Goal: Communication & Community: Answer question/provide support

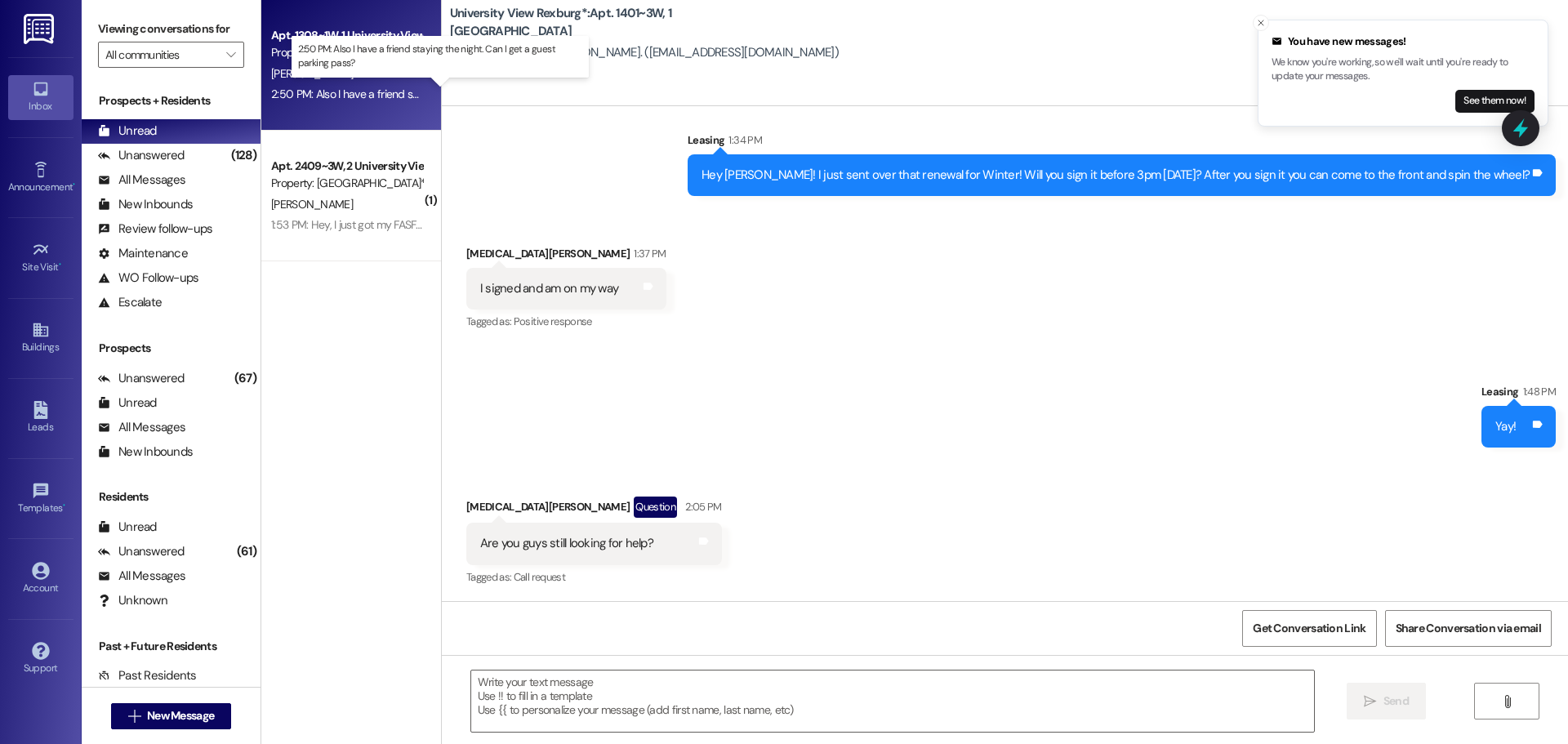
click at [298, 94] on div "2:50 PM: Also I have a friend staying the night. Can I get a guest parking pass…" at bounding box center [455, 94] width 369 height 15
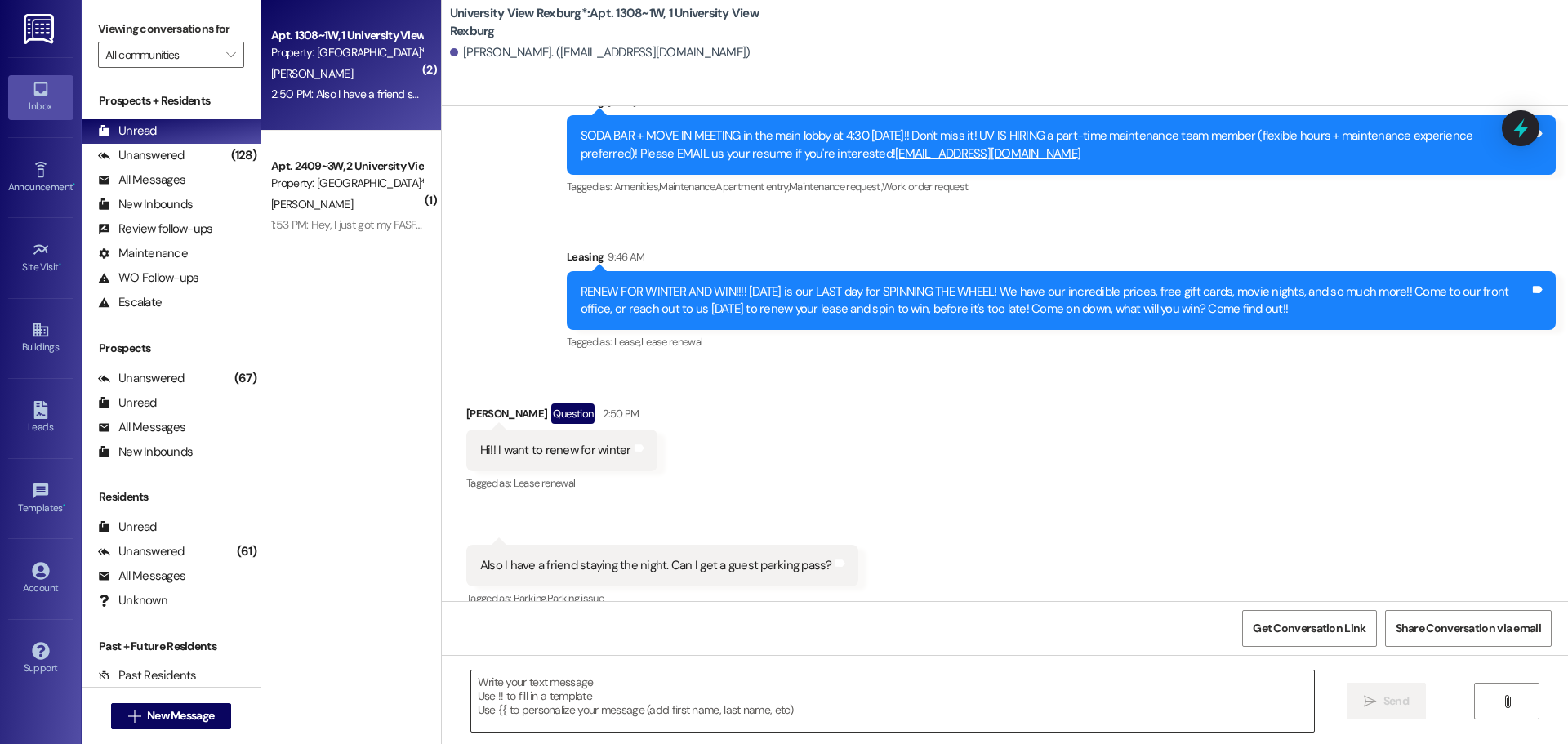
scroll to position [4904, 0]
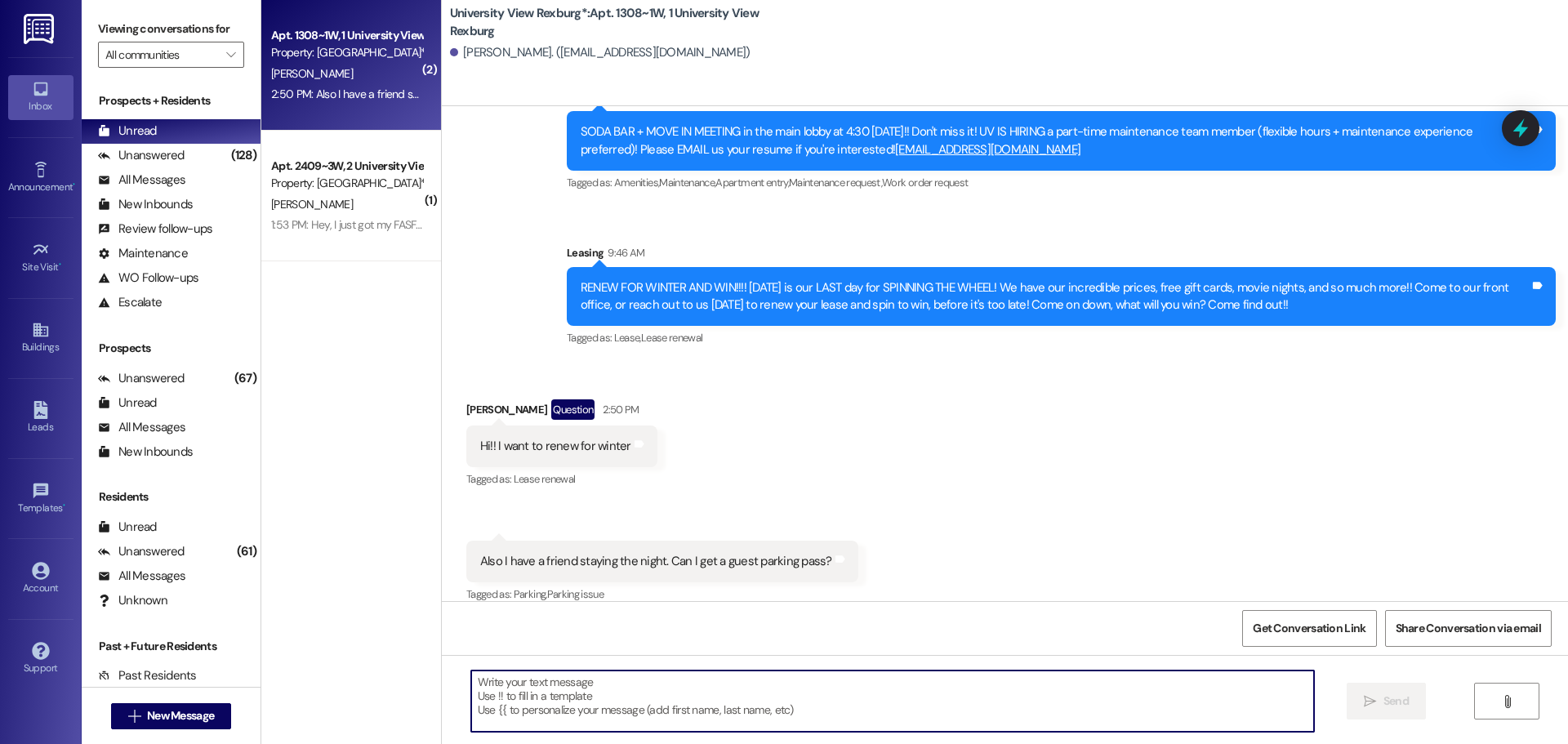
click at [749, 687] on textarea at bounding box center [892, 701] width 843 height 61
type textarea "I will send that over now!"
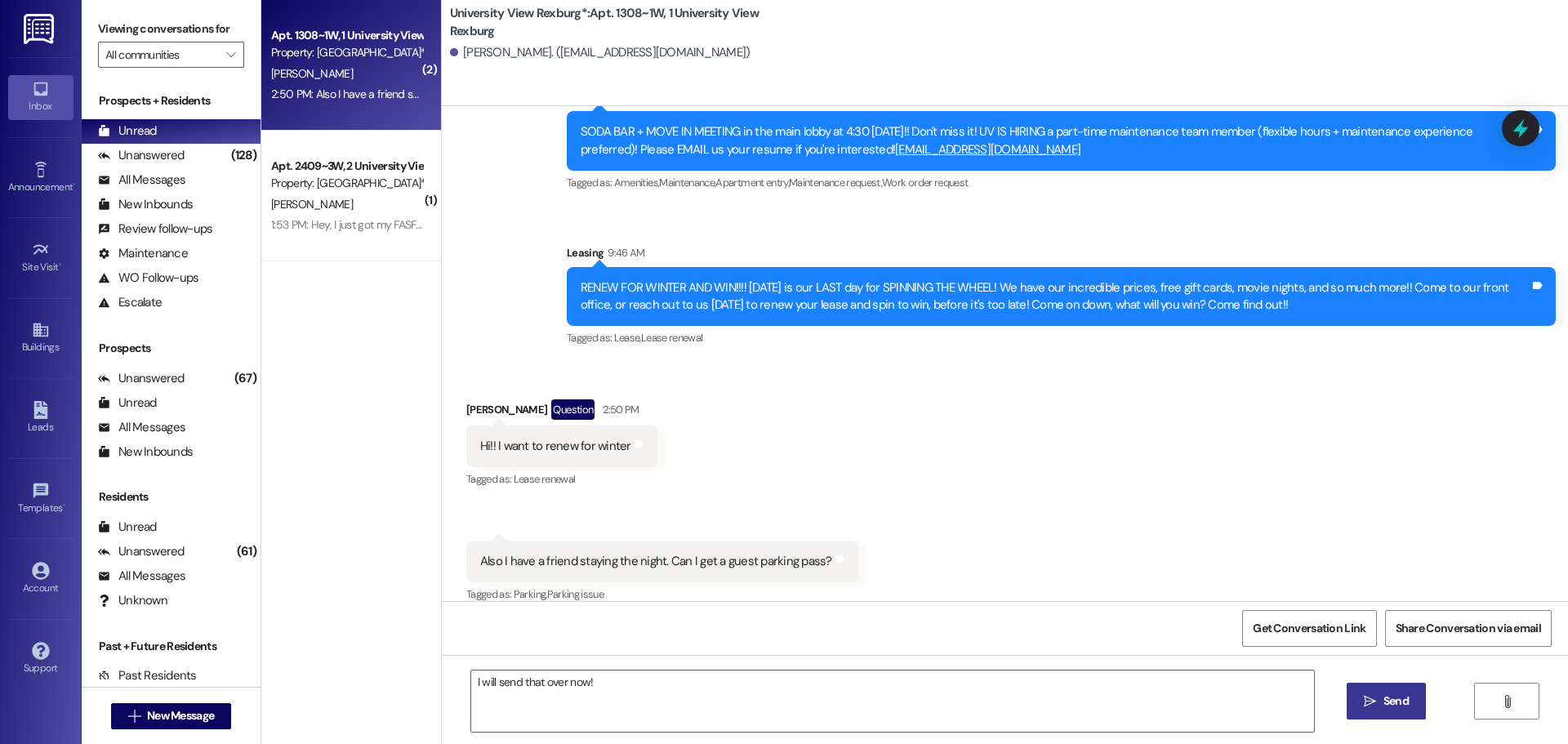
click at [1387, 698] on span "Send" at bounding box center [1396, 701] width 26 height 17
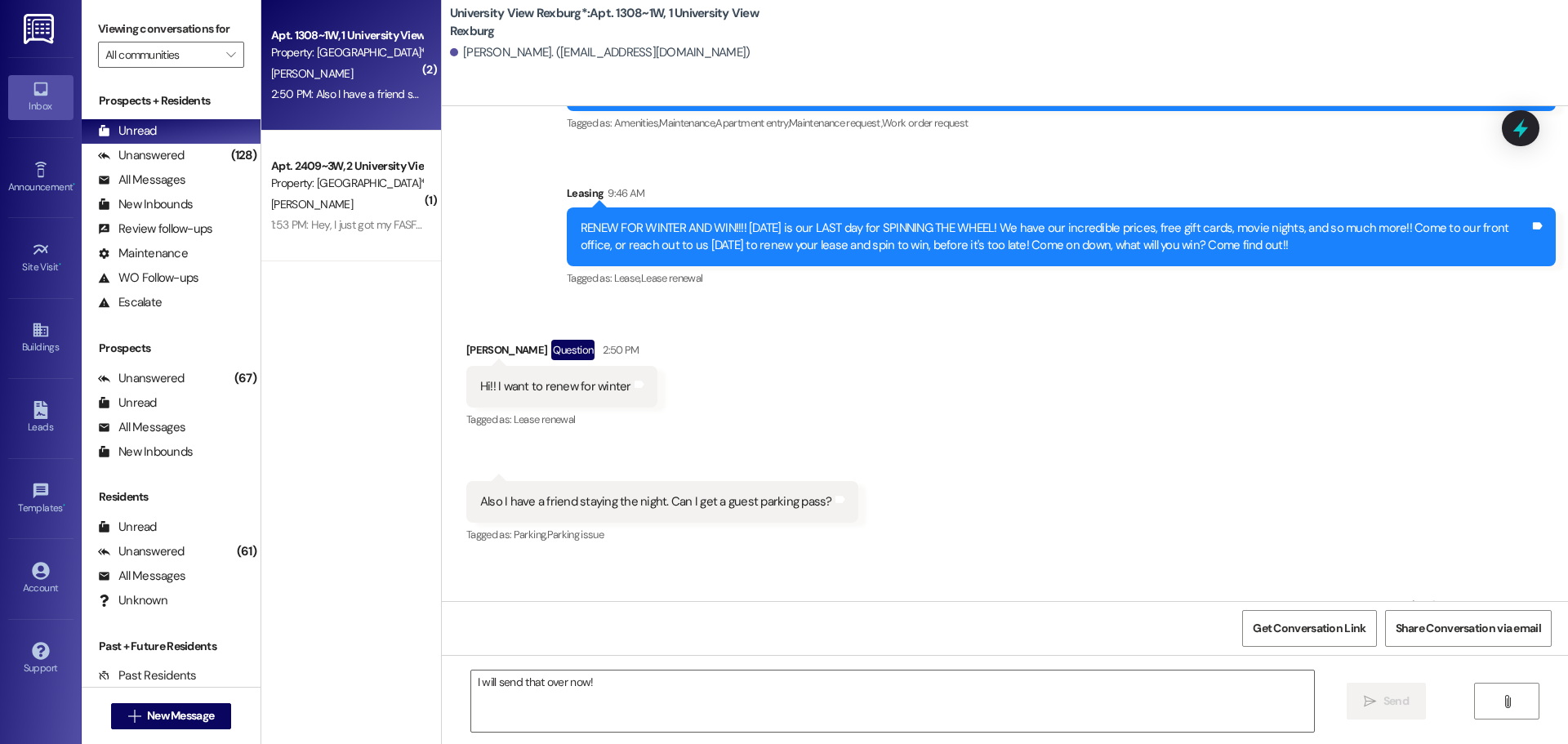
scroll to position [5018, 0]
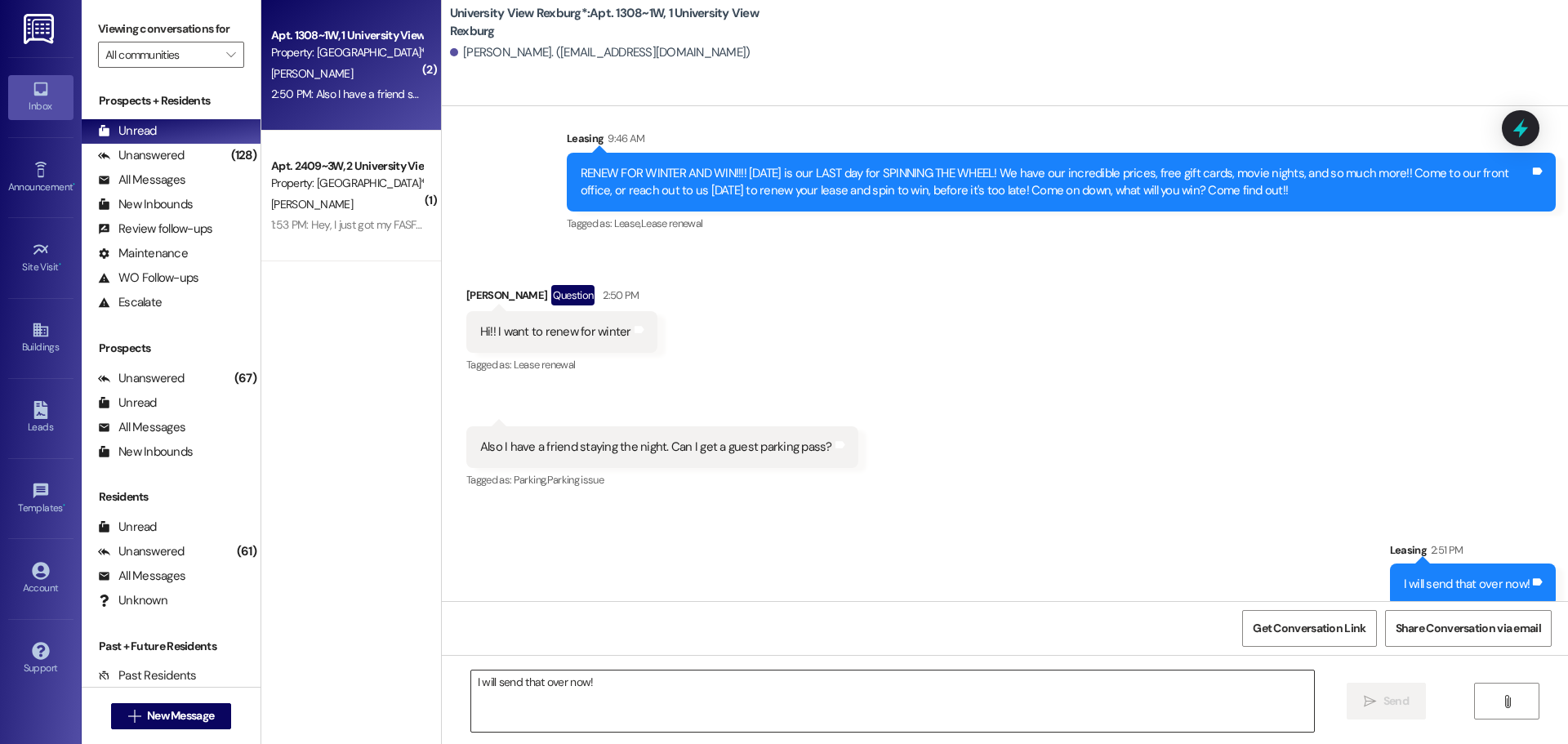
click at [815, 695] on textarea "I will send that over now!" at bounding box center [892, 701] width 843 height 61
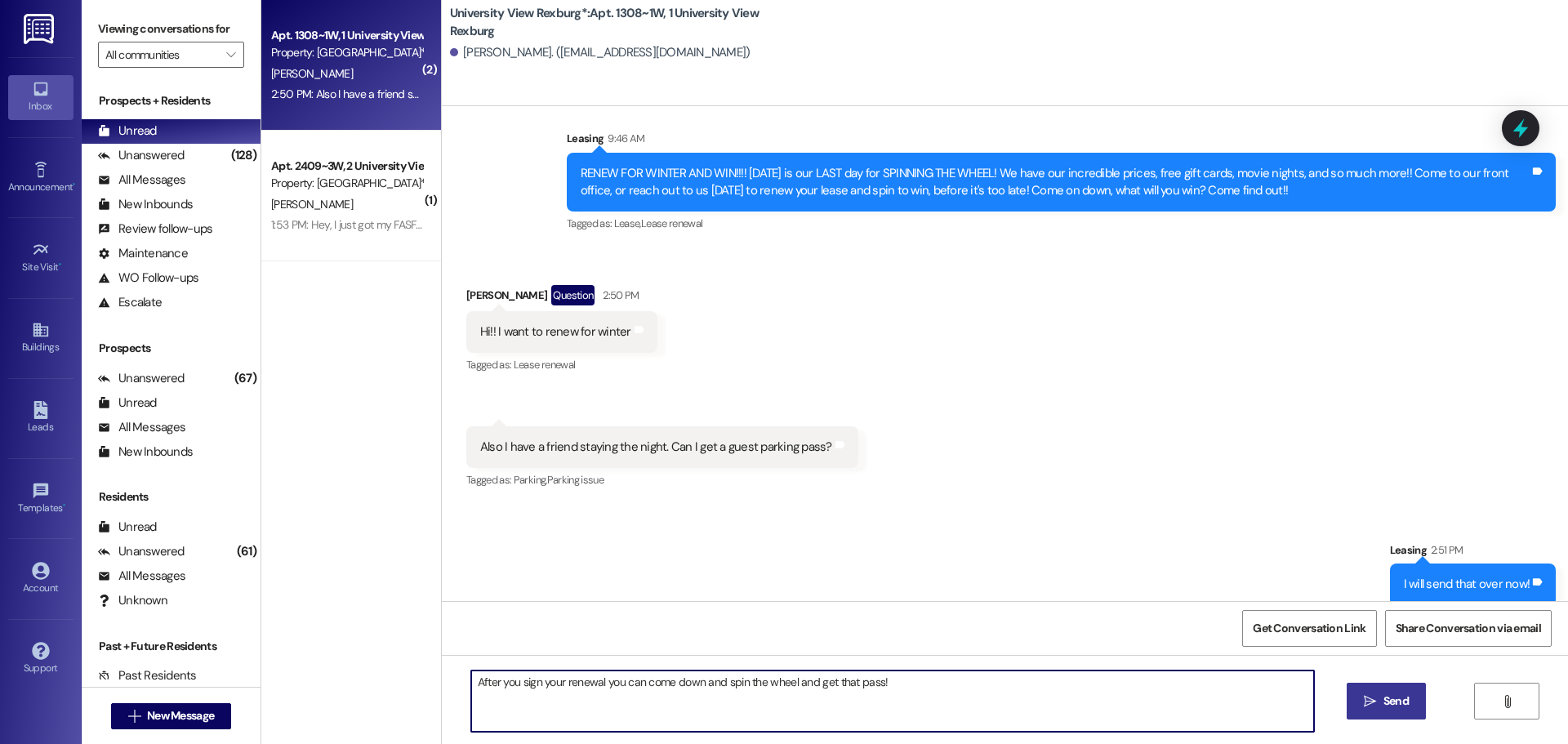
type textarea "After you sign your renewal you can come down and spin the wheel and get that p…"
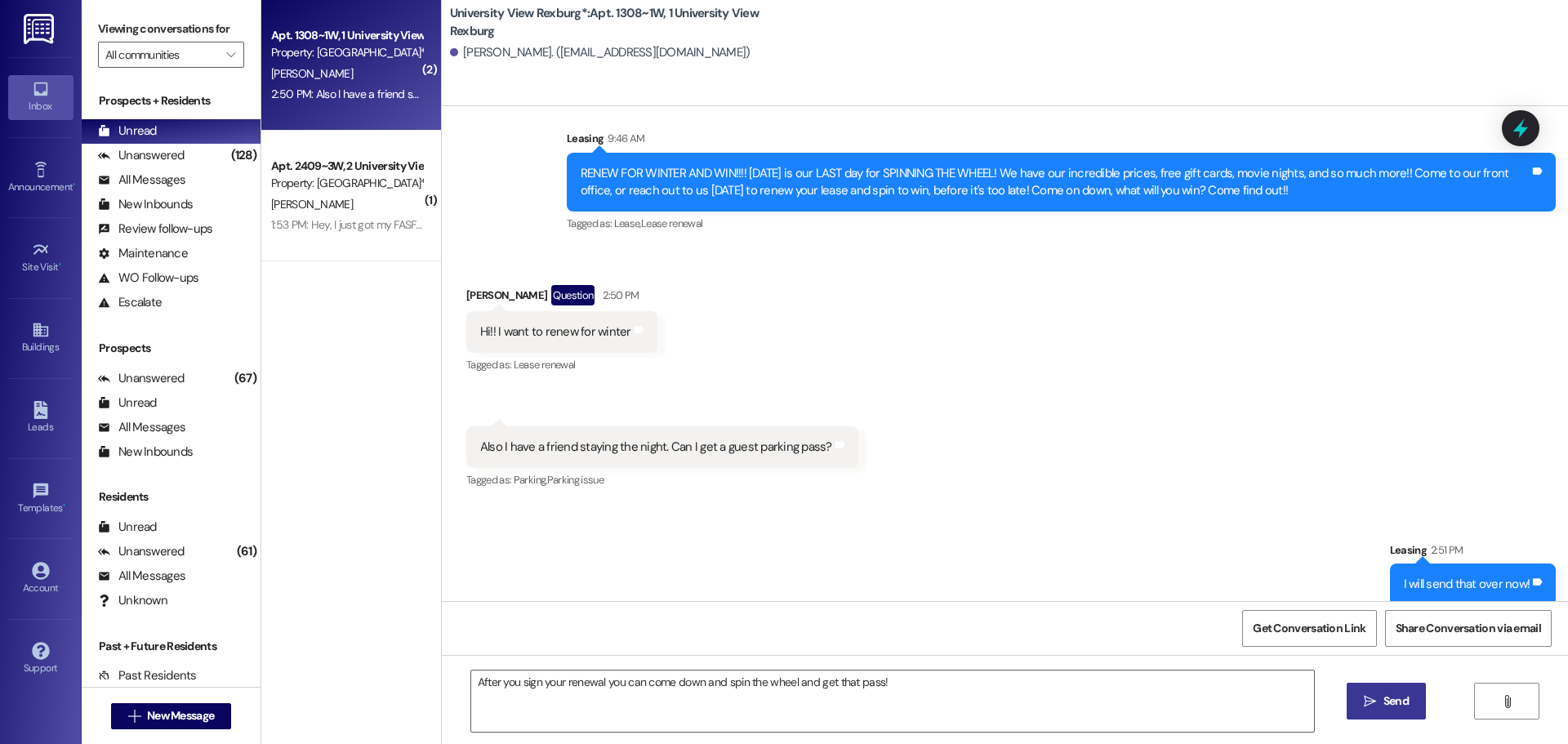
click at [1396, 694] on span "Send" at bounding box center [1396, 701] width 26 height 17
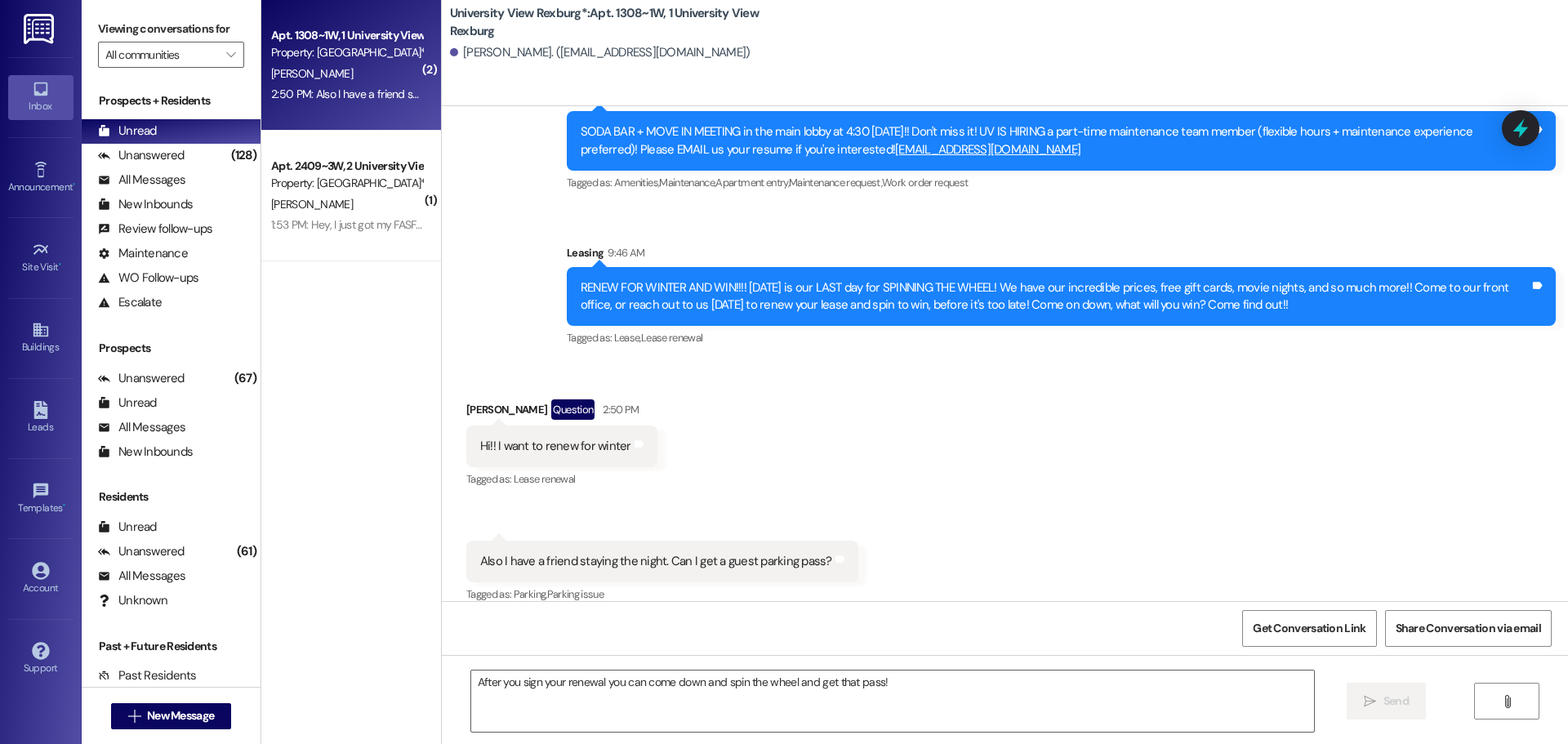
scroll to position [5133, 0]
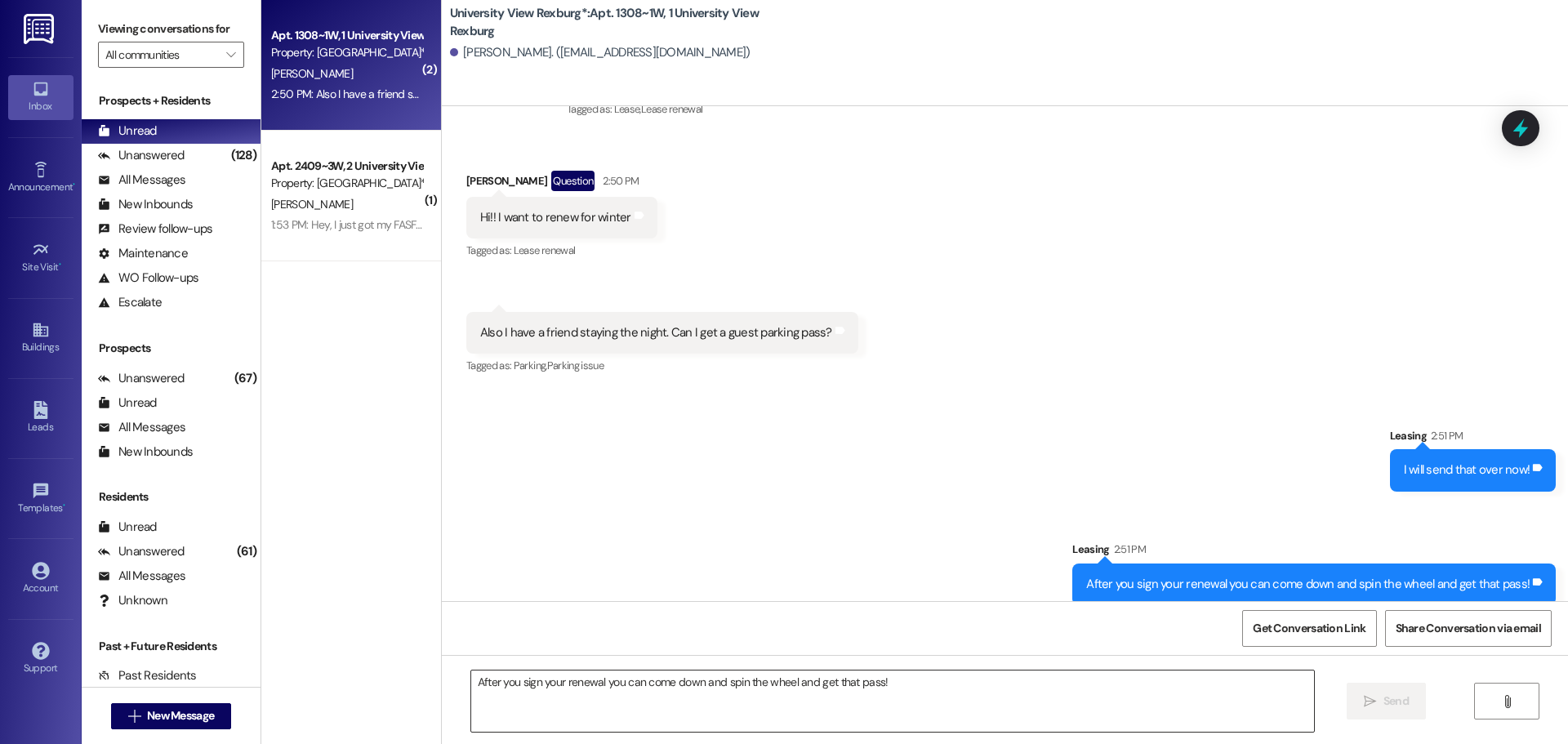
click at [752, 692] on textarea "After you sign your renewal you can come down and spin the wheel and get that p…" at bounding box center [892, 701] width 843 height 61
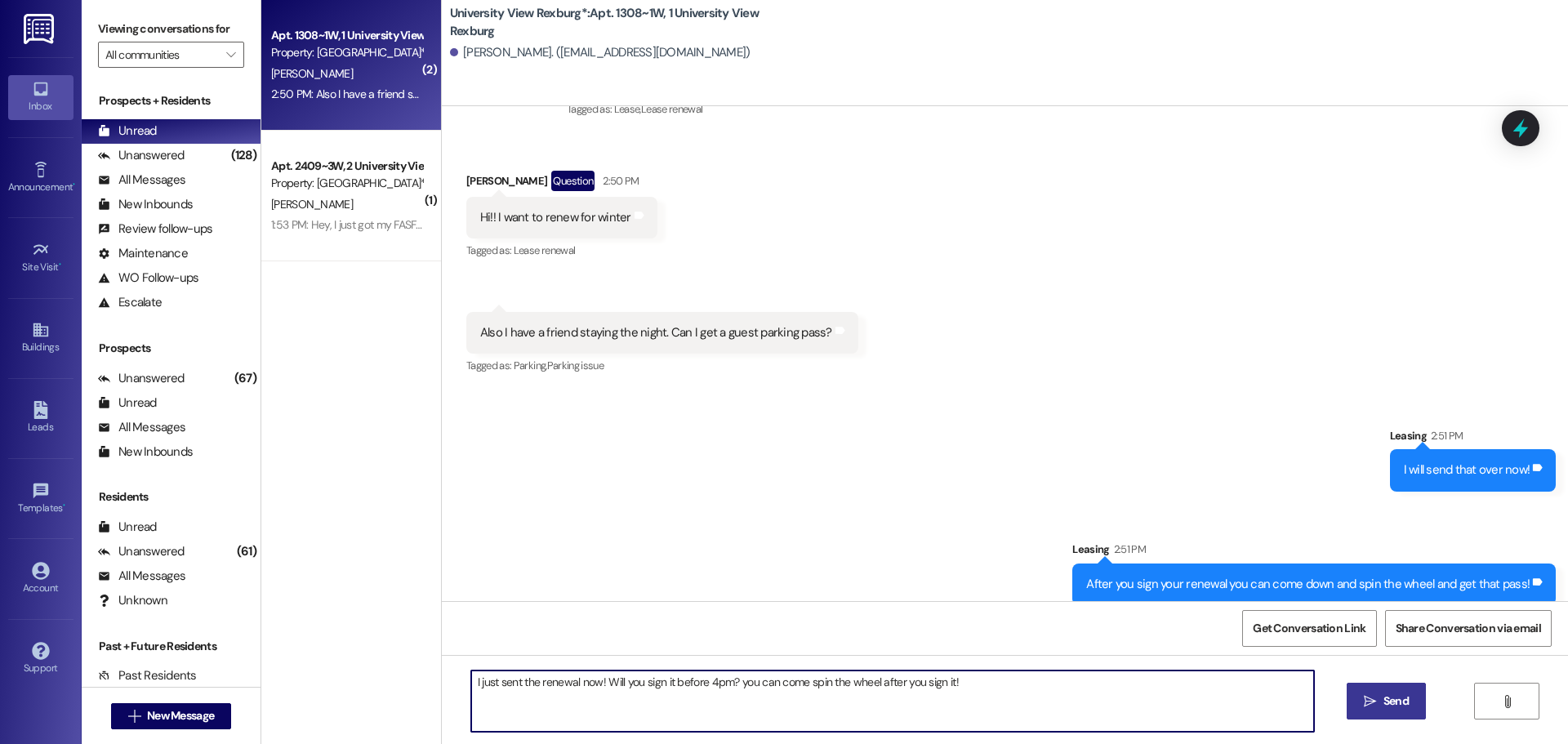
drag, startPoint x: 969, startPoint y: 682, endPoint x: 321, endPoint y: 672, distance: 648.1
click at [321, 672] on div "( 2 ) Apt. 1308~1W, 1 [GEOGRAPHIC_DATA] Property: [GEOGRAPHIC_DATA]* [PERSON_NA…" at bounding box center [914, 372] width 1307 height 744
type textarea "I just sent the renewal now! Will you sign it before 4pm? you can come spin the…"
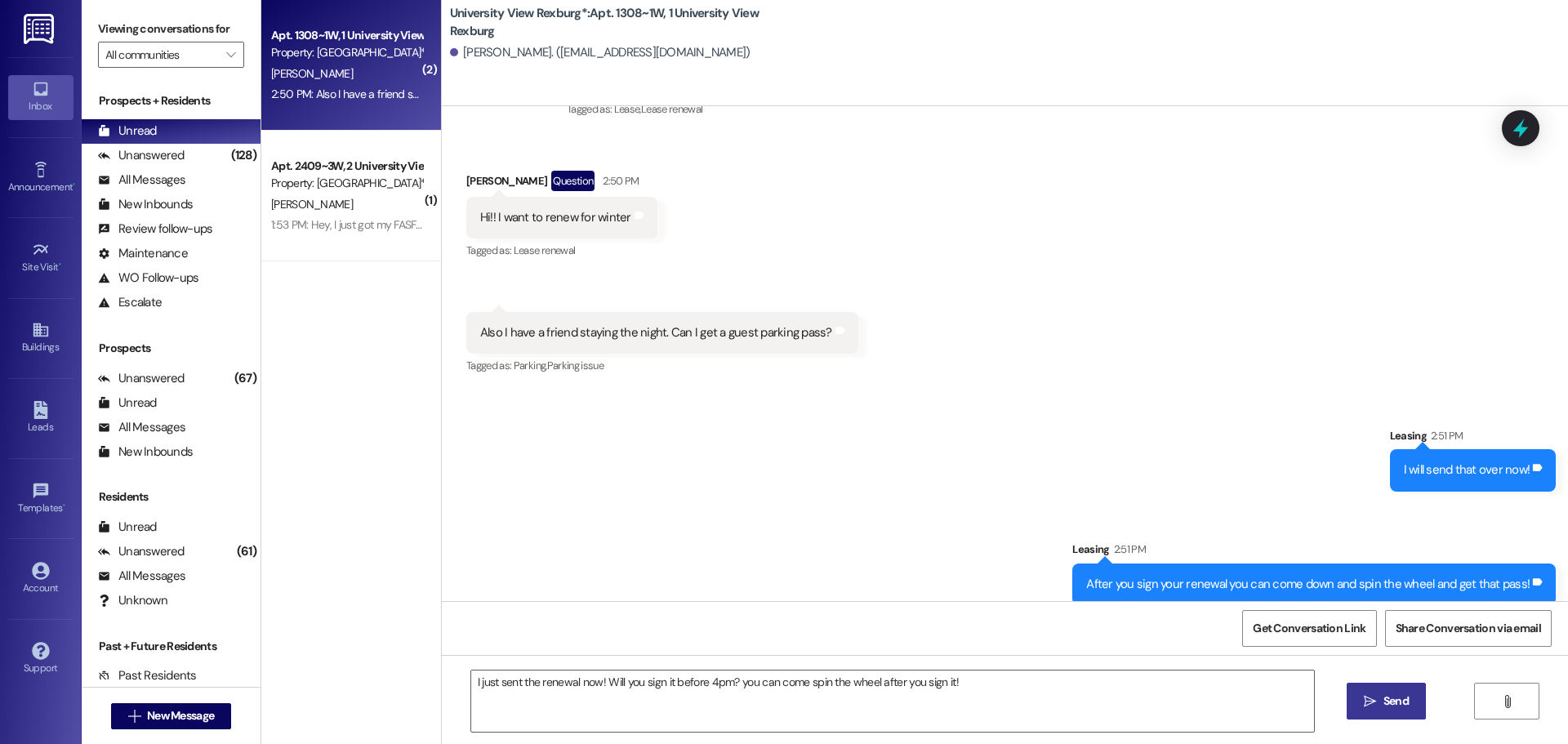
click at [1397, 708] on span "Send" at bounding box center [1396, 701] width 26 height 17
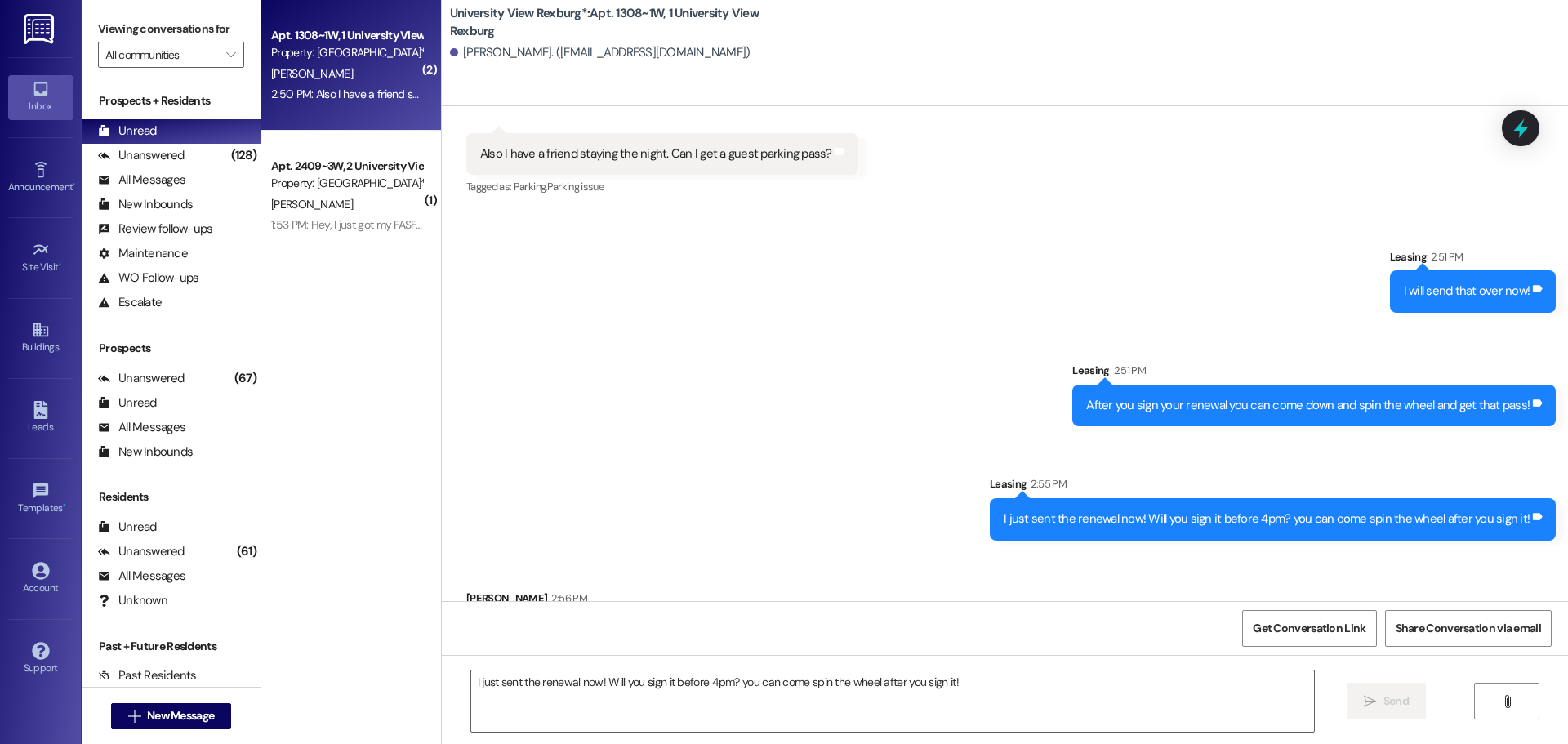
scroll to position [5359, 0]
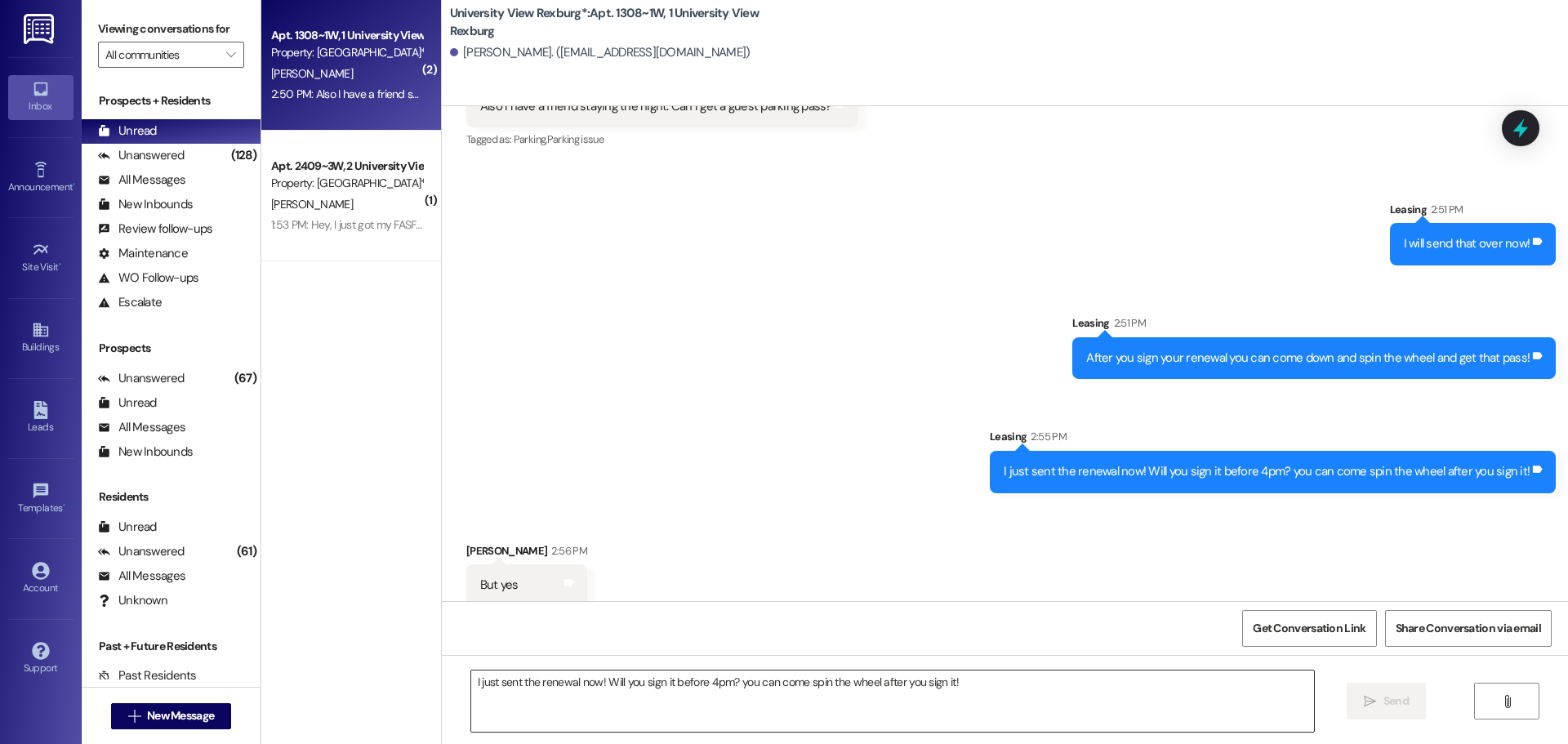
click at [533, 685] on textarea "I just sent the renewal now! Will you sign it before 4pm? you can come spin the…" at bounding box center [892, 701] width 843 height 61
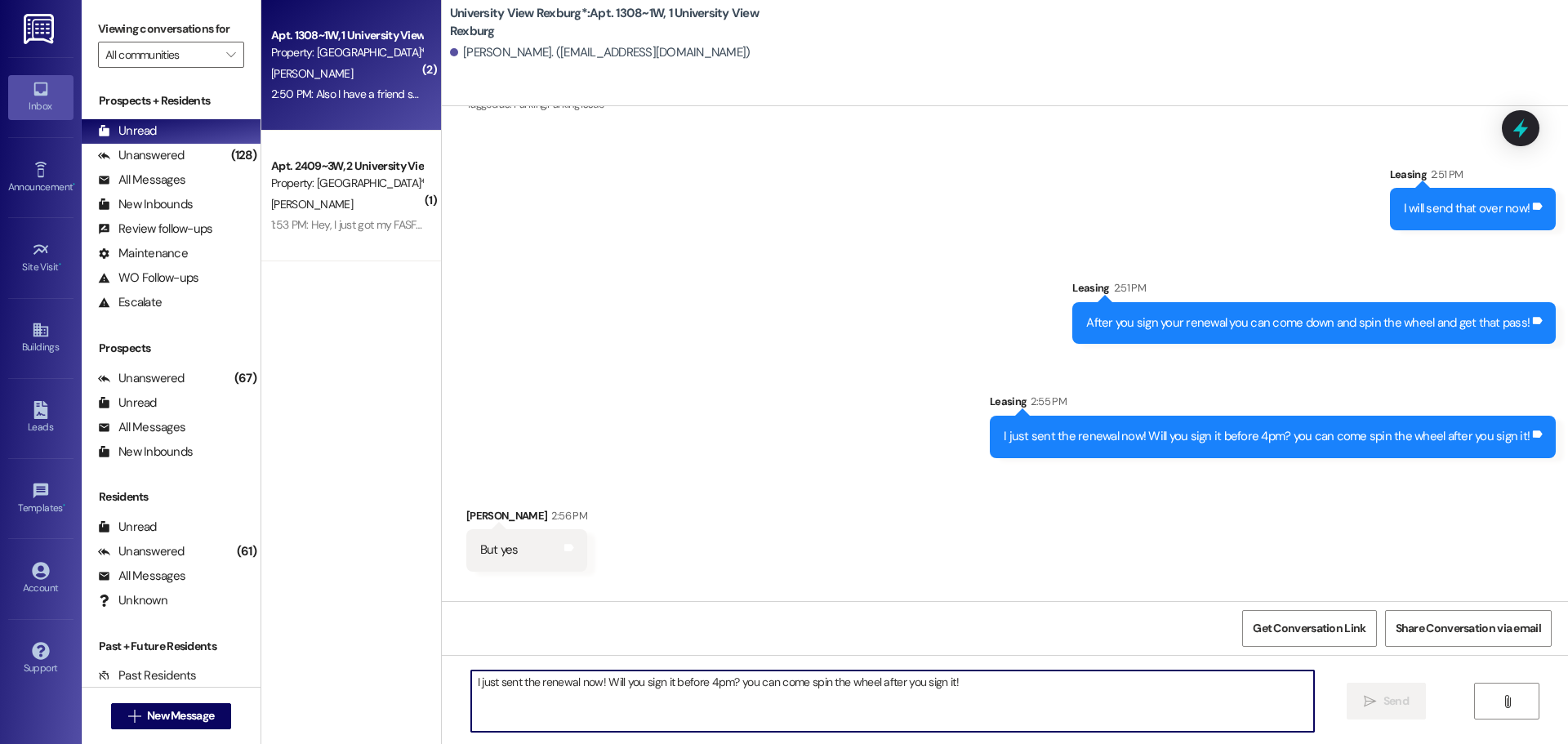
scroll to position [5474, 0]
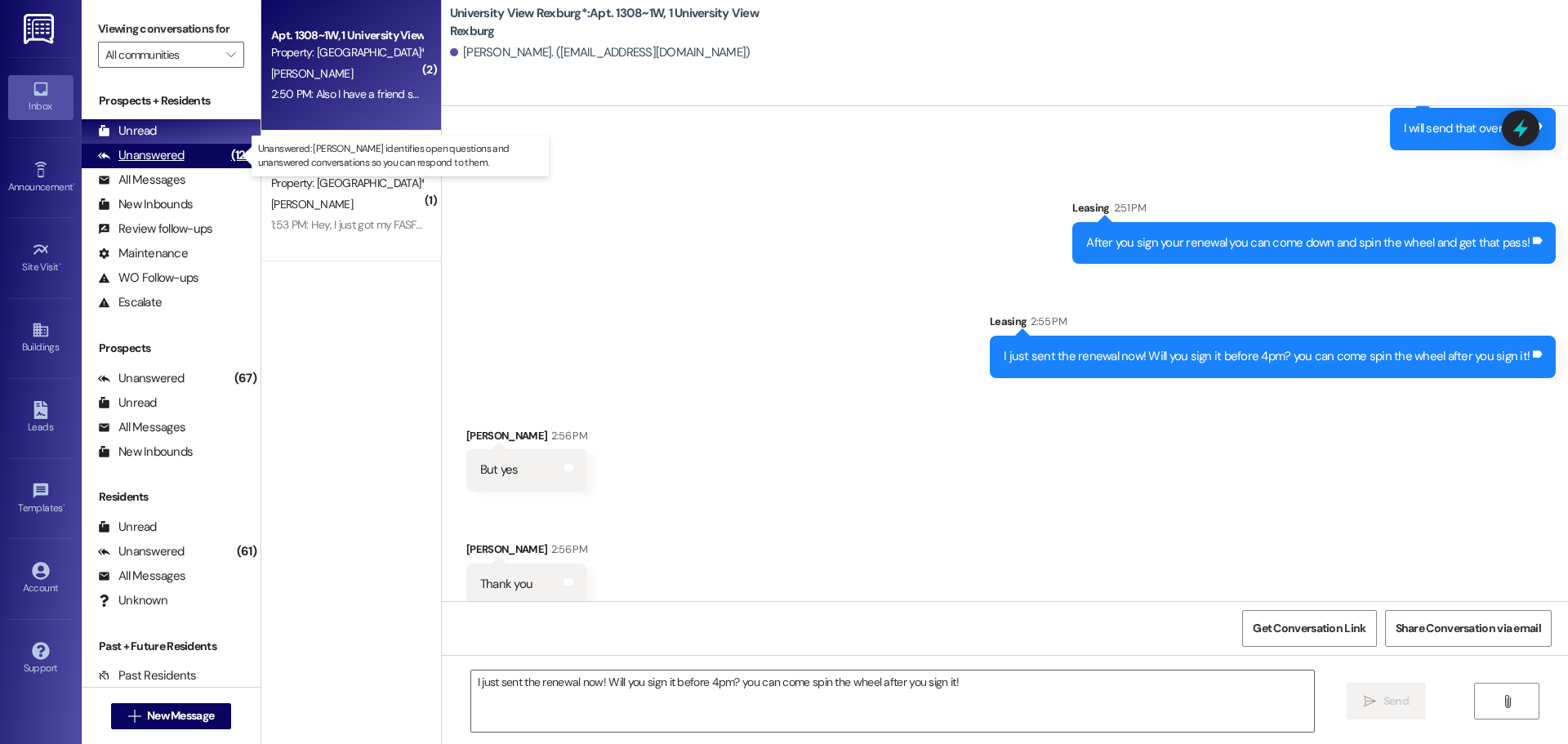
click at [157, 158] on div "Unanswered" at bounding box center [141, 155] width 87 height 17
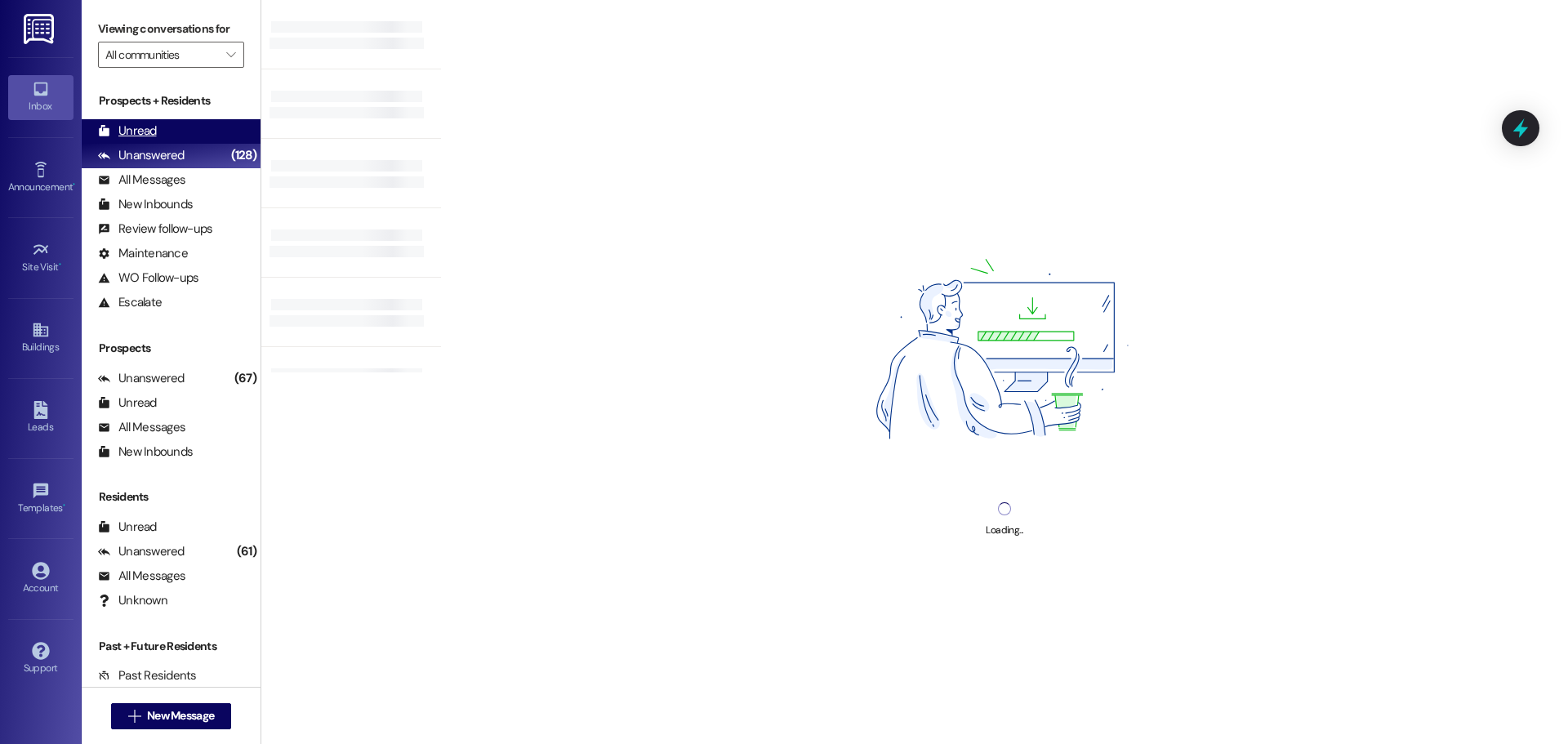
click at [154, 125] on div "Unread" at bounding box center [127, 131] width 59 height 17
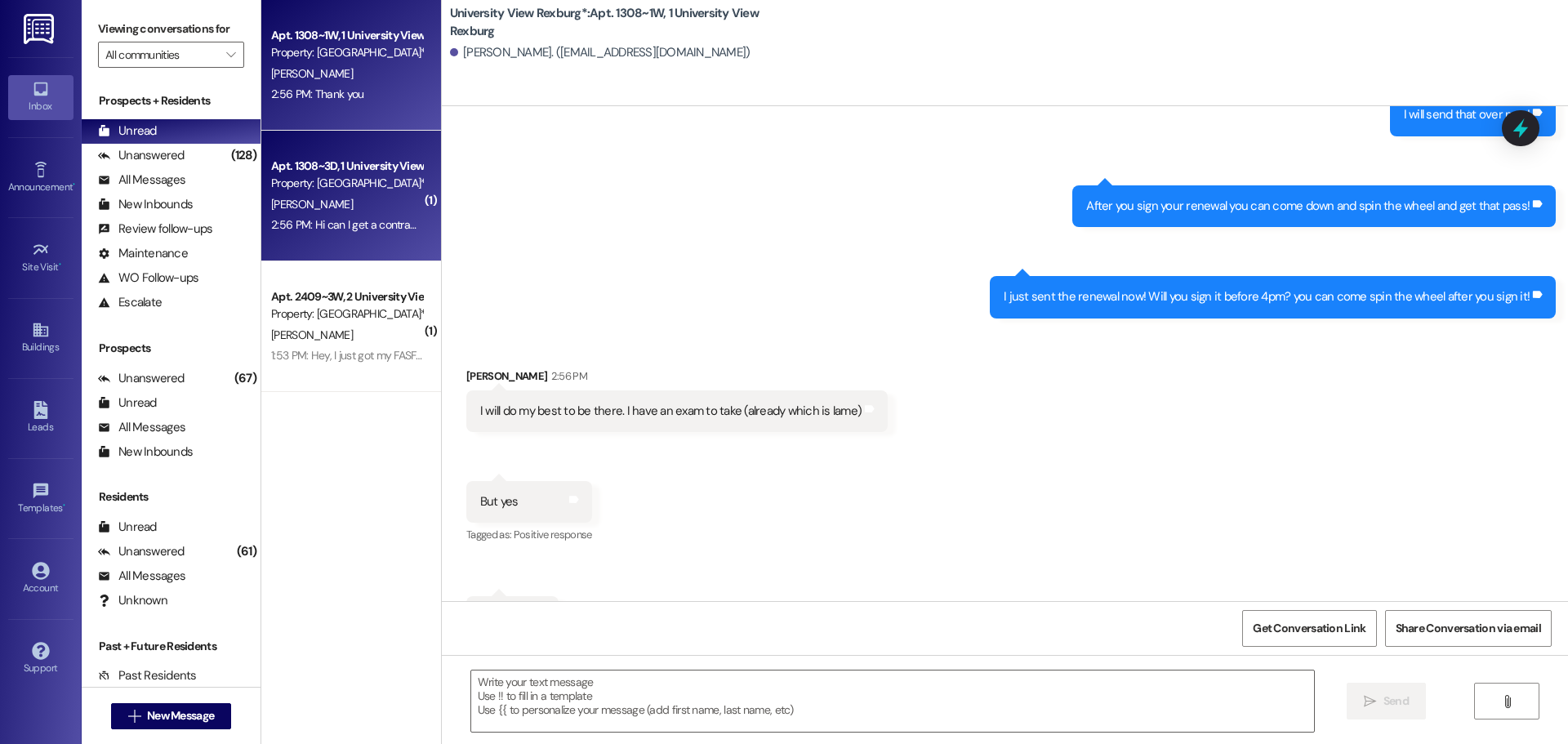
scroll to position [5544, 0]
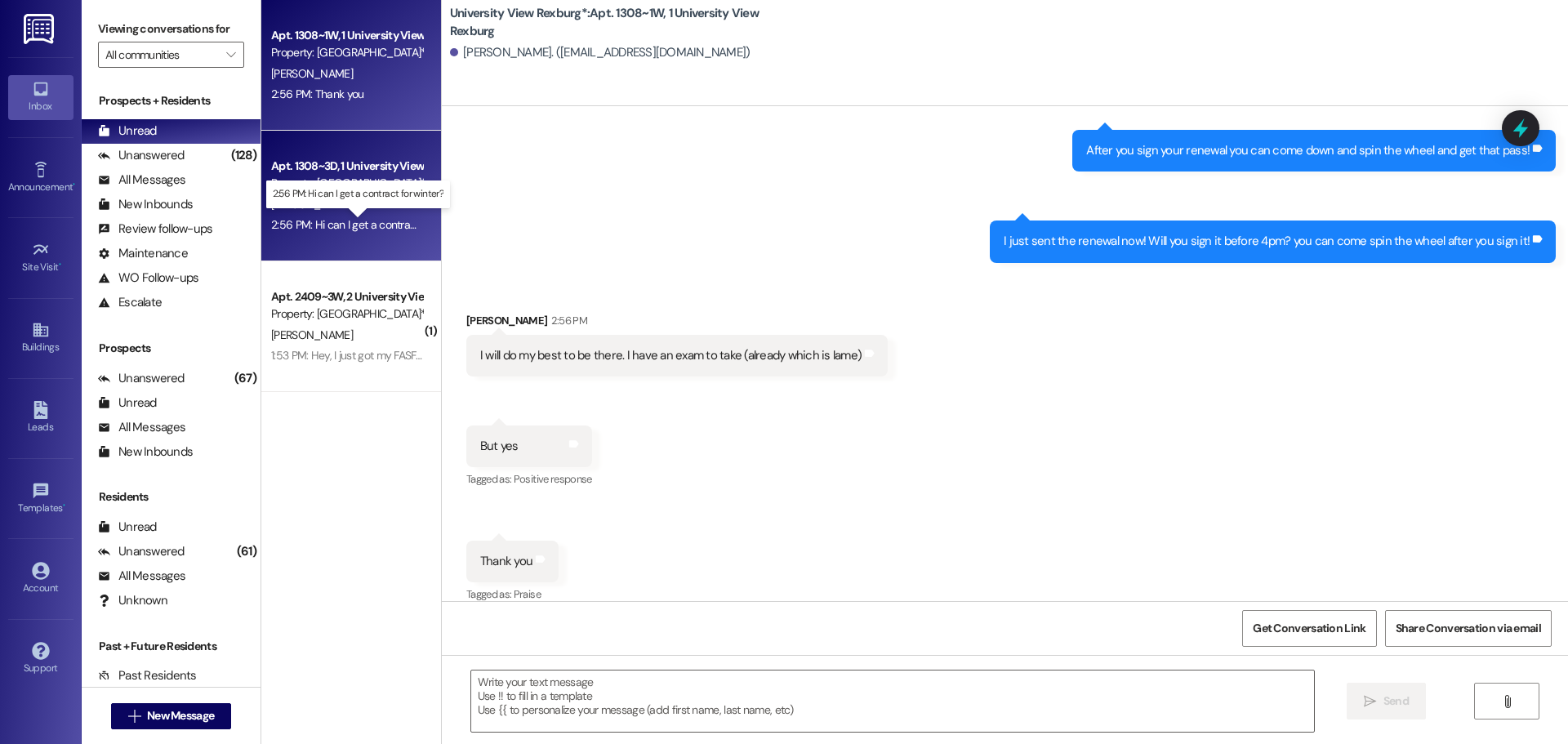
click at [359, 228] on div "2:56 PM: Hi can I get a contract for winter? 2:56 PM: Hi can I get a contract f…" at bounding box center [372, 224] width 201 height 15
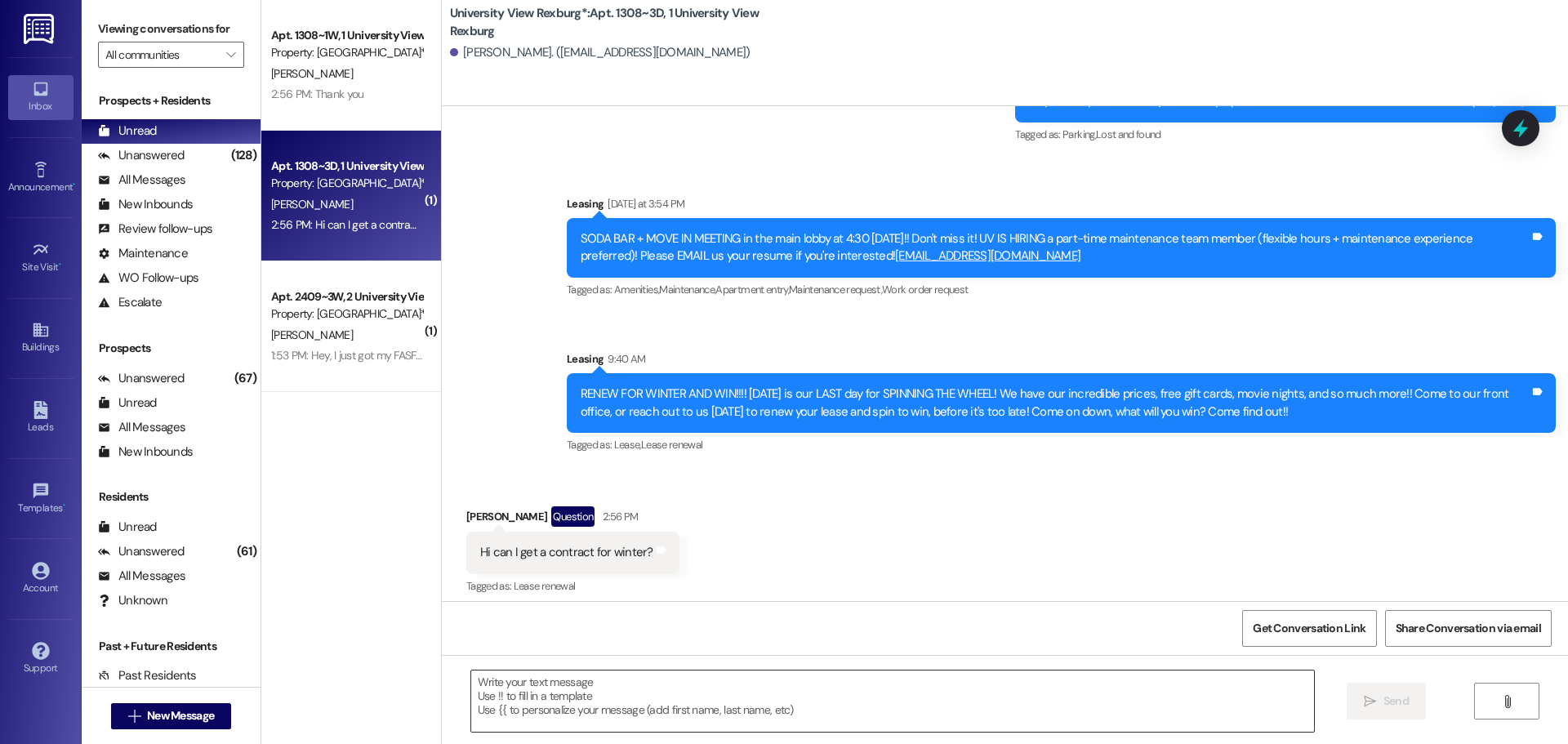
scroll to position [5424, 0]
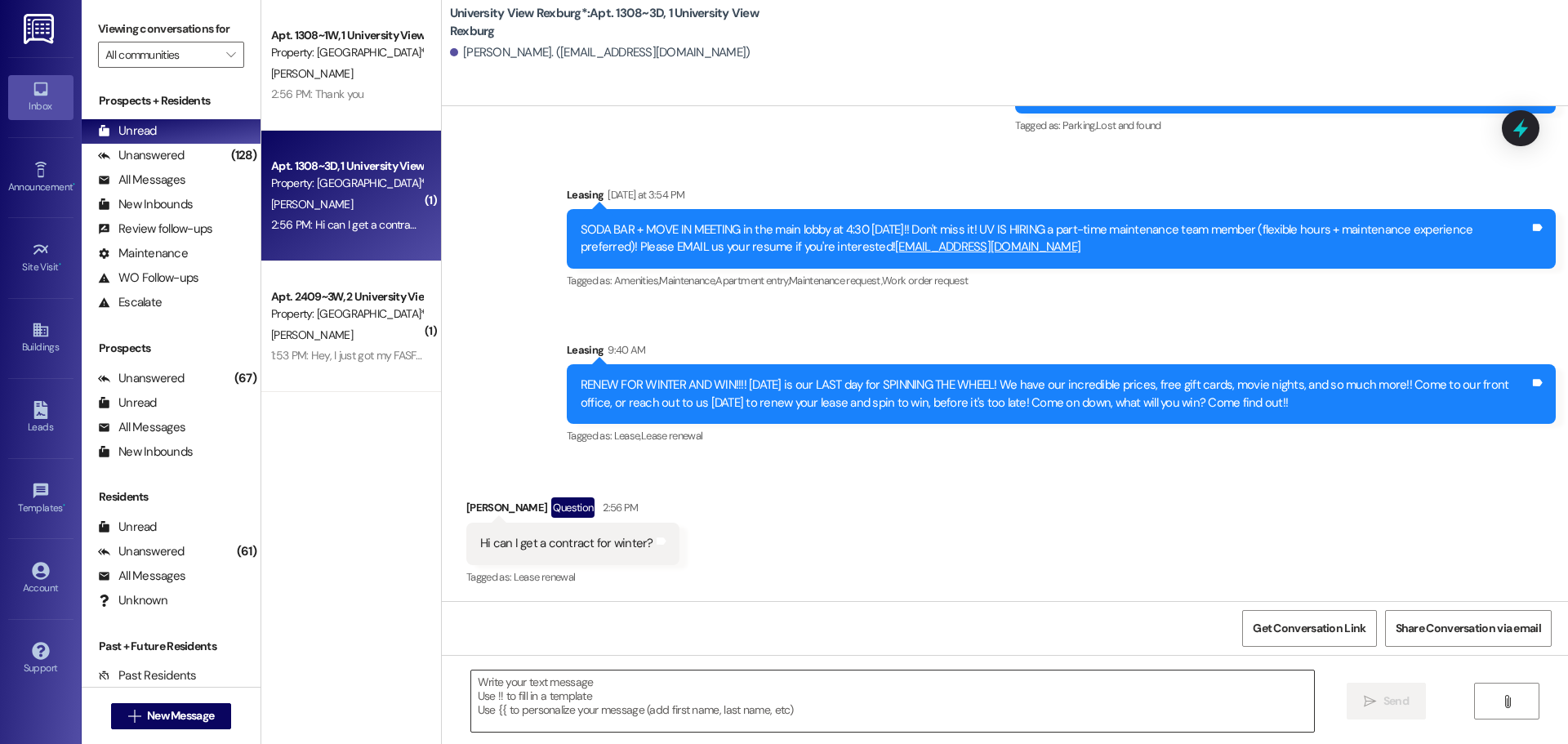
click at [733, 684] on textarea at bounding box center [892, 701] width 843 height 61
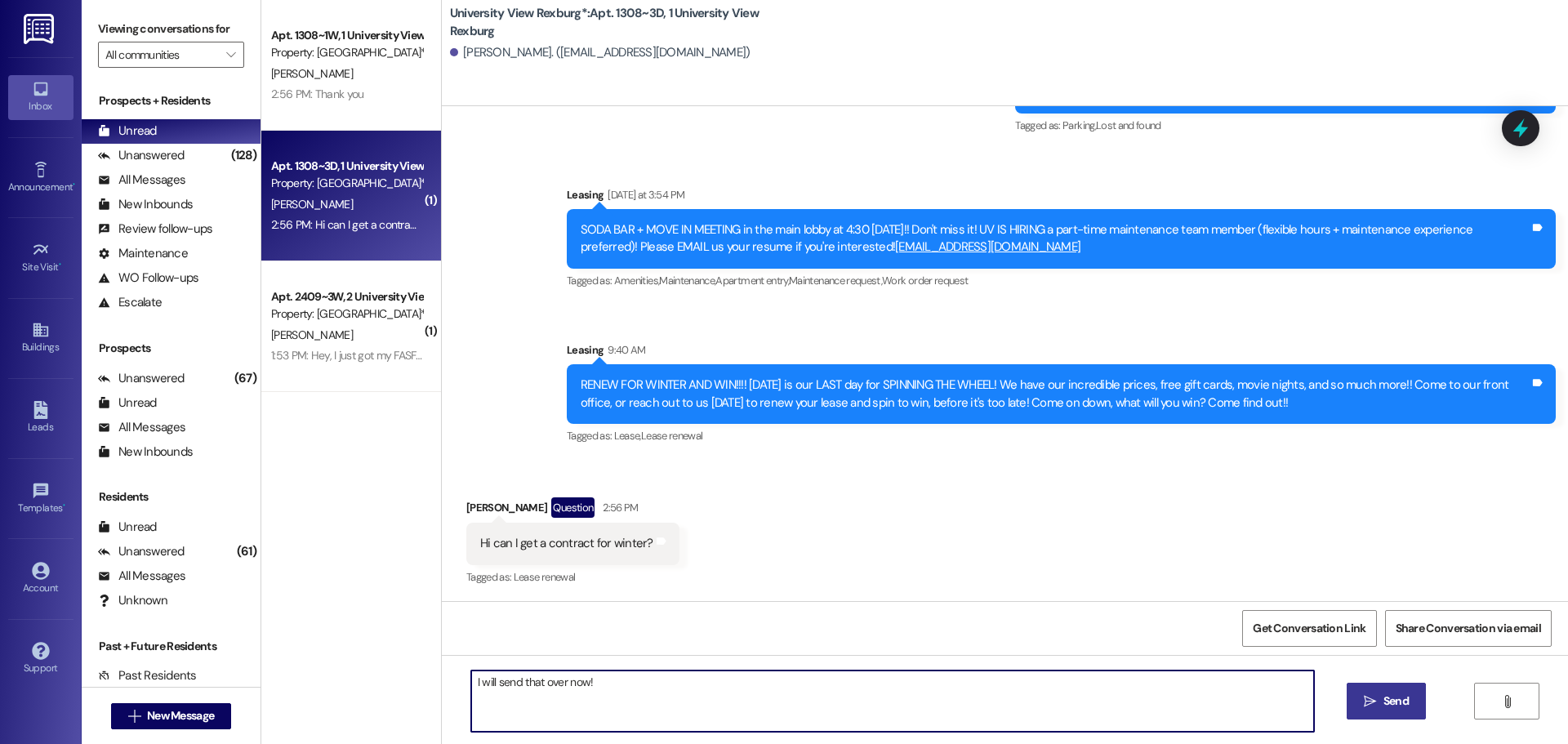
type textarea "I will send that over now!"
click at [1401, 707] on span "Send" at bounding box center [1396, 701] width 26 height 17
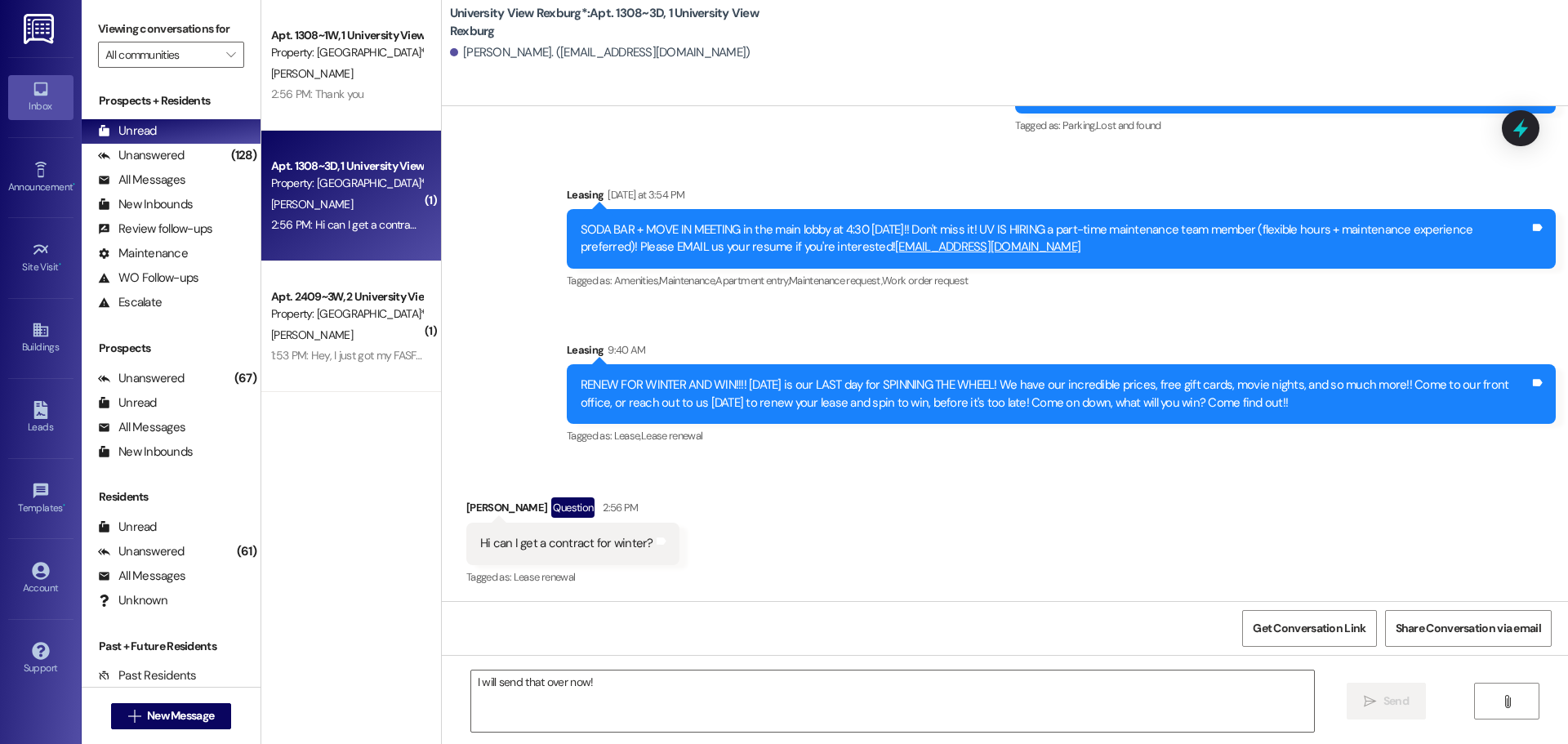
scroll to position [5540, 0]
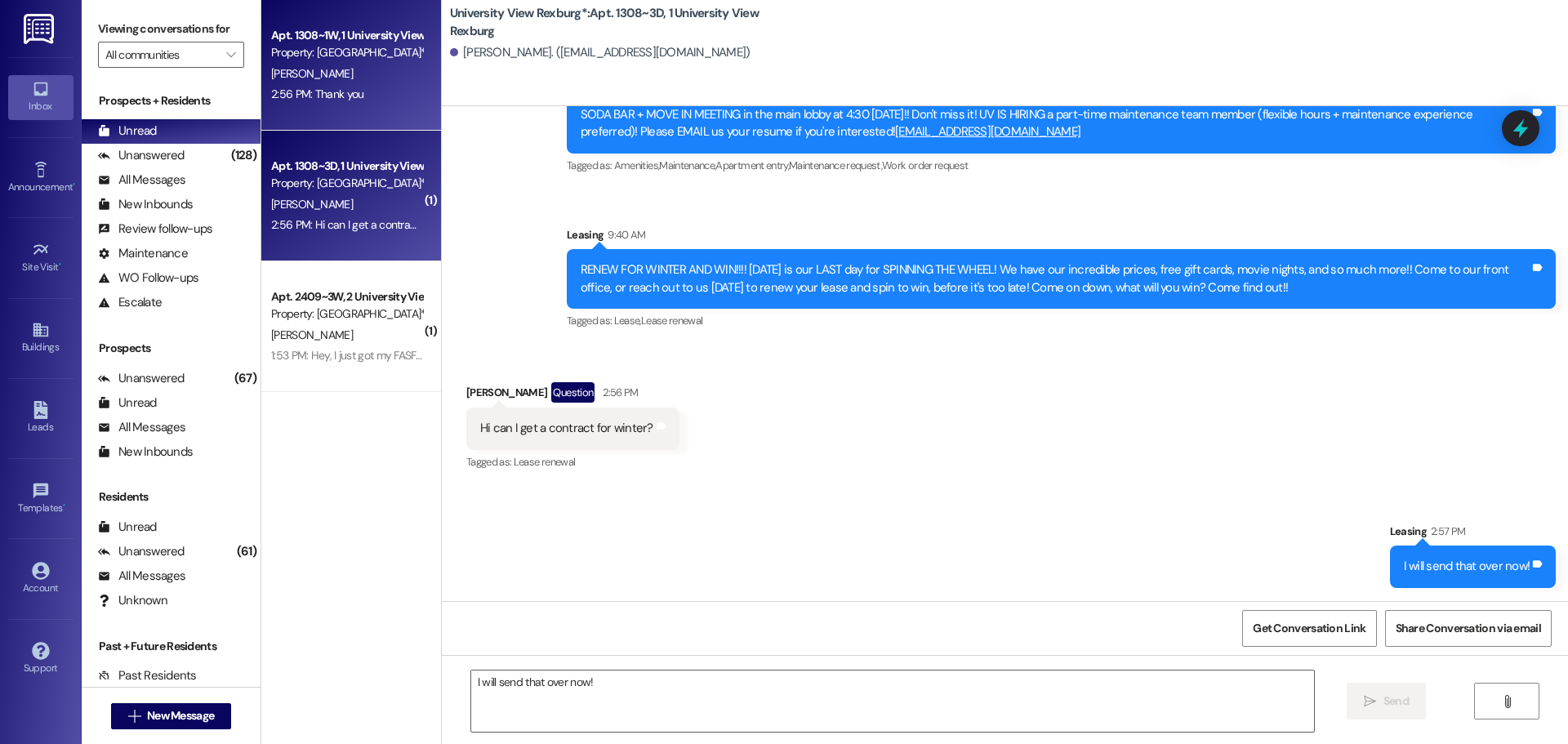
click at [337, 92] on div "2:56 PM: Thank you 2:56 PM: Thank you" at bounding box center [317, 94] width 92 height 15
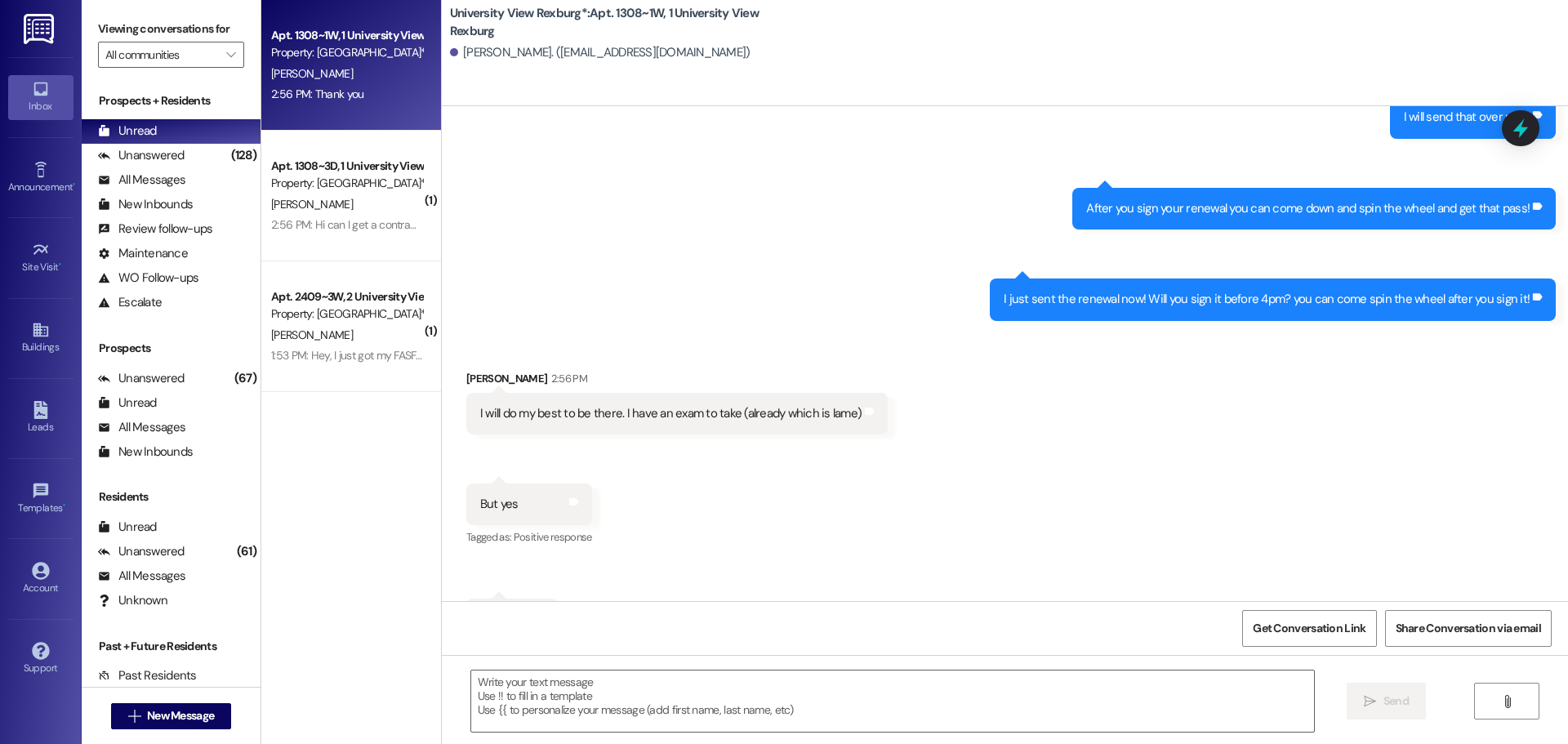
scroll to position [5545, 0]
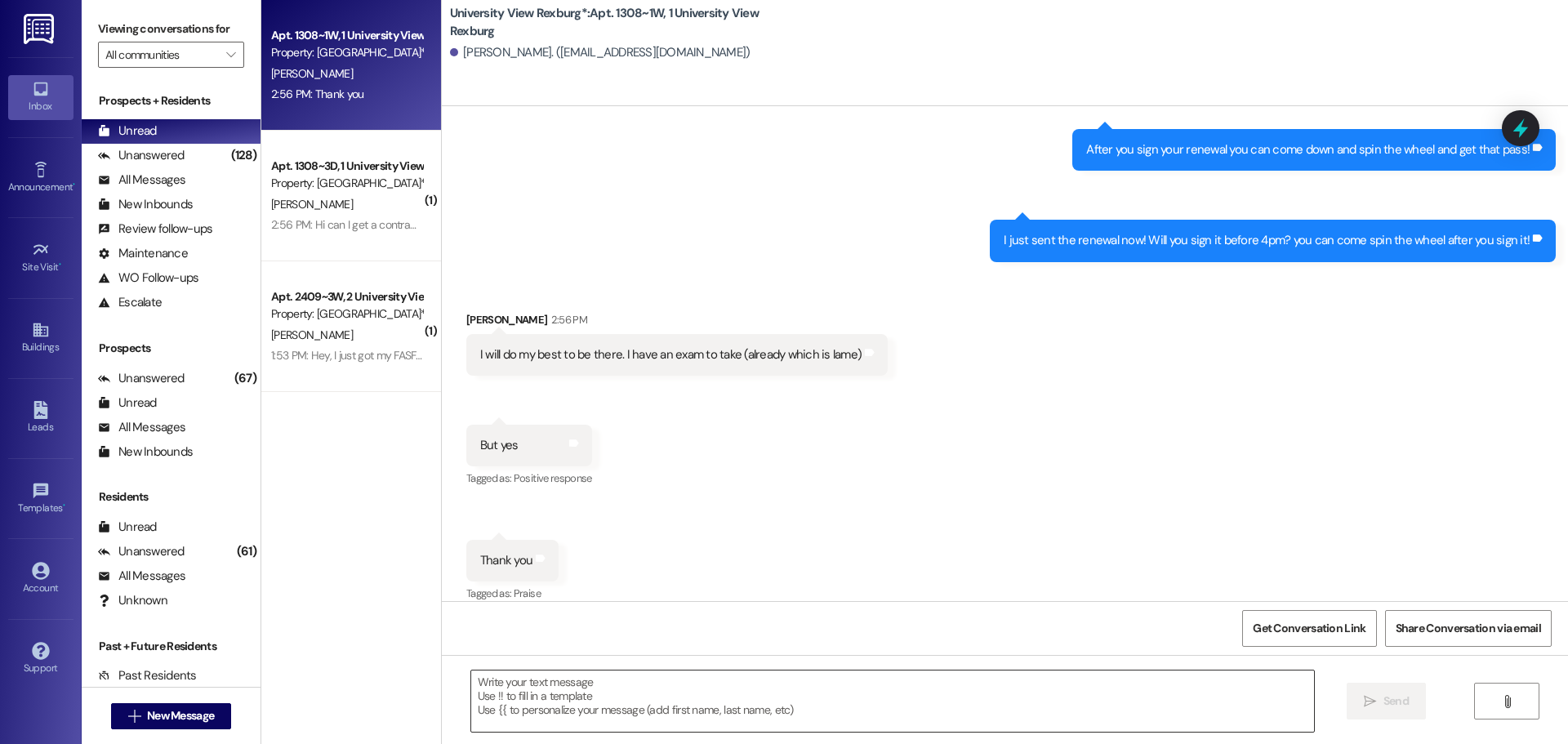
click at [752, 700] on textarea at bounding box center [892, 701] width 843 height 61
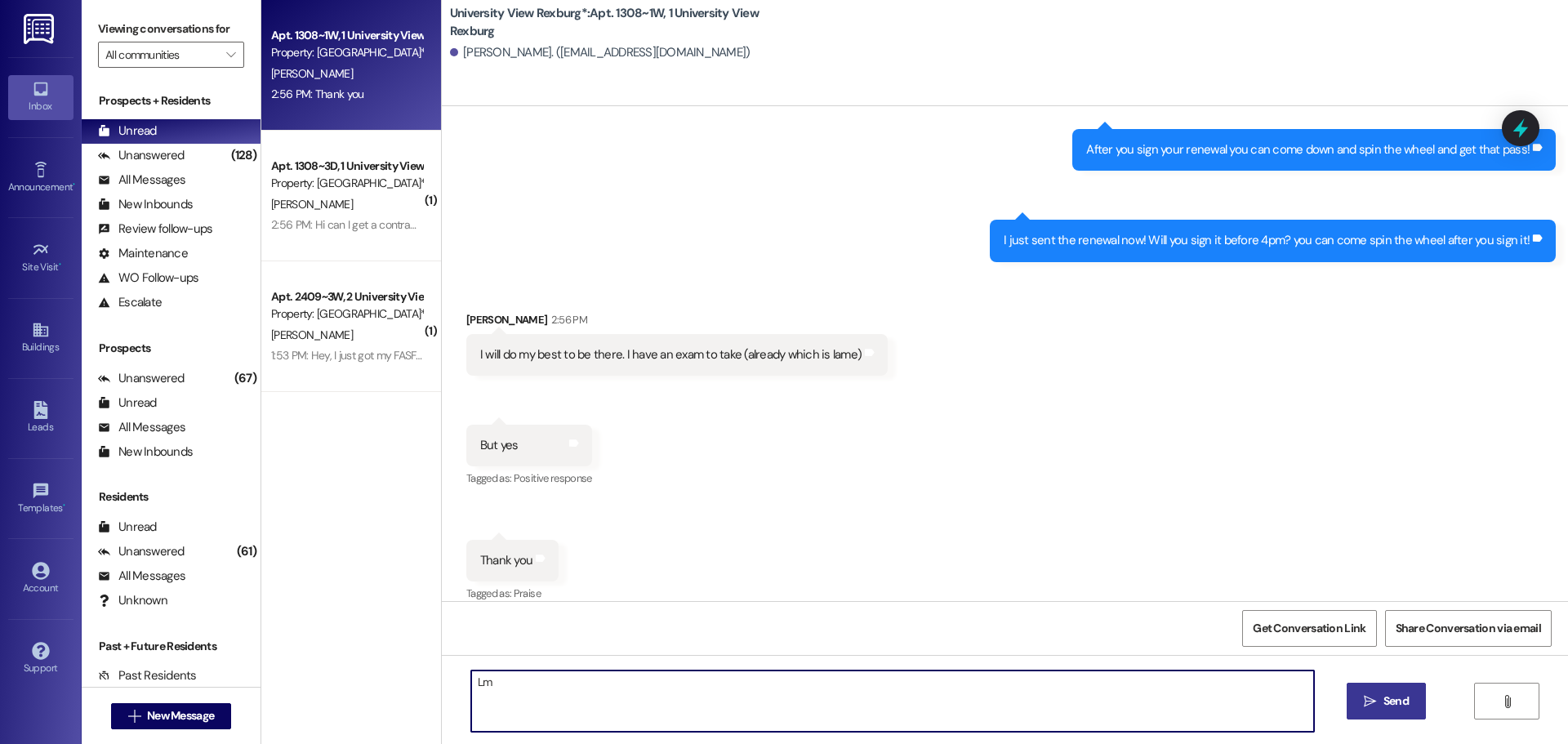
type textarea "L"
type textarea "That is lame! We hope it goes good!"
click at [1411, 699] on button " Send" at bounding box center [1386, 701] width 79 height 37
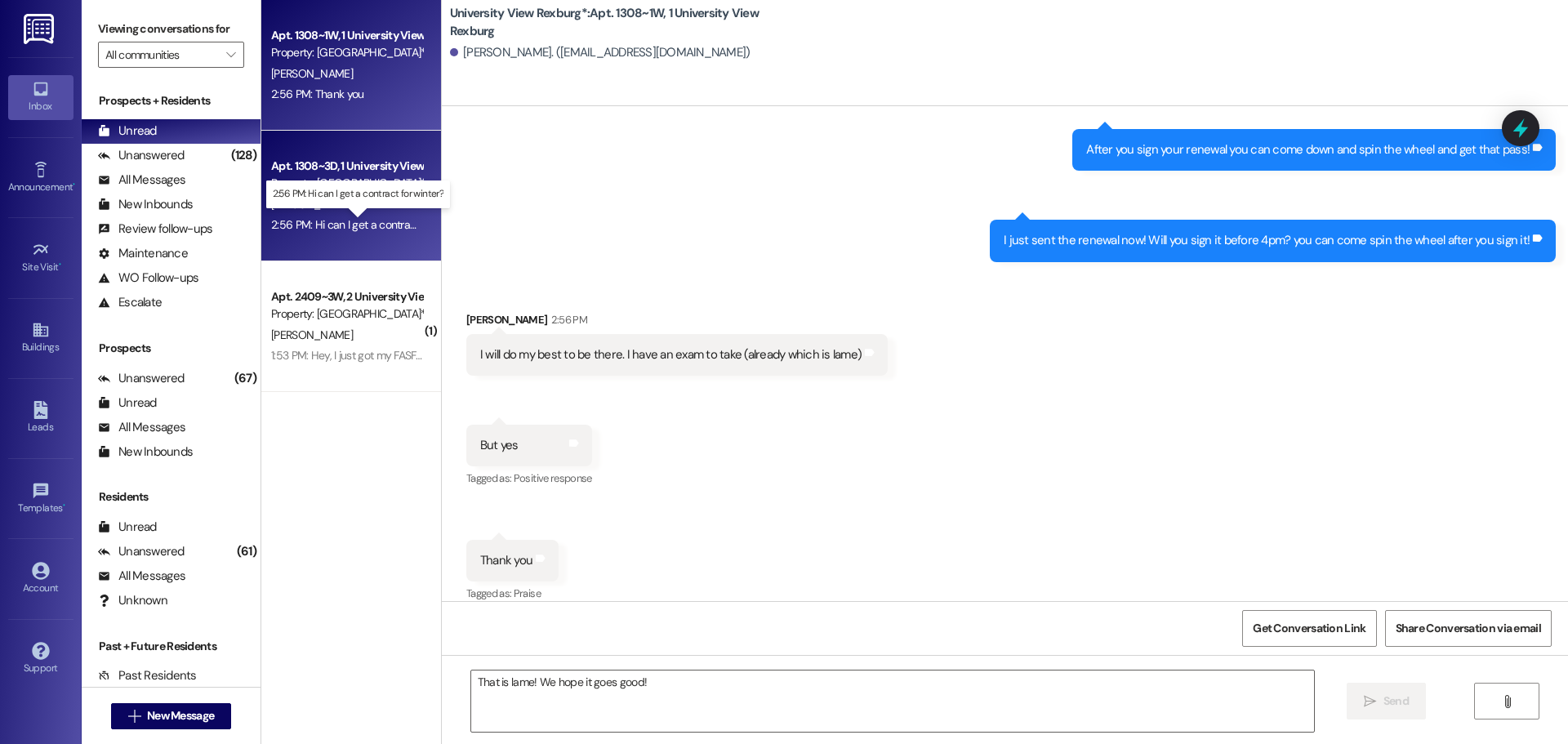
click at [301, 225] on div "2:56 PM: Hi can I get a contract for winter? 2:56 PM: Hi can I get a contract f…" at bounding box center [372, 224] width 201 height 15
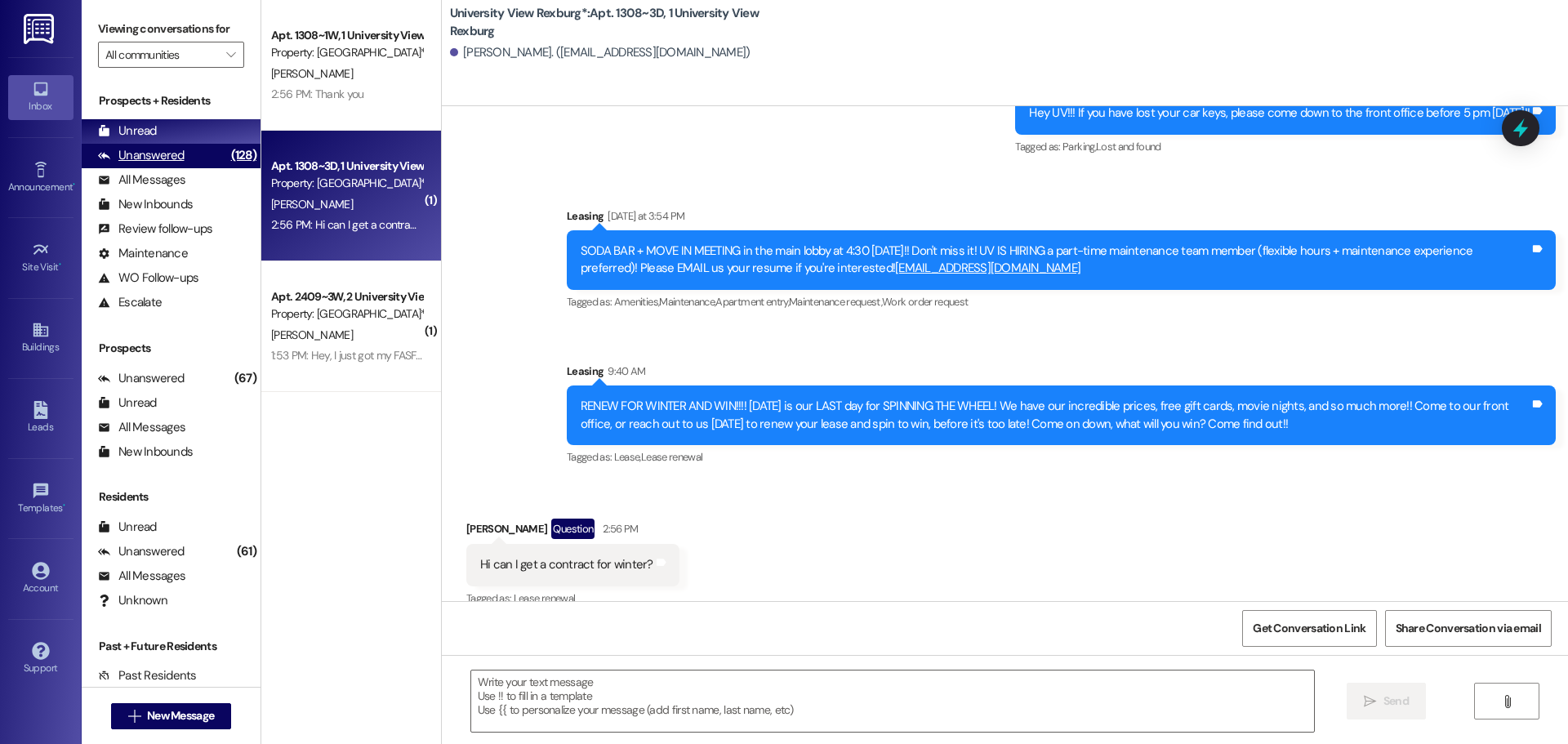
scroll to position [5424, 0]
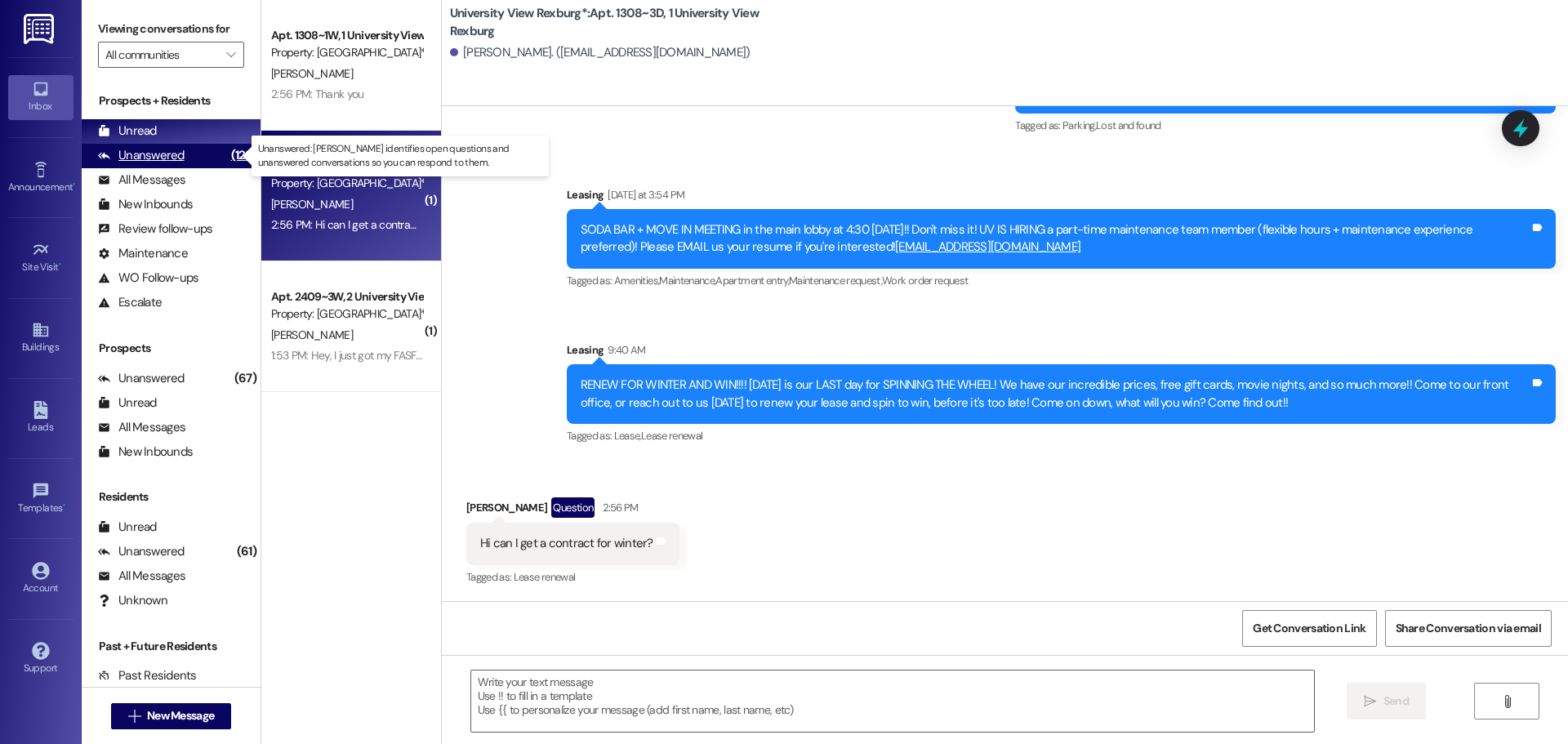
click at [173, 162] on div "Unanswered" at bounding box center [141, 155] width 87 height 17
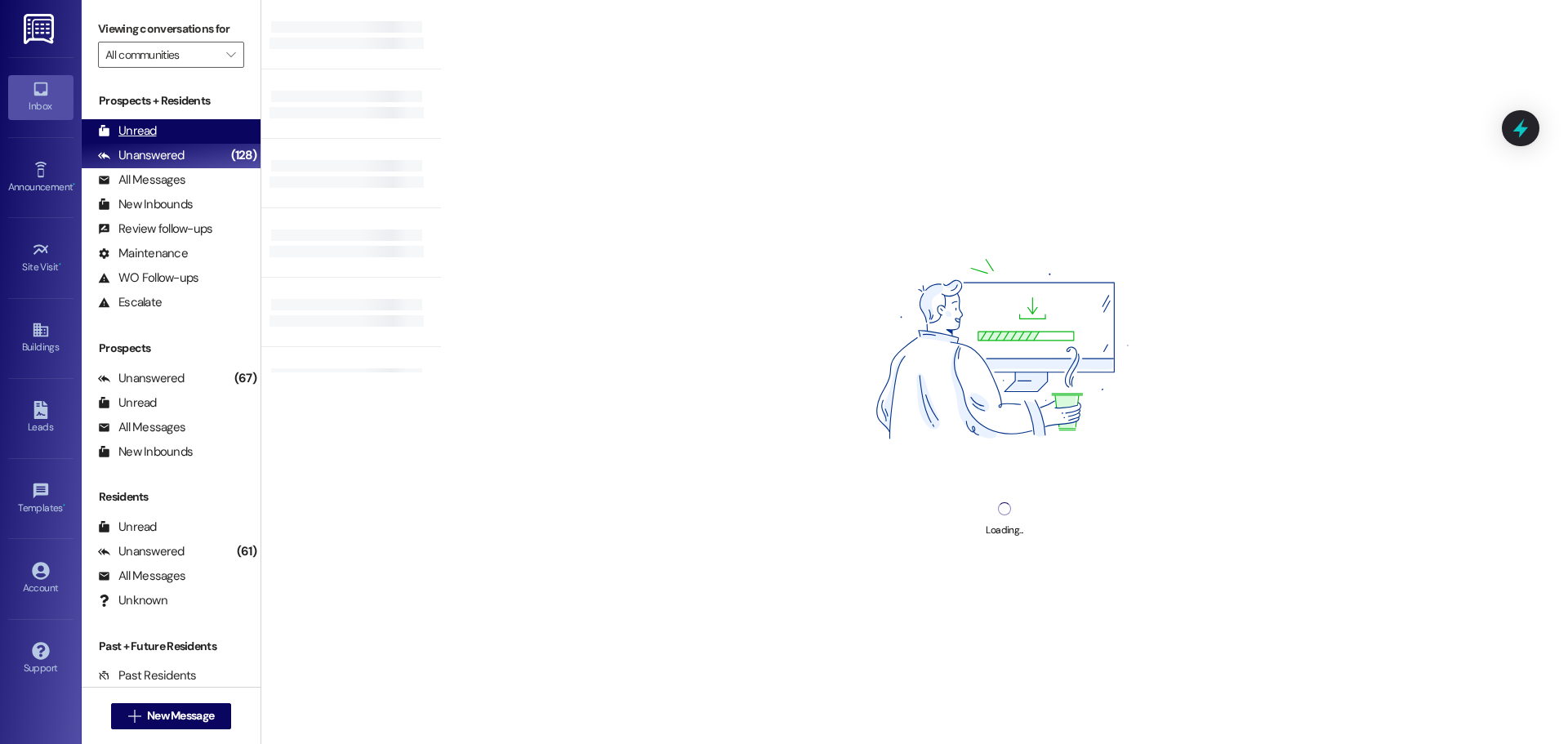
click at [146, 122] on div "Unread (0)" at bounding box center [171, 132] width 179 height 25
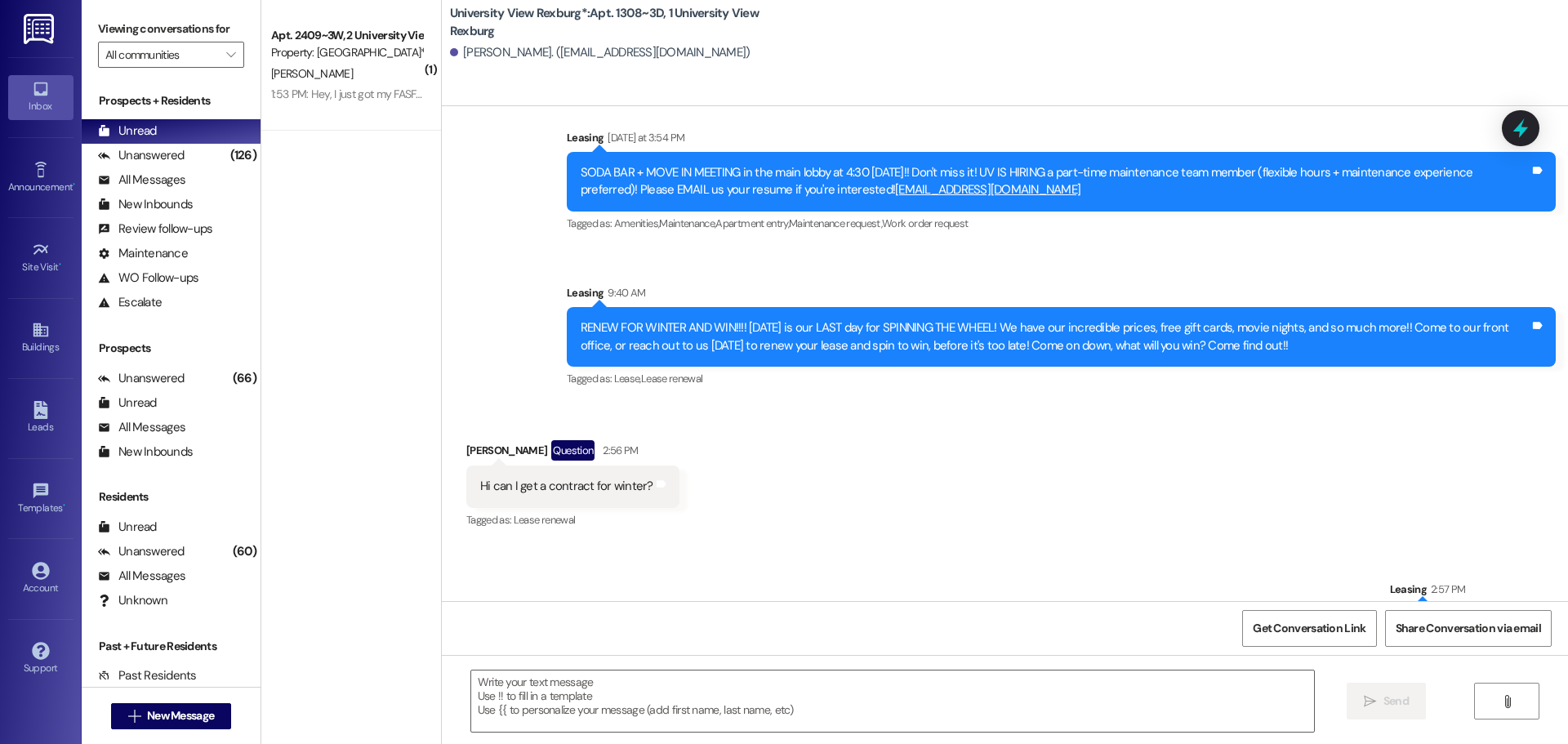
scroll to position [5540, 0]
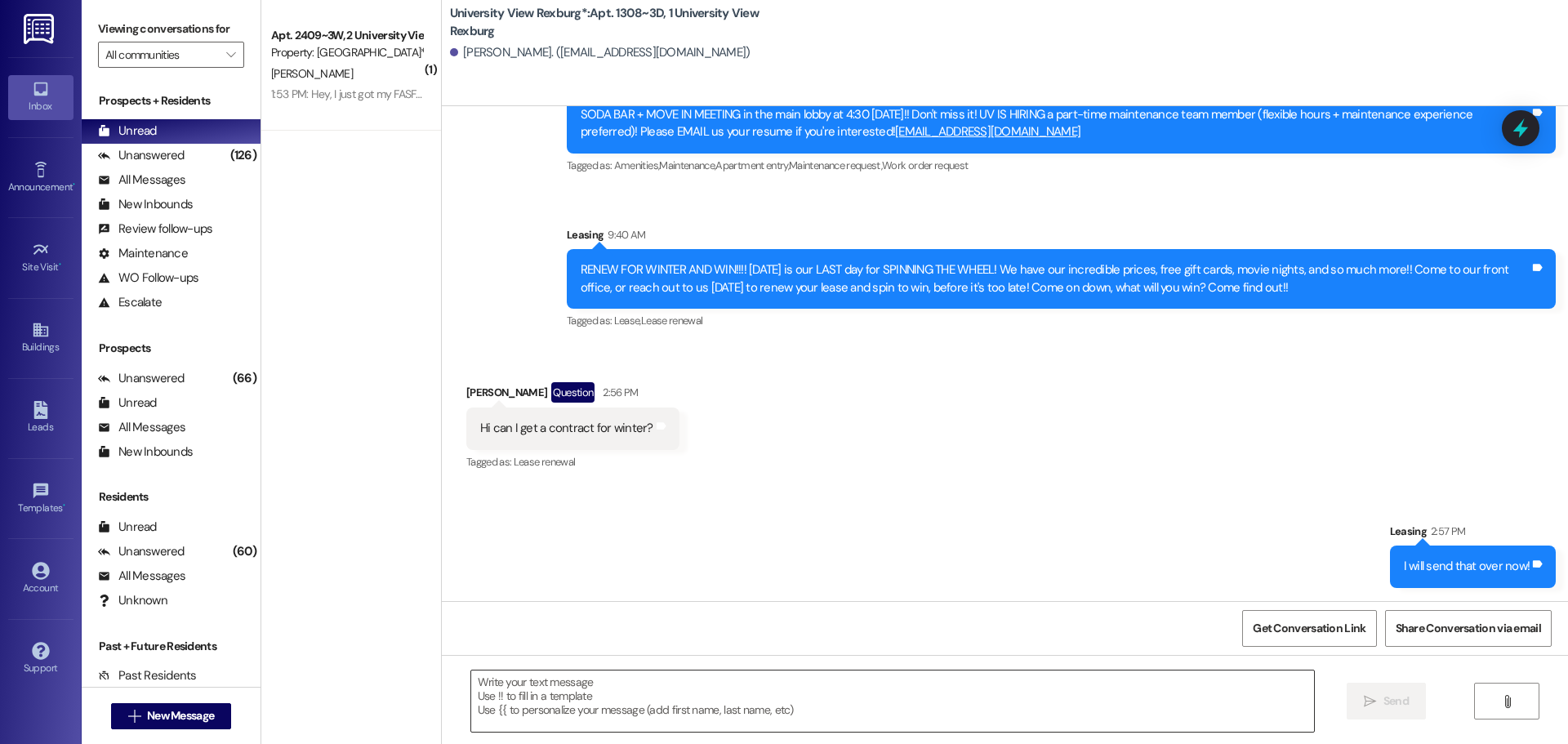
click at [810, 695] on textarea at bounding box center [892, 701] width 843 height 61
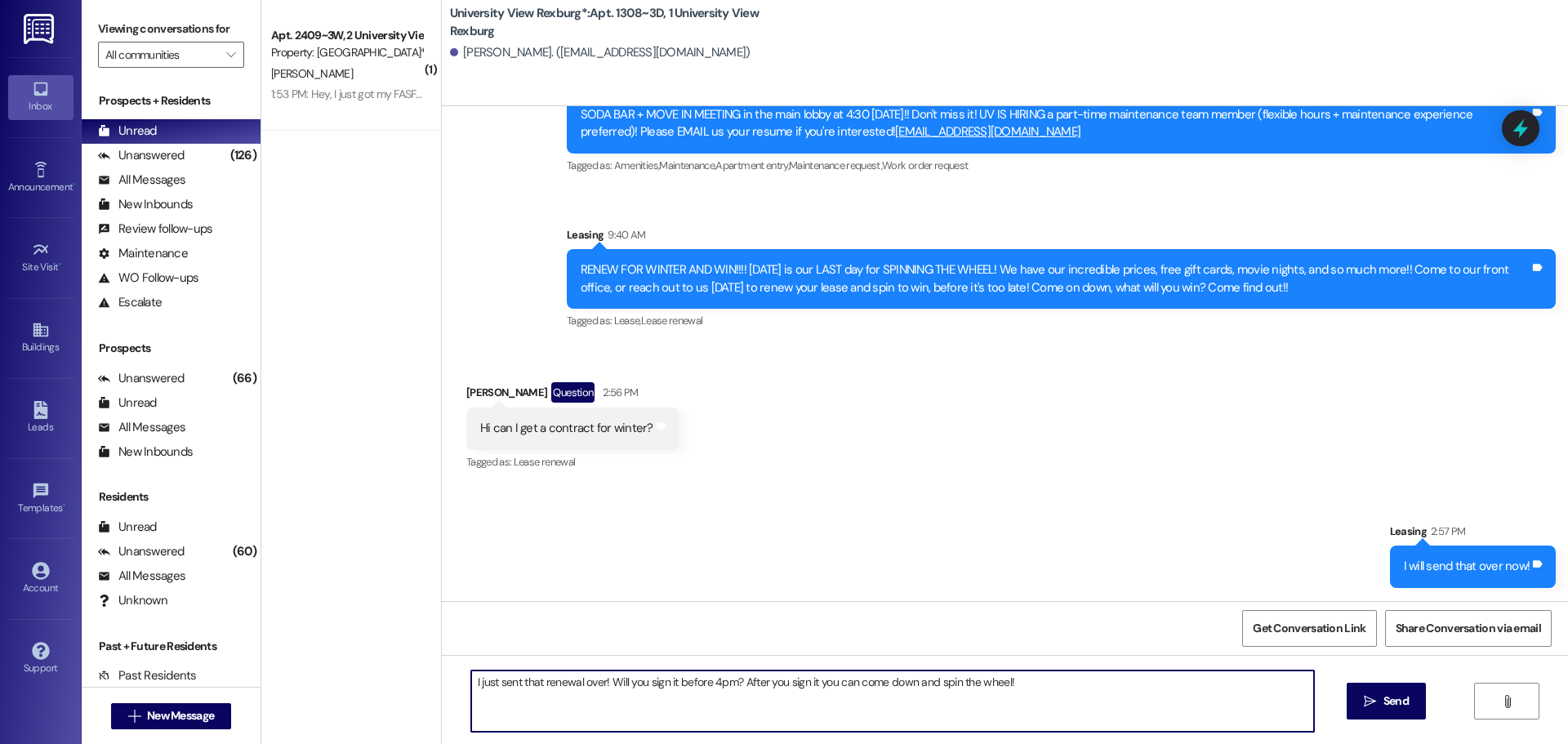
drag, startPoint x: 1008, startPoint y: 680, endPoint x: 358, endPoint y: 676, distance: 650.0
click at [358, 676] on div "( 1 ) Apt. 2409~3W, 2 [GEOGRAPHIC_DATA] Property: [GEOGRAPHIC_DATA]* [PERSON_NA…" at bounding box center [914, 372] width 1307 height 744
type textarea "I just sent that renewal over! Will you sign it before 4pm? After you sign it y…"
click at [1378, 690] on button " Send" at bounding box center [1386, 701] width 79 height 37
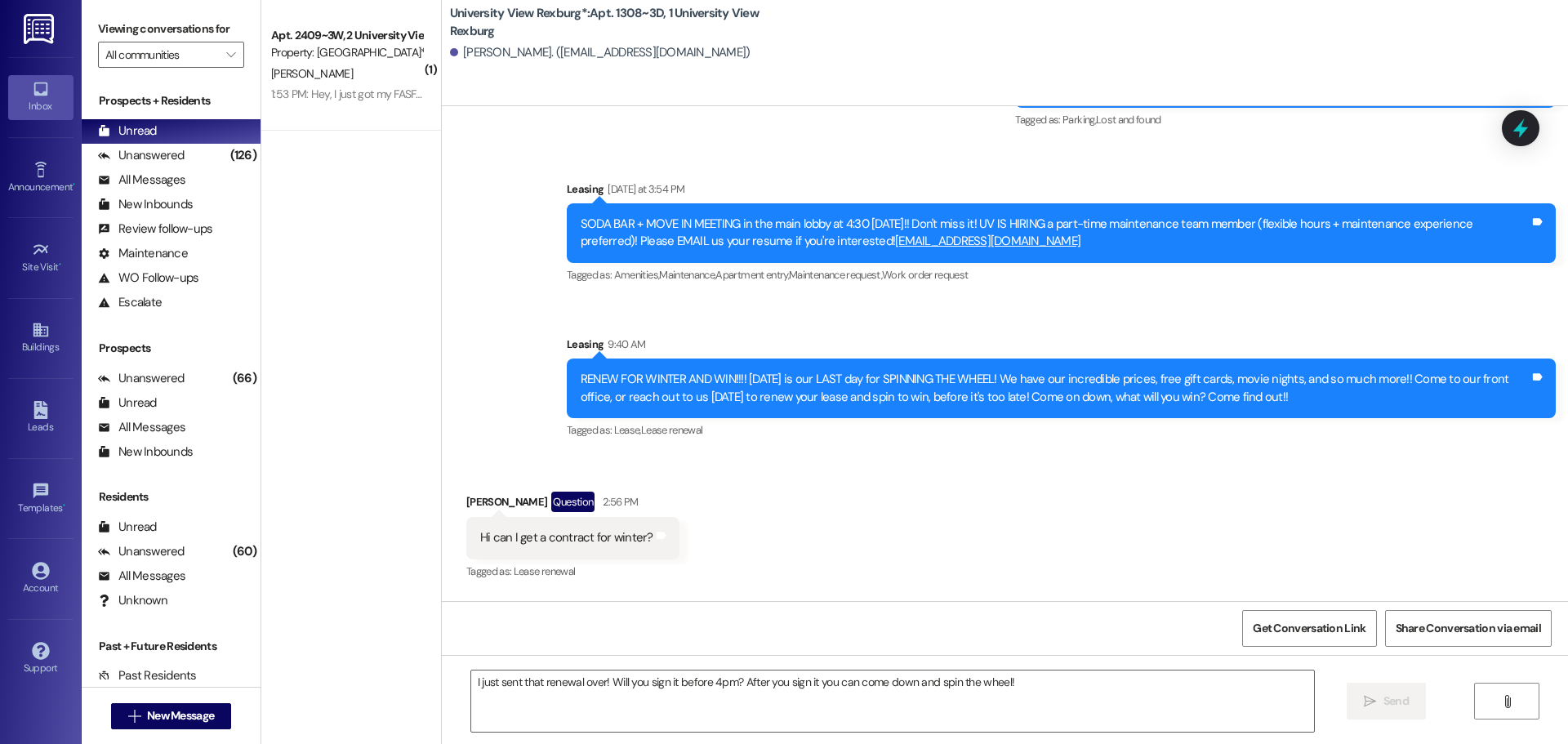
scroll to position [5424, 0]
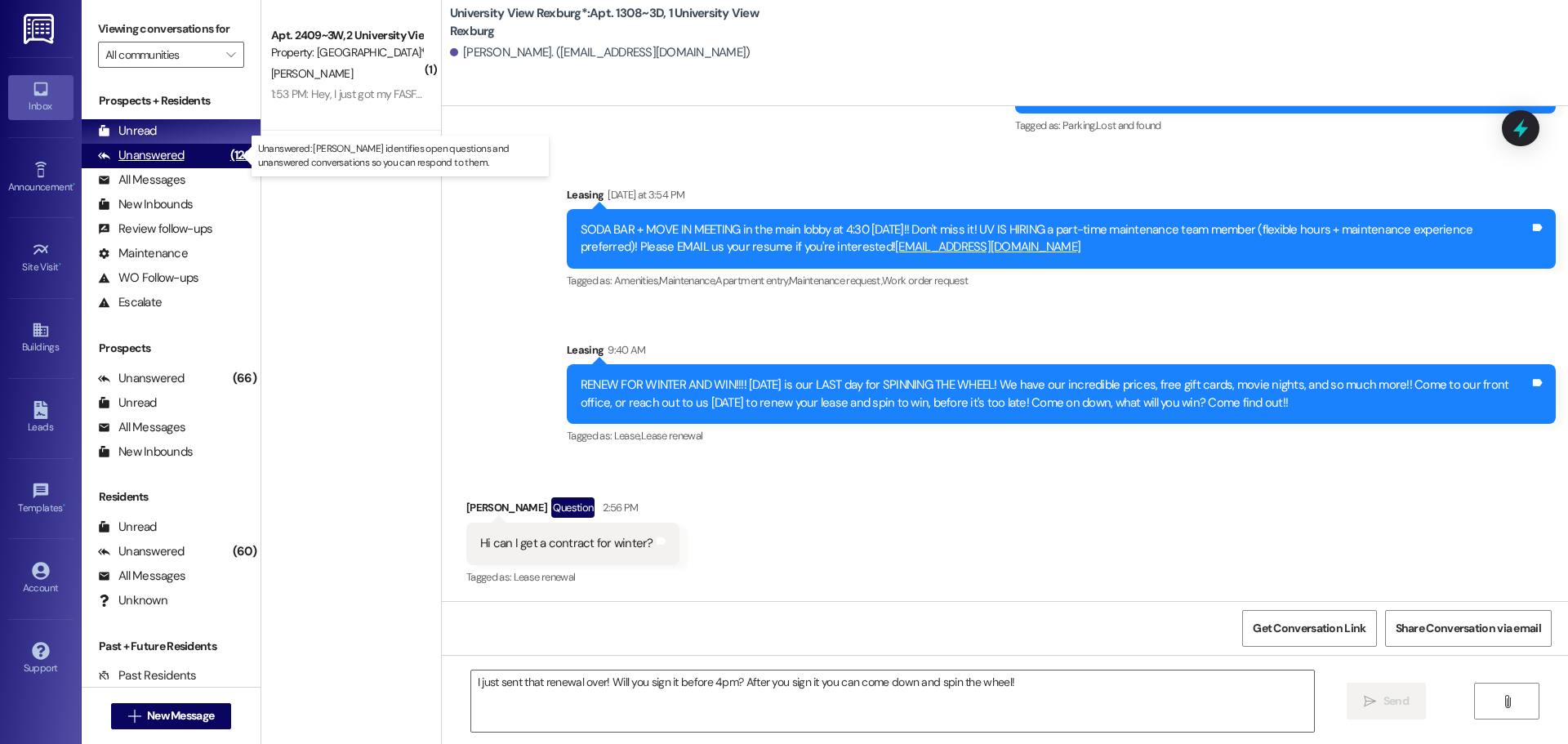
click at [147, 158] on div "Unanswered" at bounding box center [141, 155] width 87 height 17
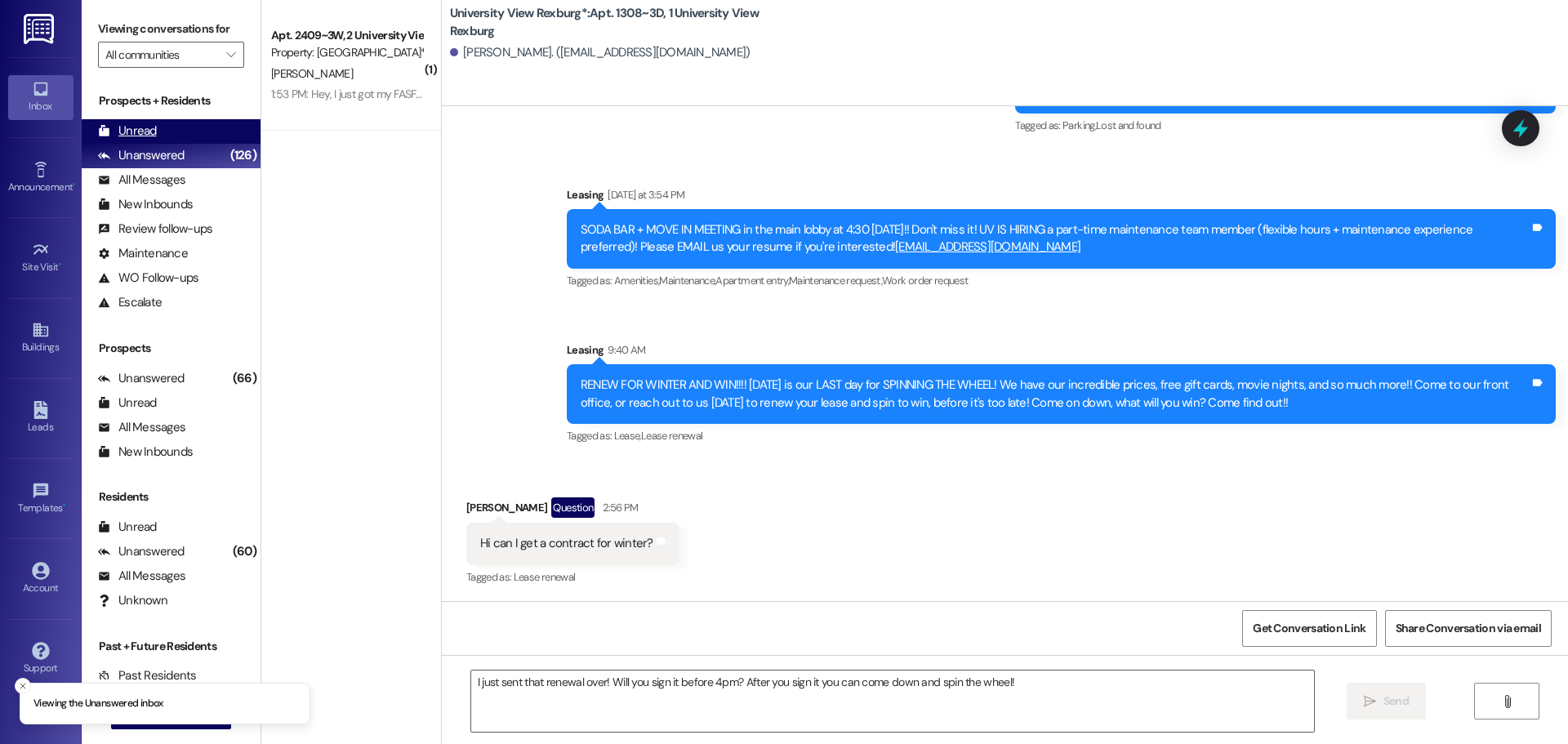
click at [147, 134] on div "Unread" at bounding box center [127, 131] width 59 height 17
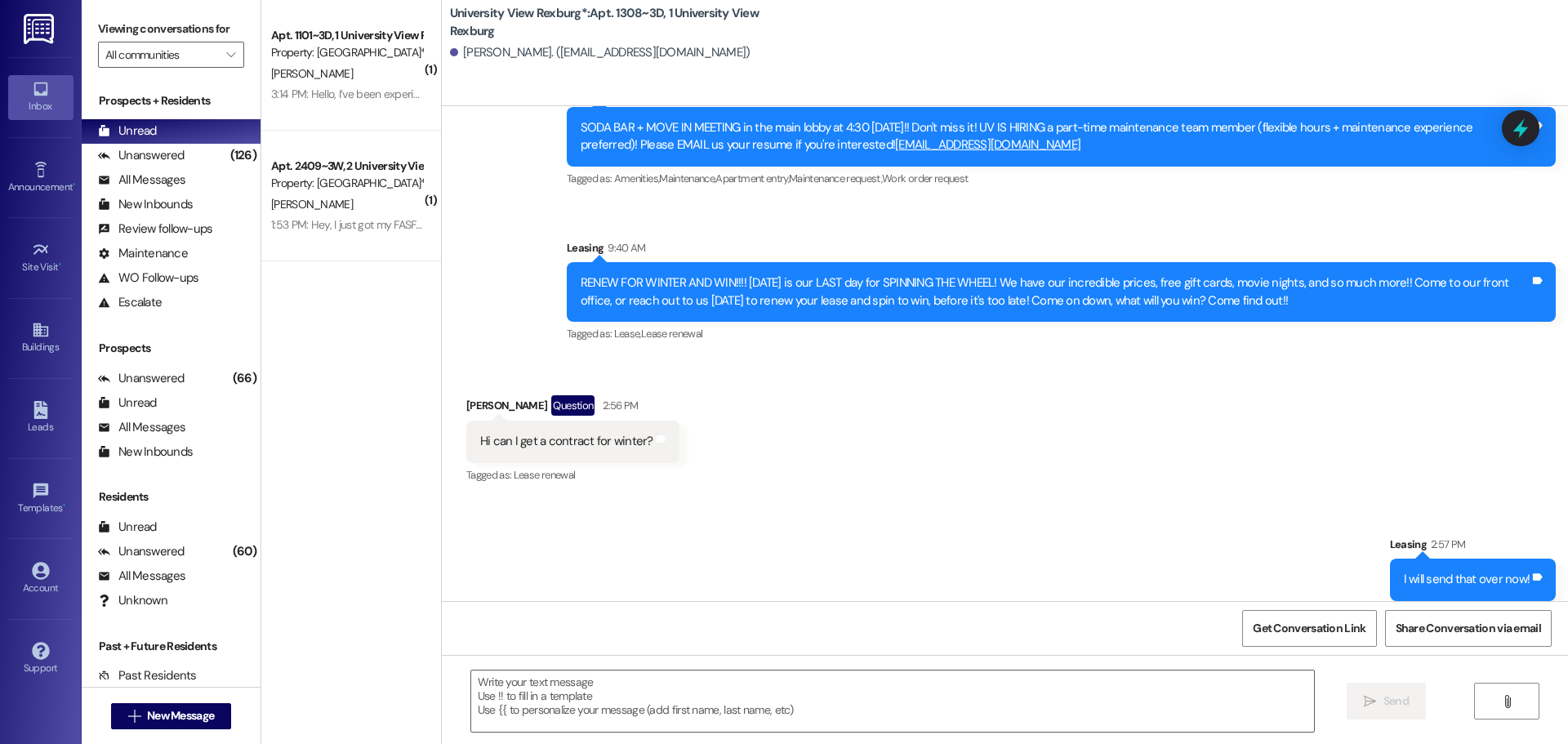
scroll to position [5653, 0]
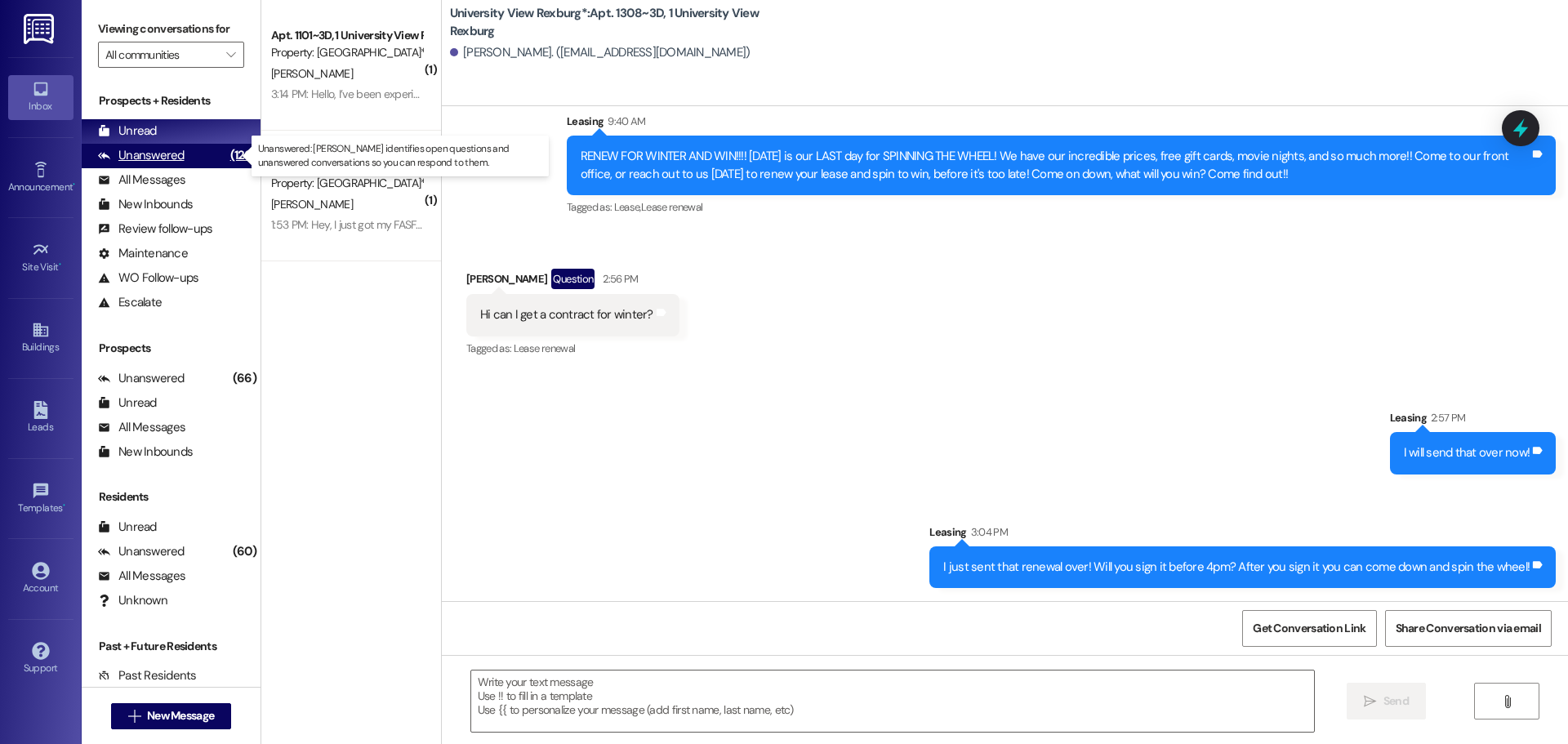
click at [182, 157] on div "Unanswered (126)" at bounding box center [171, 156] width 179 height 25
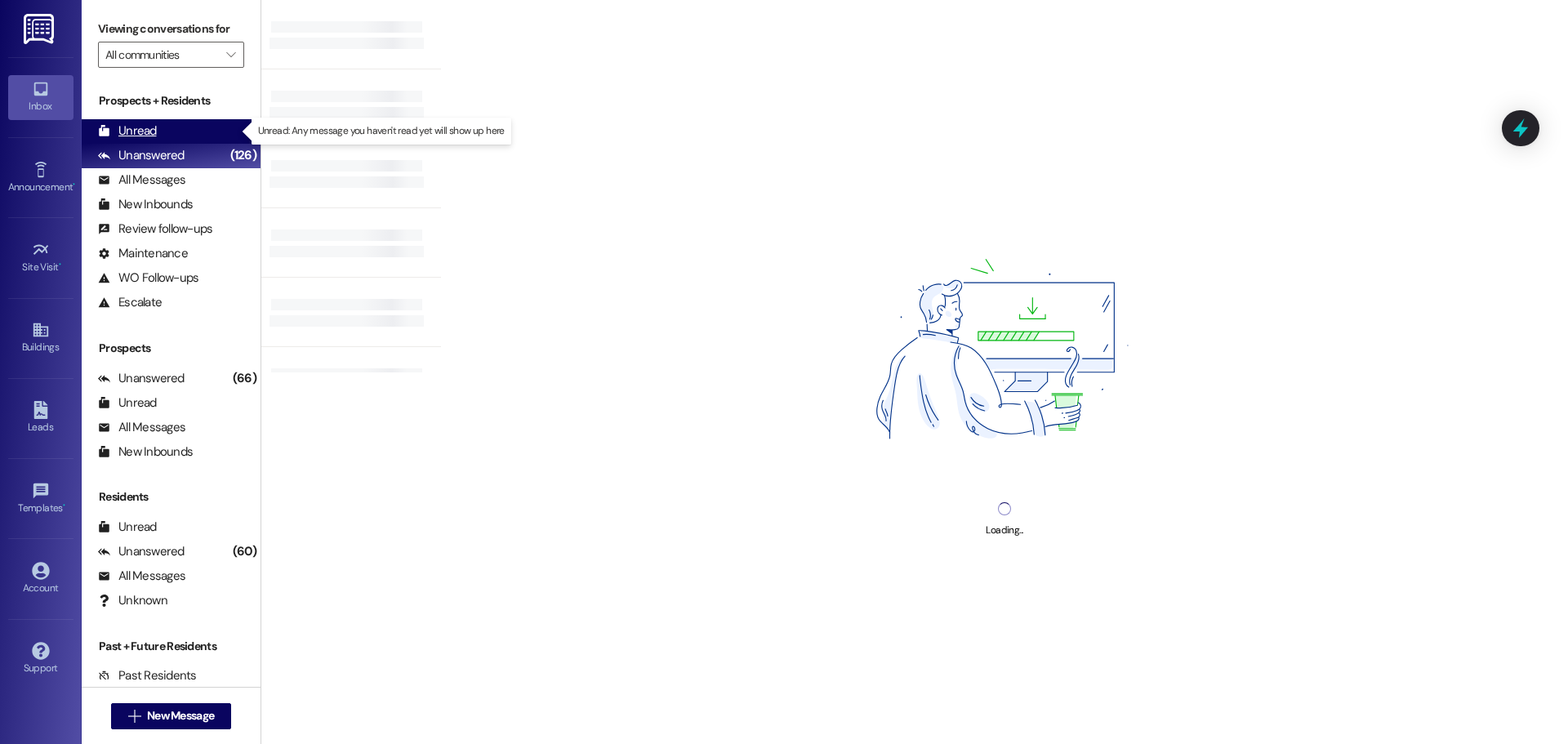
click at [139, 129] on div "Unread" at bounding box center [127, 131] width 59 height 17
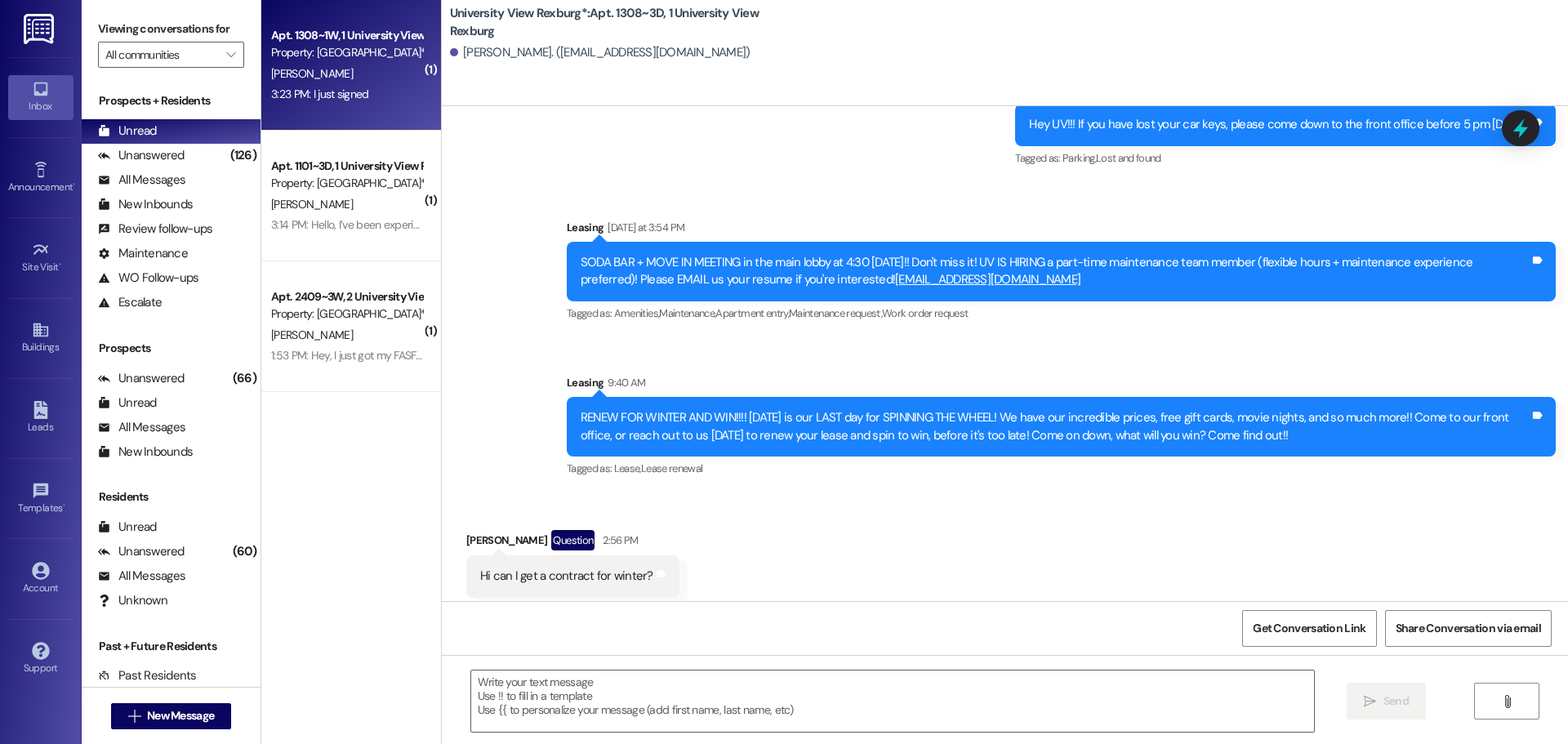
scroll to position [5424, 0]
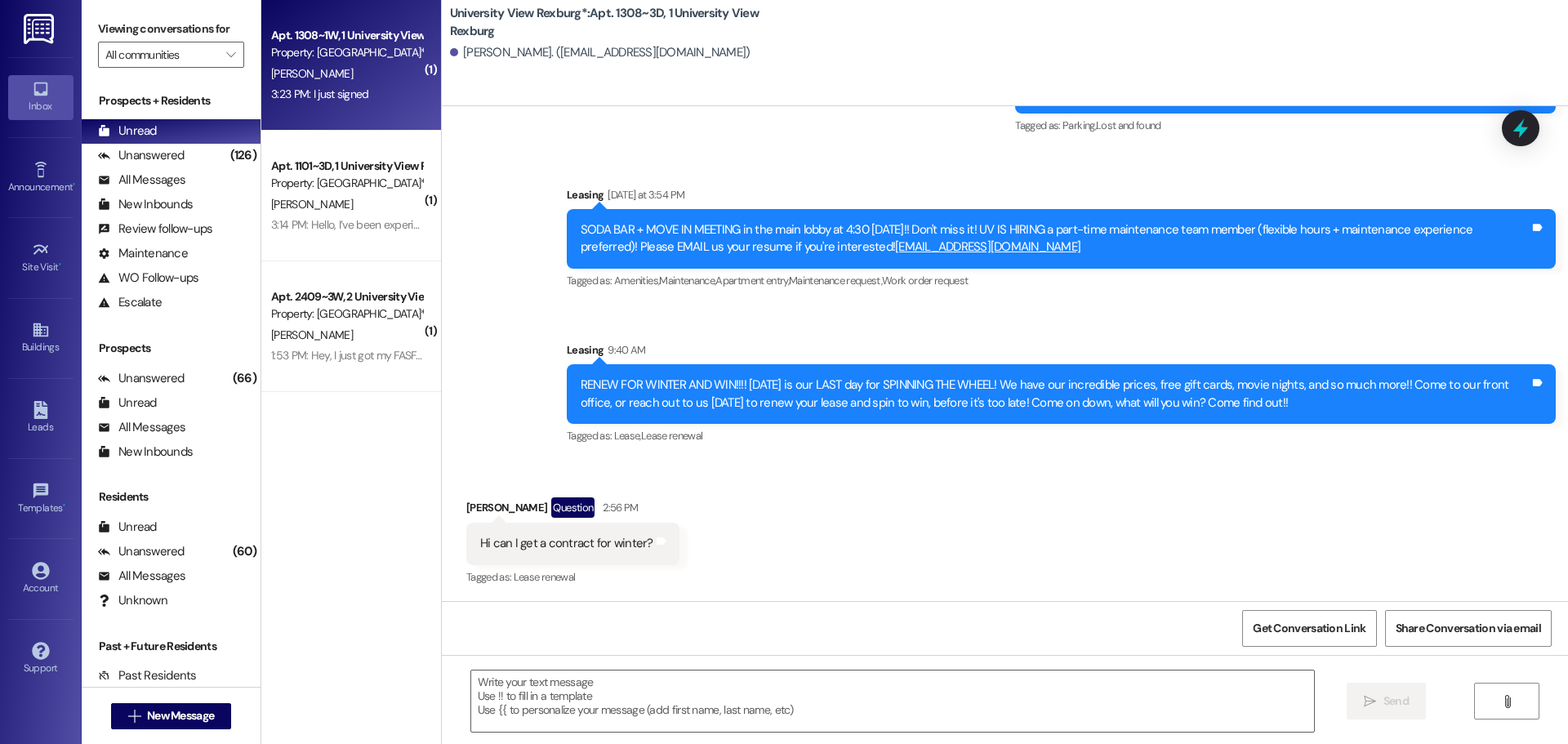
click at [320, 98] on div "3:23 PM: I just signed 3:23 PM: I just signed" at bounding box center [320, 94] width 98 height 15
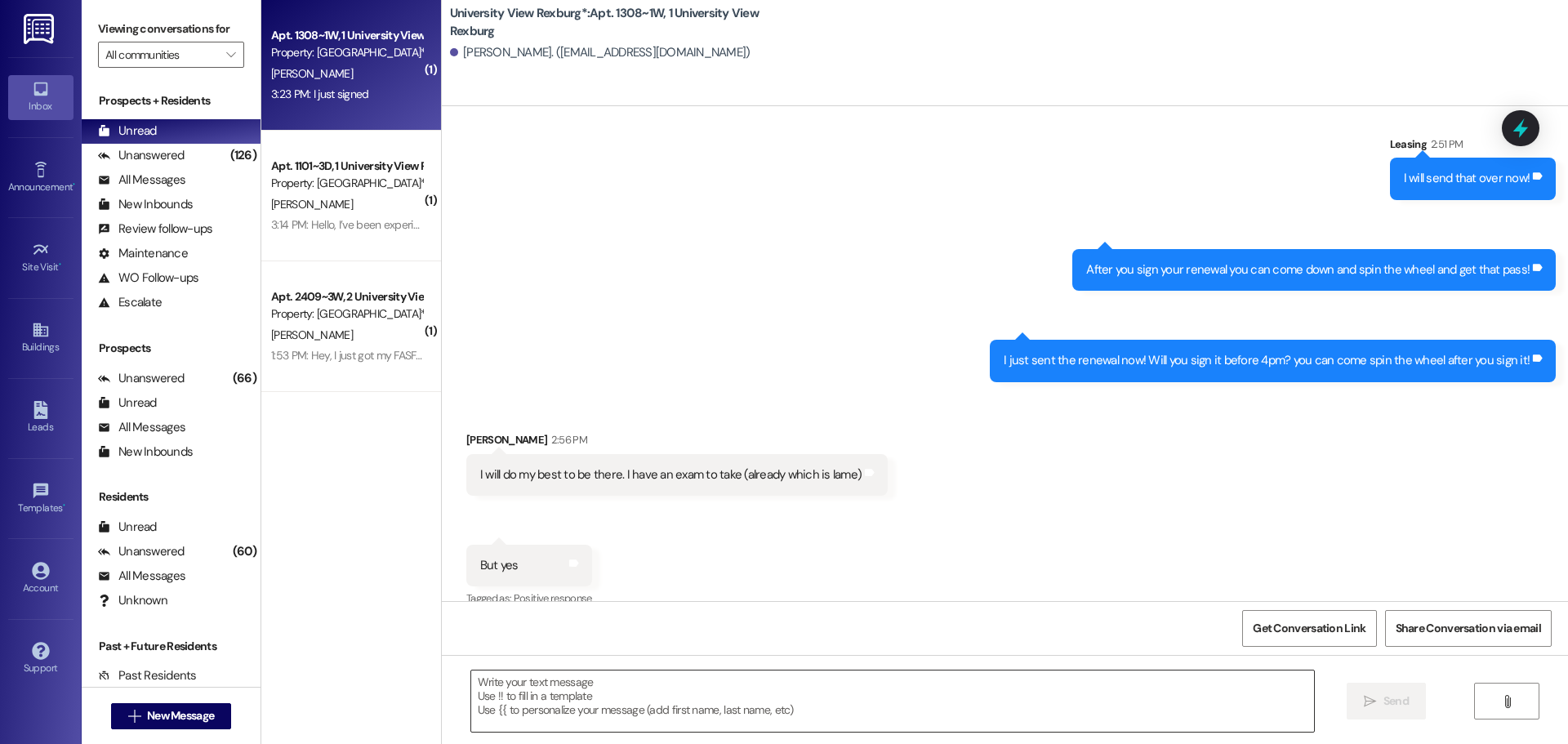
click at [650, 685] on textarea at bounding box center [892, 701] width 843 height 61
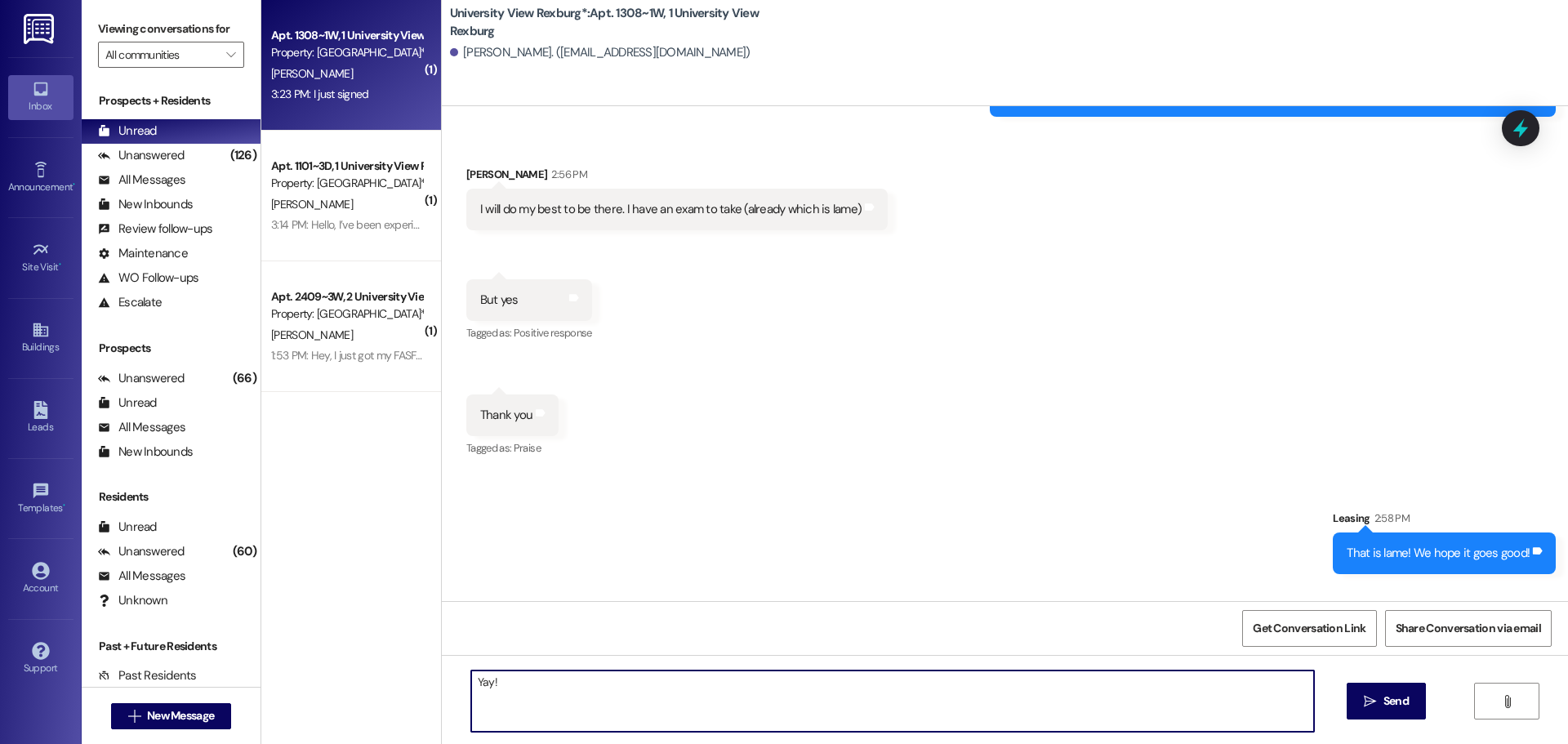
scroll to position [5796, 0]
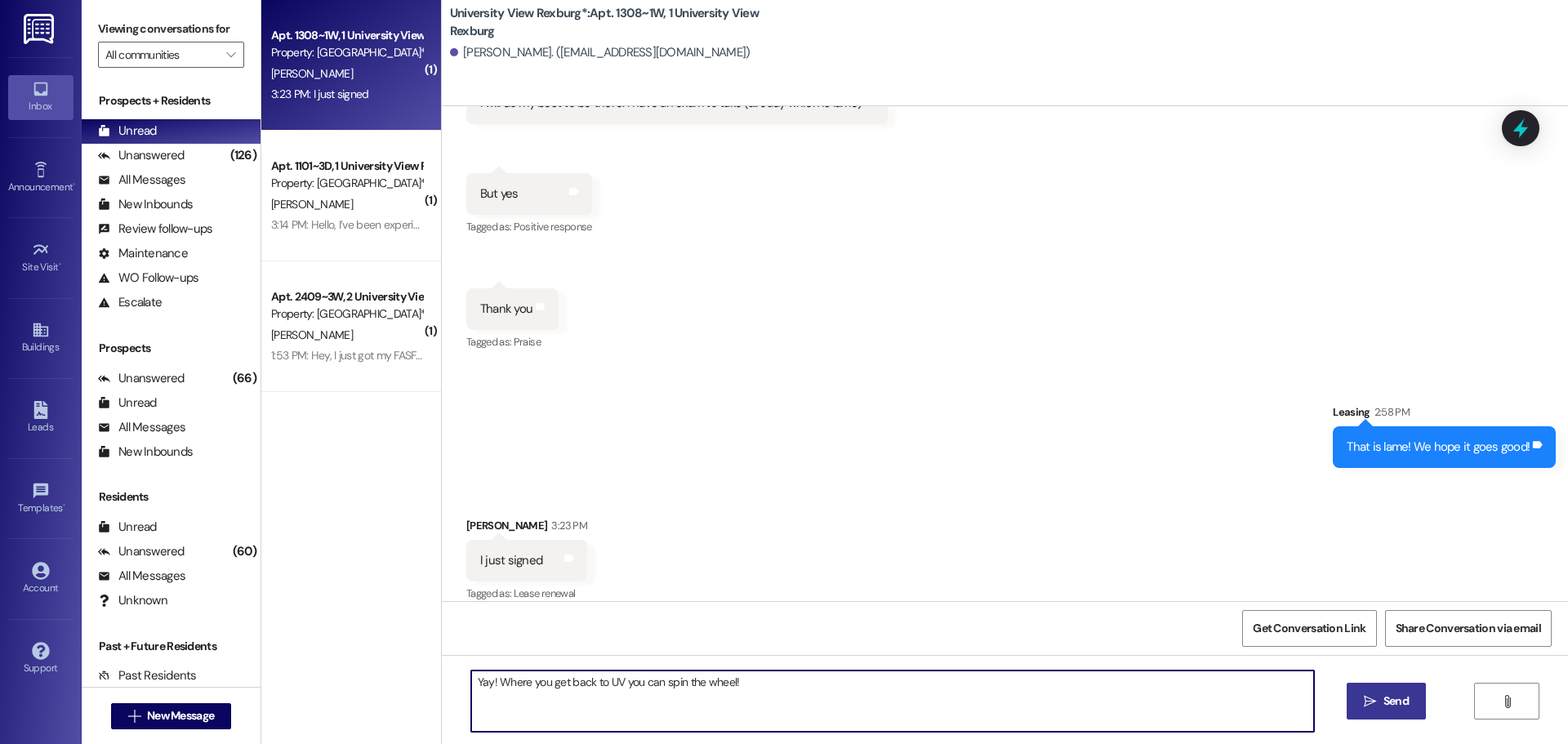
type textarea "Yay! Where you get back to UV you can spin the wheel!"
click at [1369, 704] on icon "" at bounding box center [1369, 702] width 12 height 13
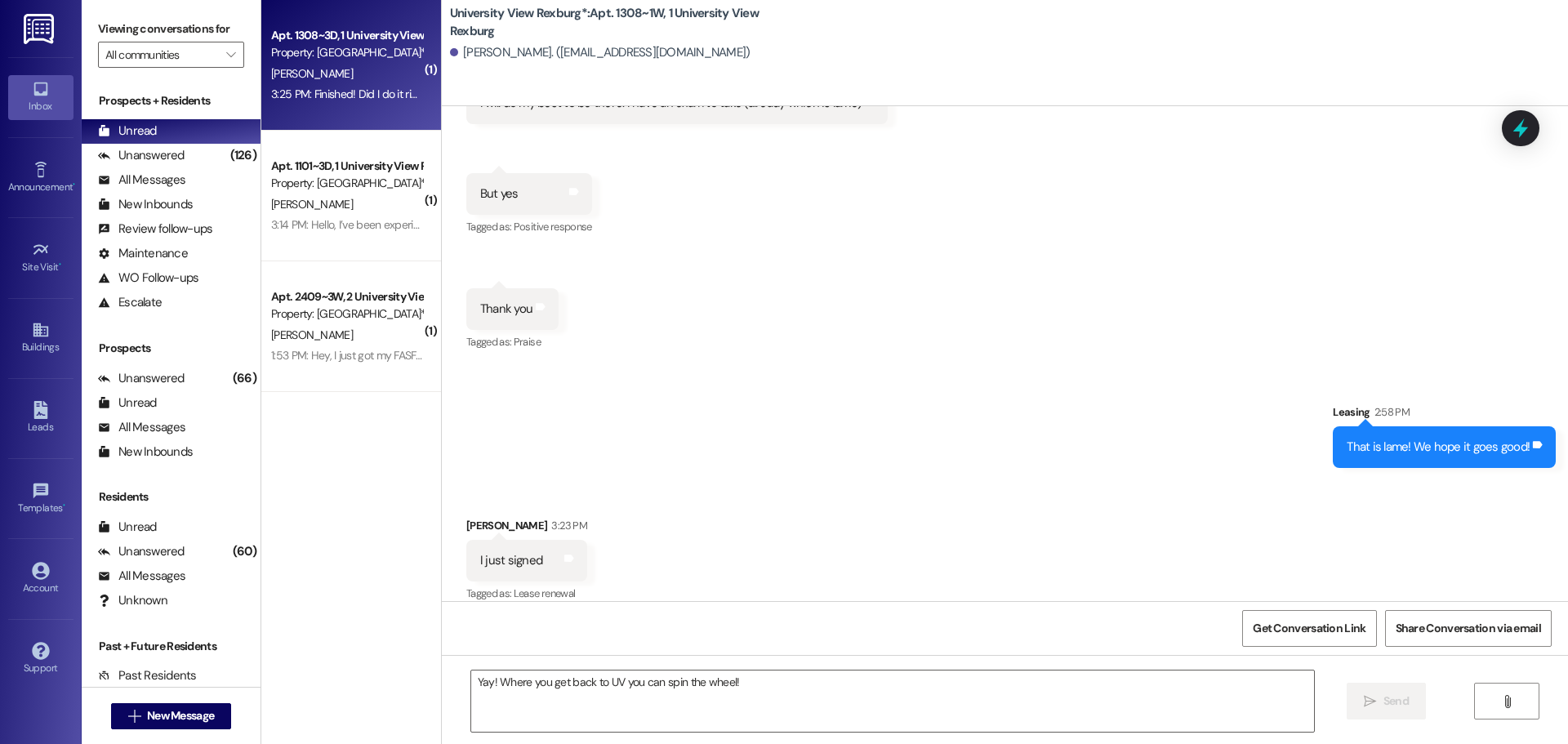
click at [331, 102] on div "3:25 PM: Finished! Did I do it right? Lol 3:25 PM: Finished! Did I do it right?…" at bounding box center [346, 94] width 154 height 21
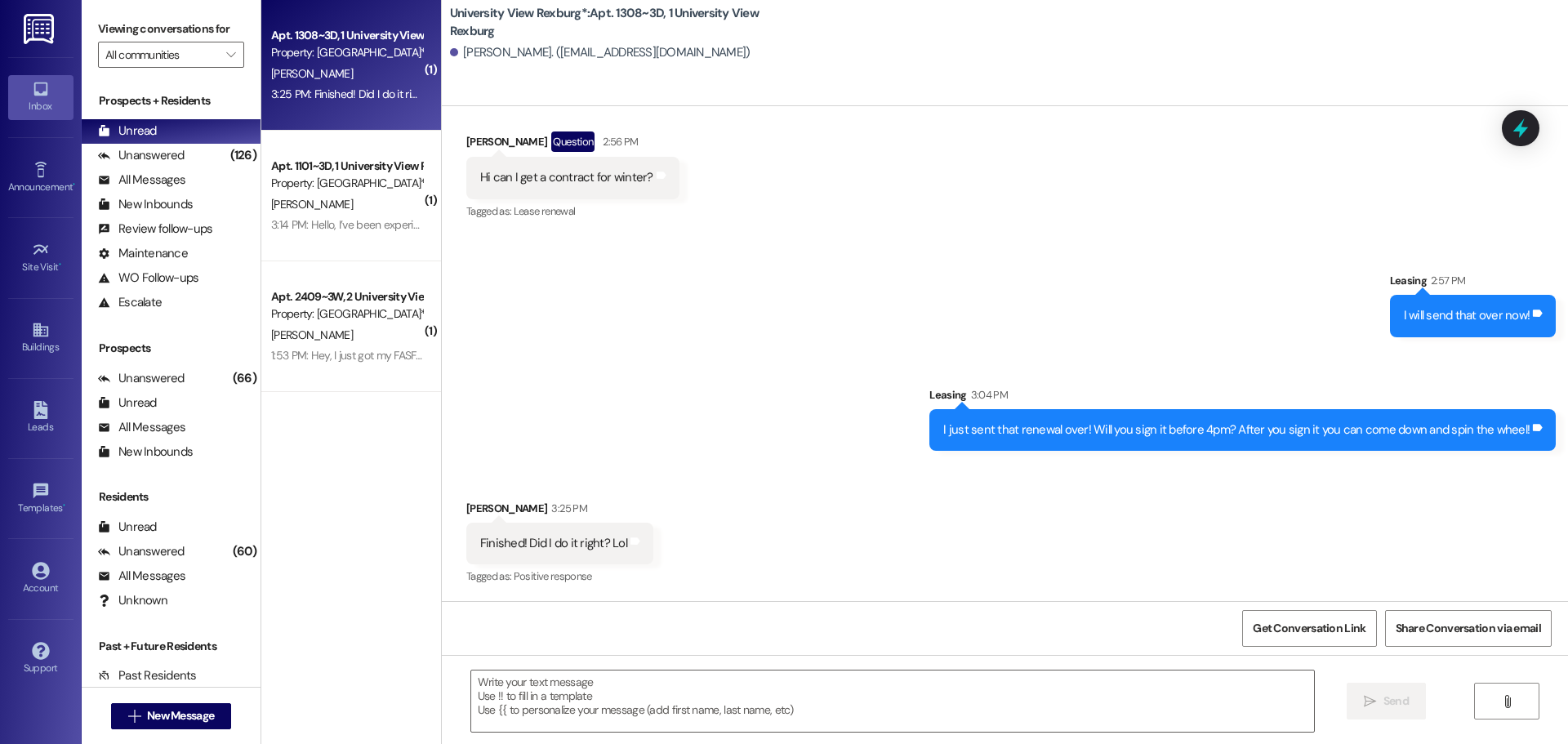
scroll to position [5791, 0]
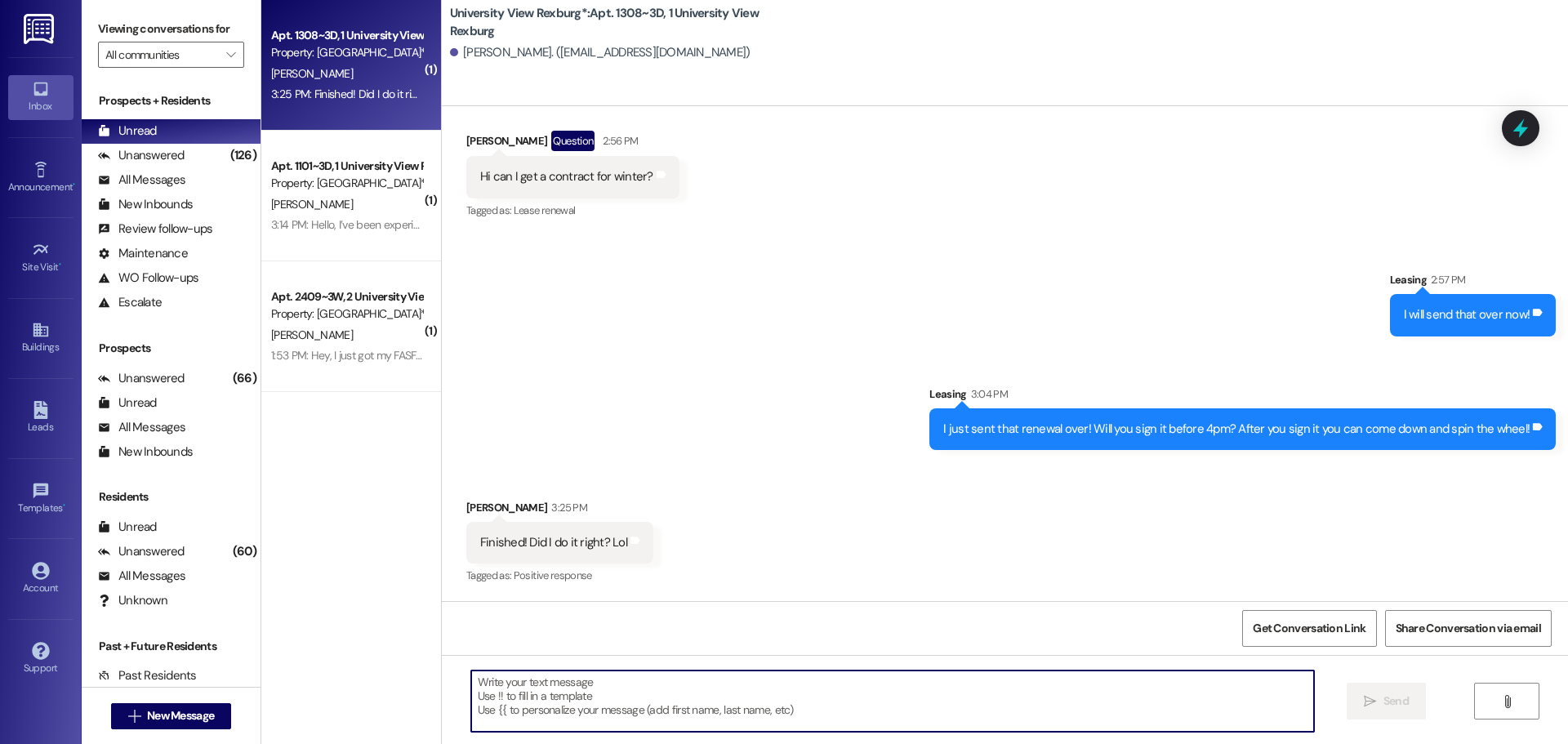
click at [803, 696] on textarea at bounding box center [892, 701] width 843 height 61
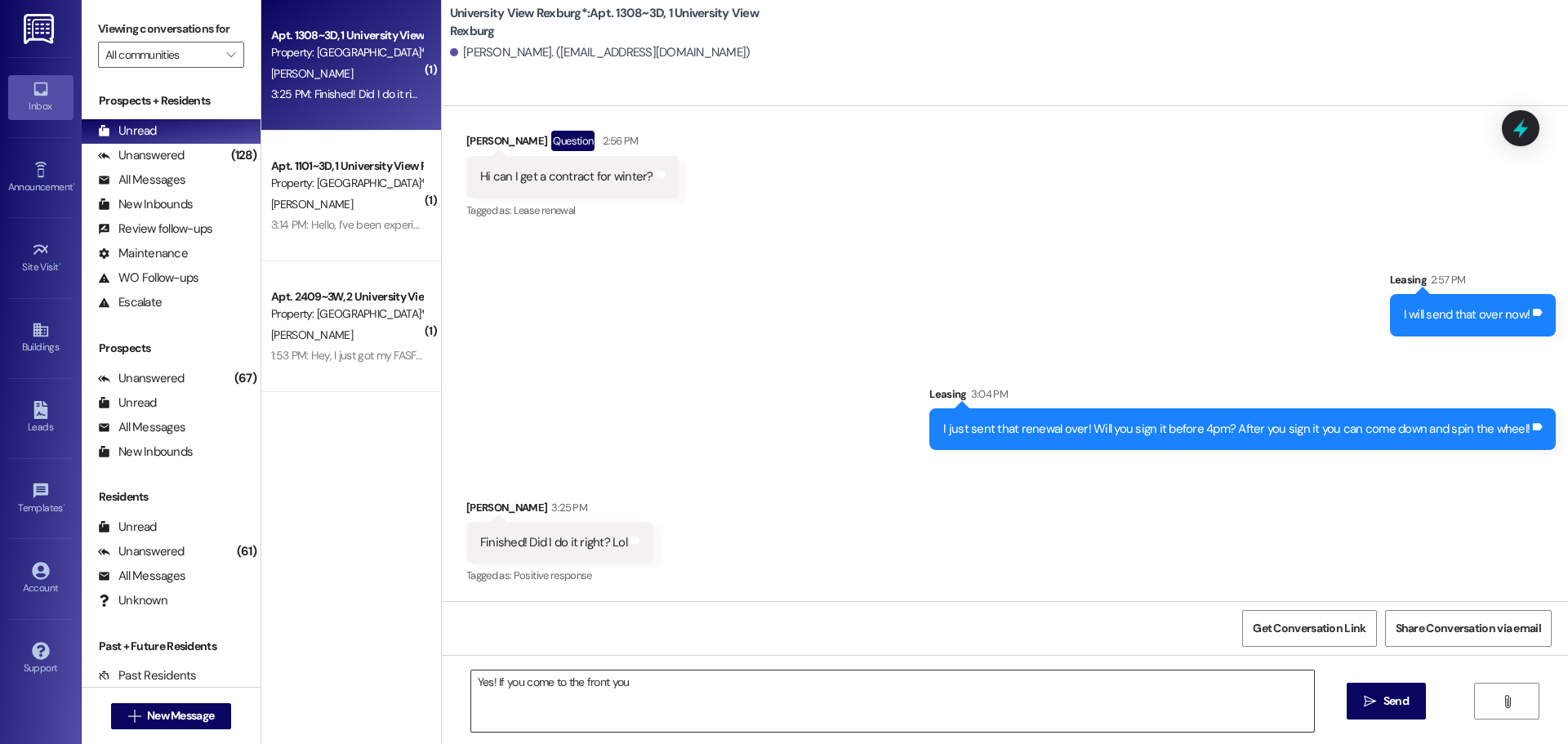
click at [735, 691] on textarea "Yes! If you come to the front you" at bounding box center [892, 701] width 843 height 61
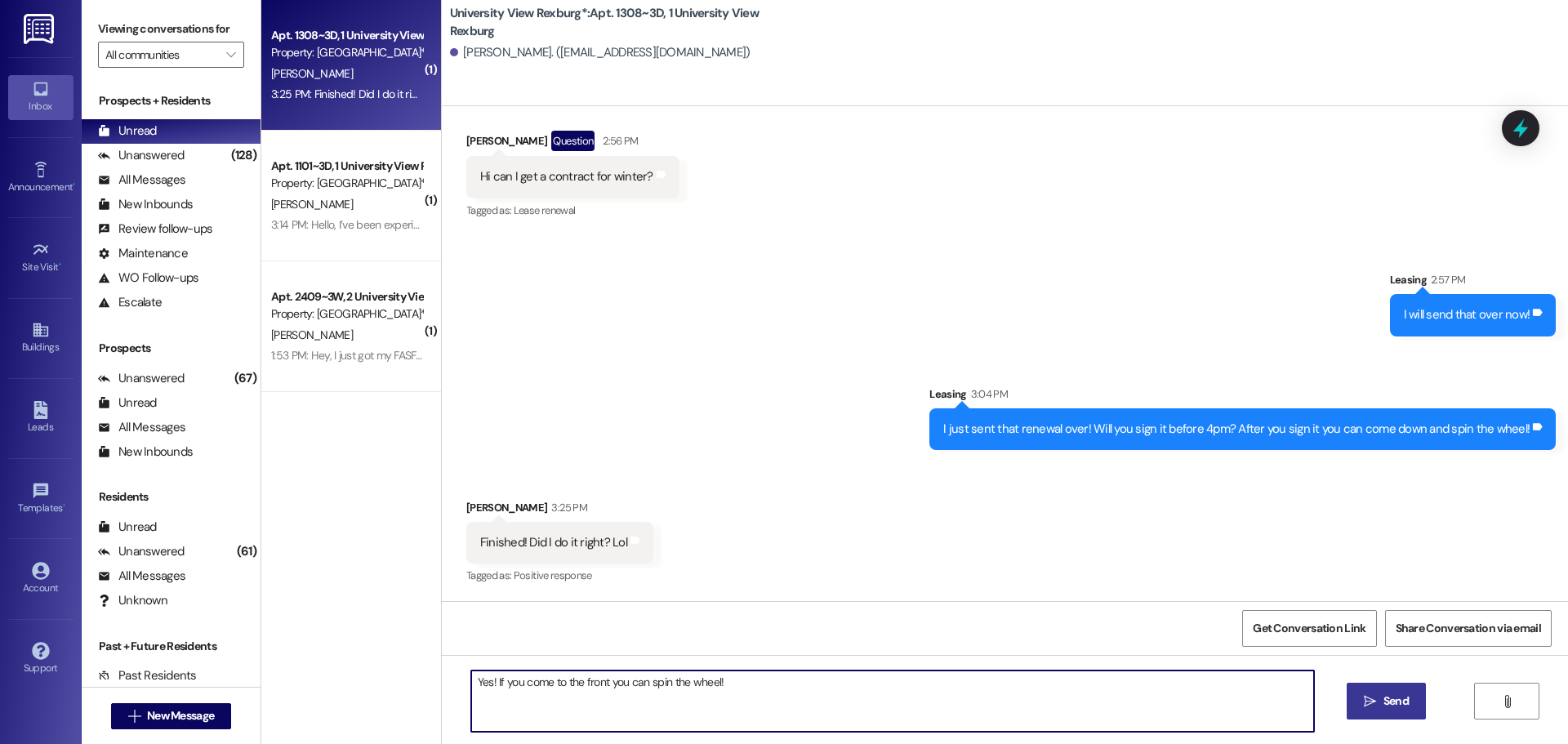
type textarea "Yes! If you come to the front you can spin the wheel!"
click at [1410, 701] on span "Send" at bounding box center [1396, 701] width 32 height 17
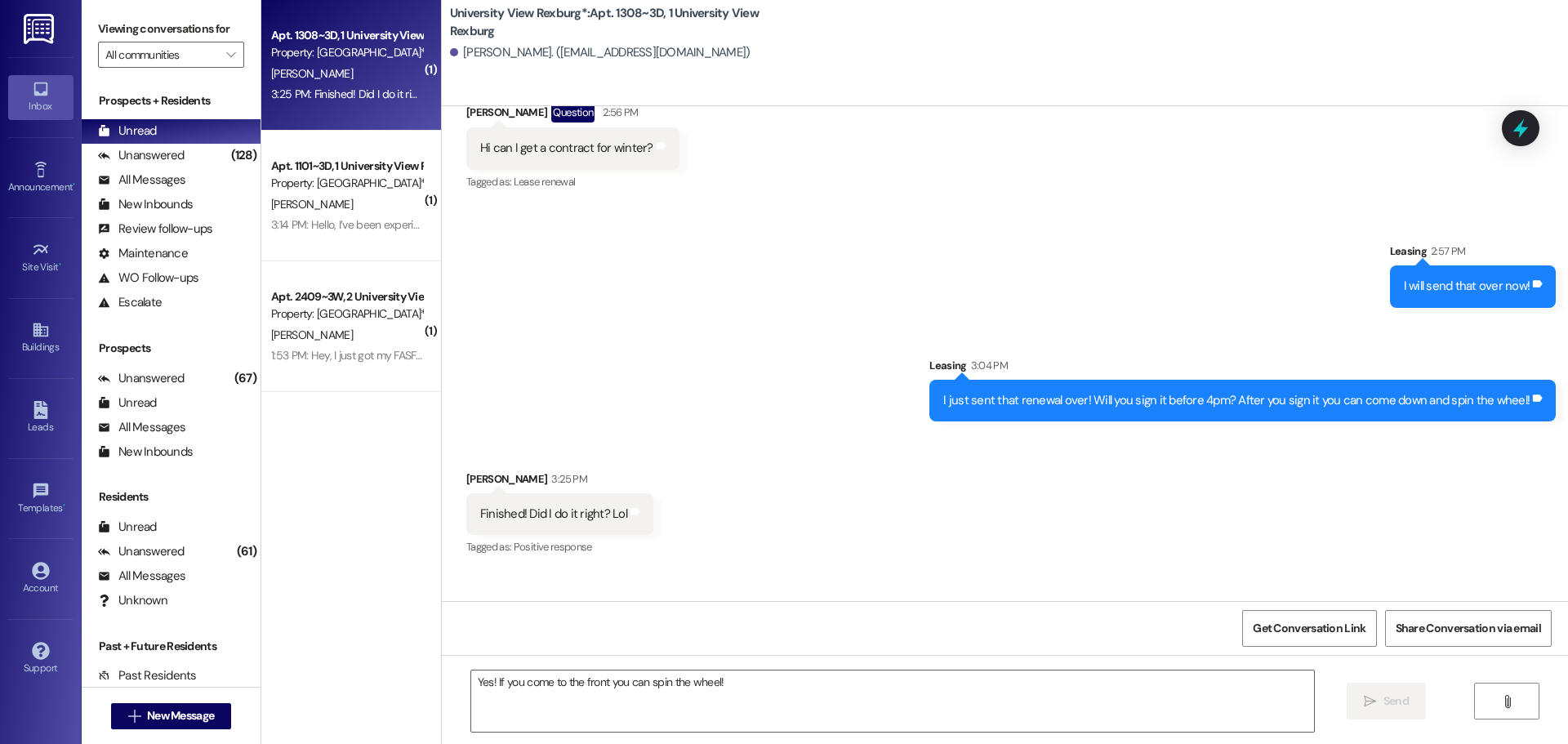
scroll to position [5905, 0]
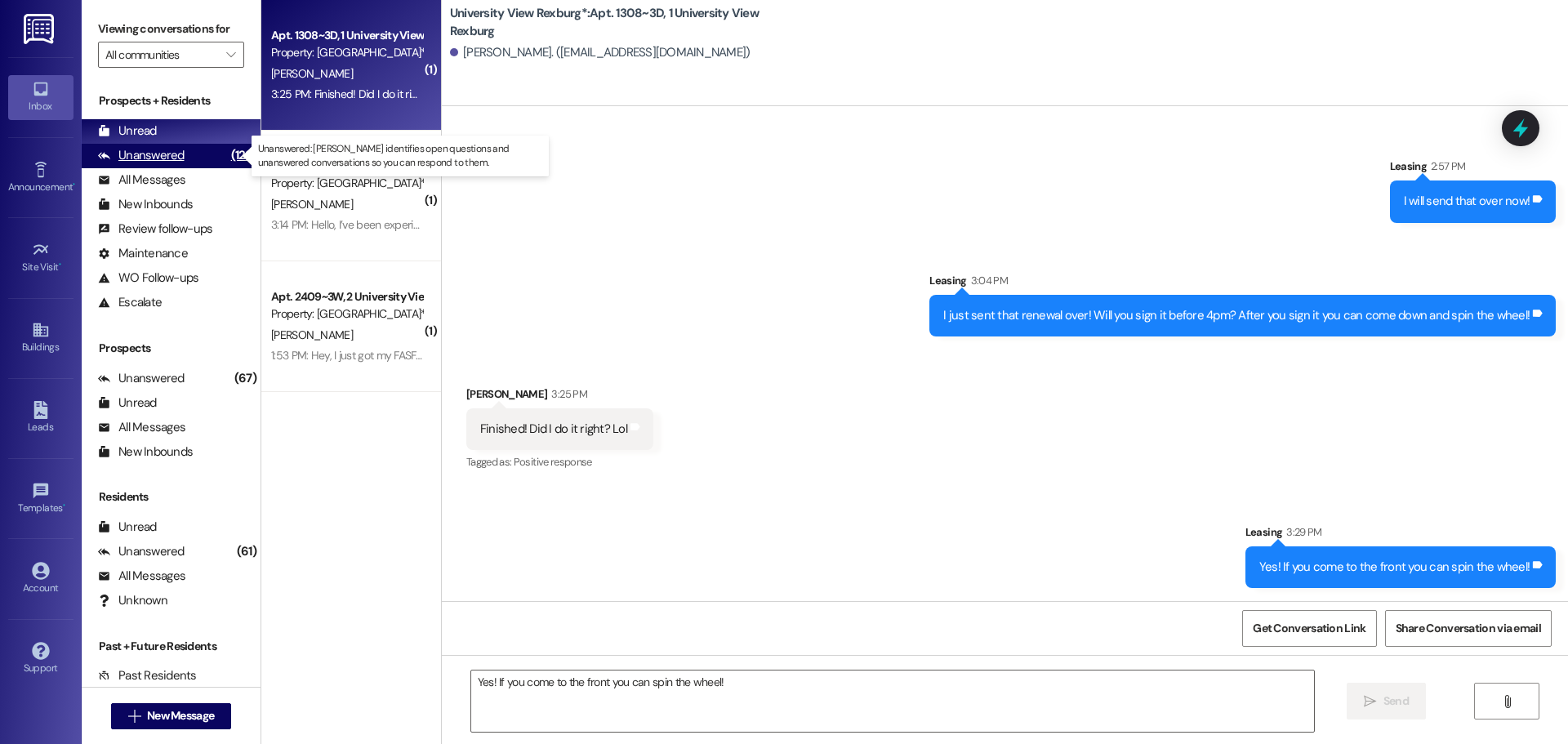
click at [176, 160] on div "Unanswered" at bounding box center [141, 155] width 87 height 17
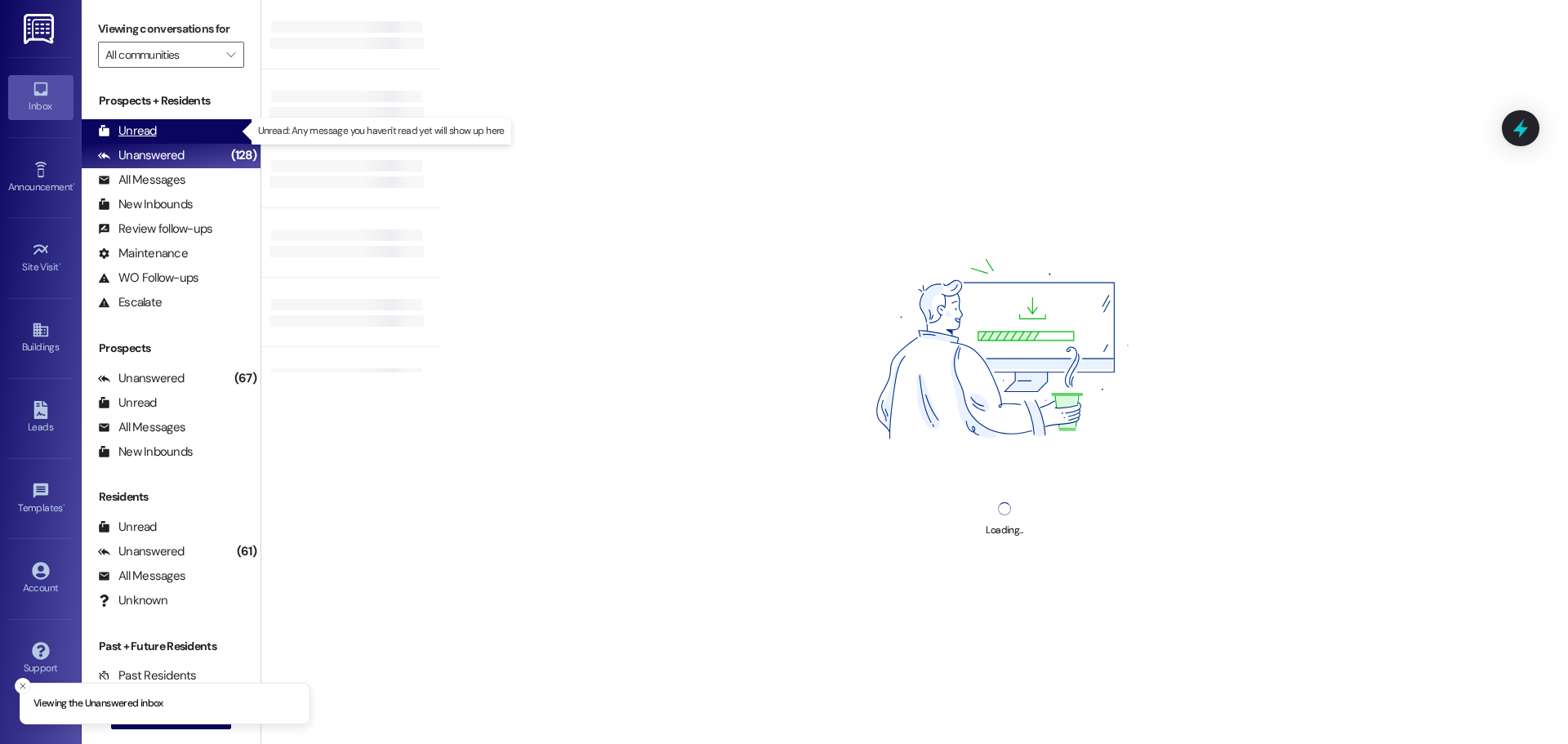
click at [160, 135] on div "Unread (0)" at bounding box center [171, 132] width 179 height 25
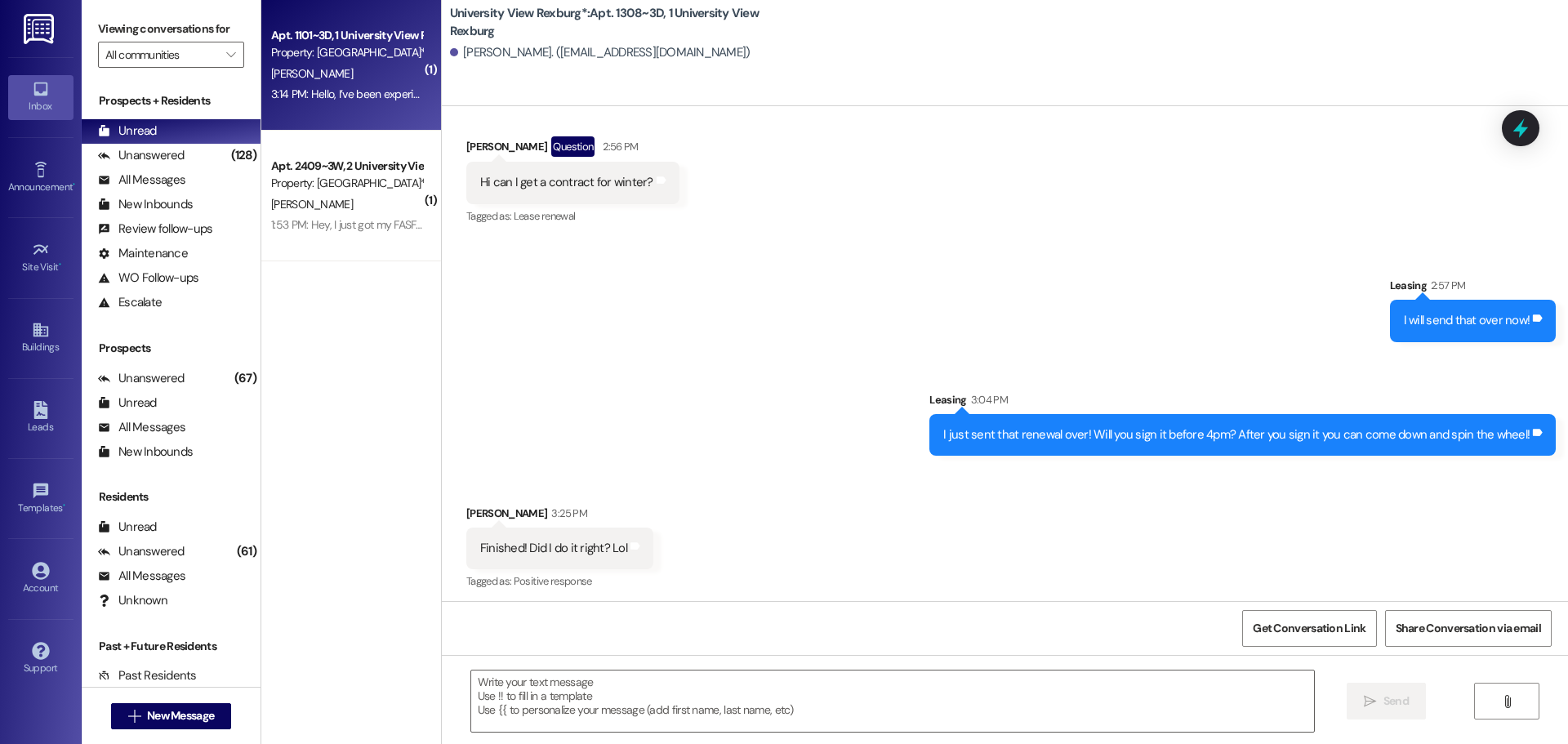
scroll to position [5790, 0]
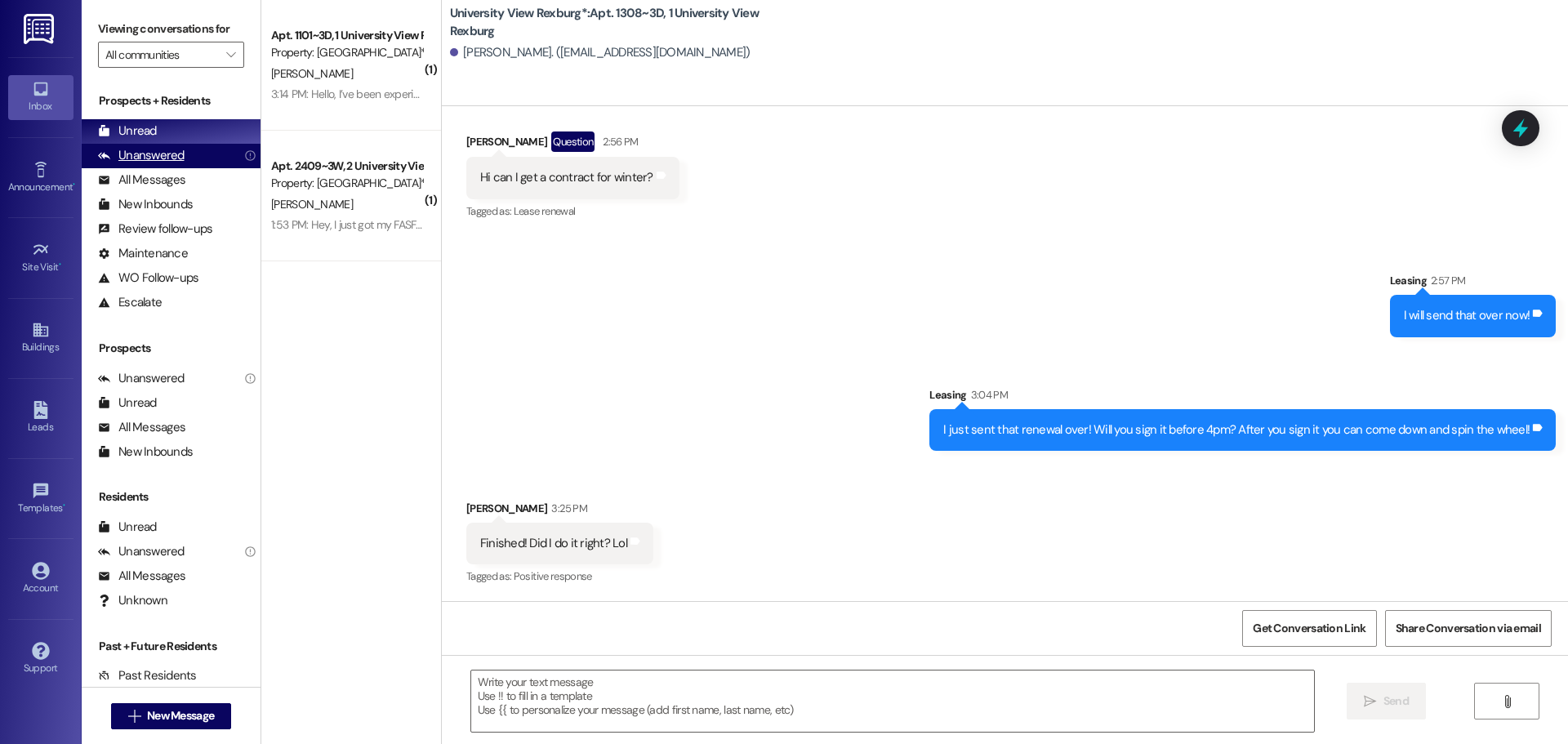
click at [144, 156] on div "Unanswered" at bounding box center [141, 155] width 87 height 17
click at [129, 131] on div "Unread" at bounding box center [127, 131] width 59 height 17
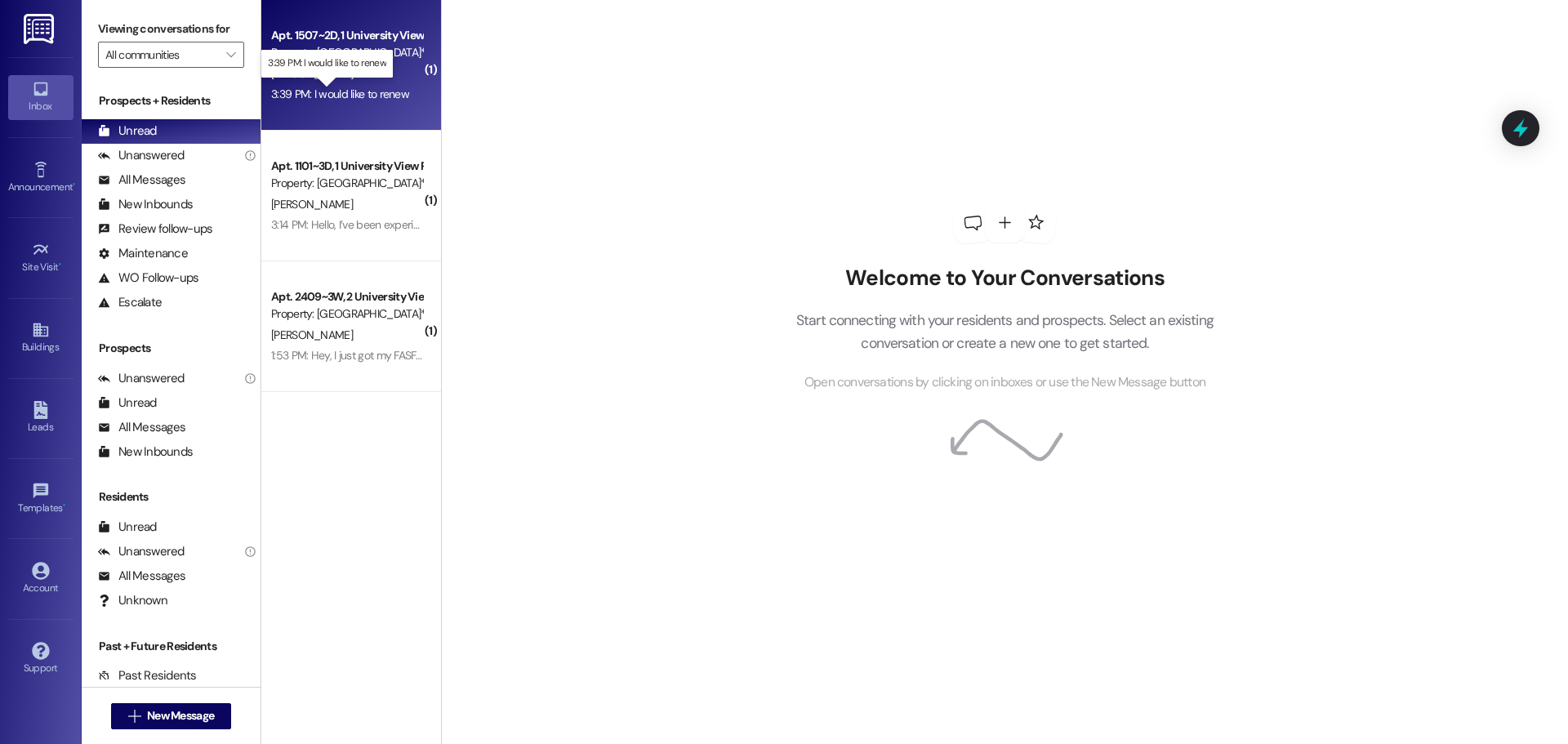
click at [371, 96] on div "3:39 PM: I would like to renew 3:39 PM: I would like to renew" at bounding box center [340, 94] width 138 height 15
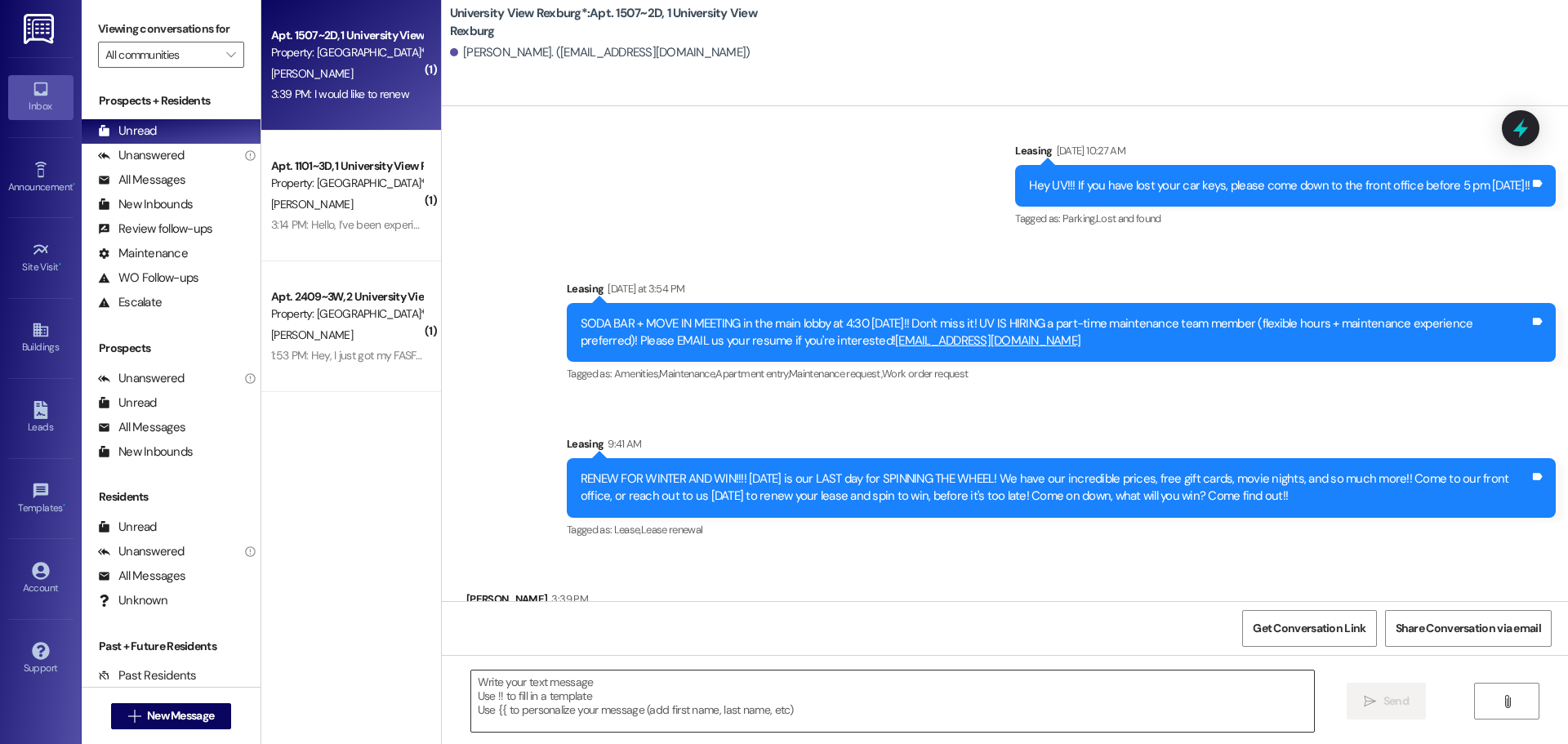
scroll to position [4602, 0]
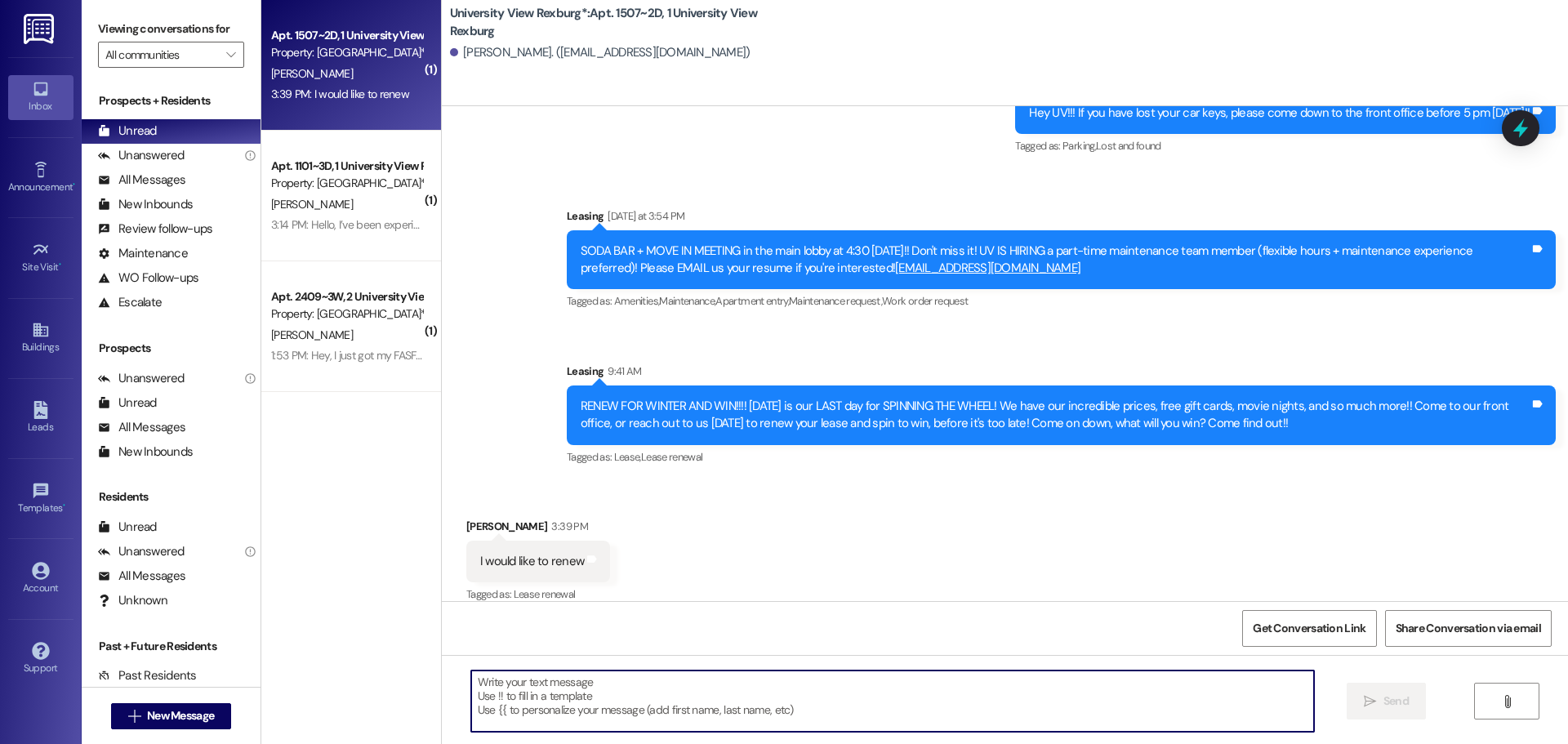
click at [739, 693] on textarea at bounding box center [892, 701] width 843 height 61
type textarea "I will send that over now!"
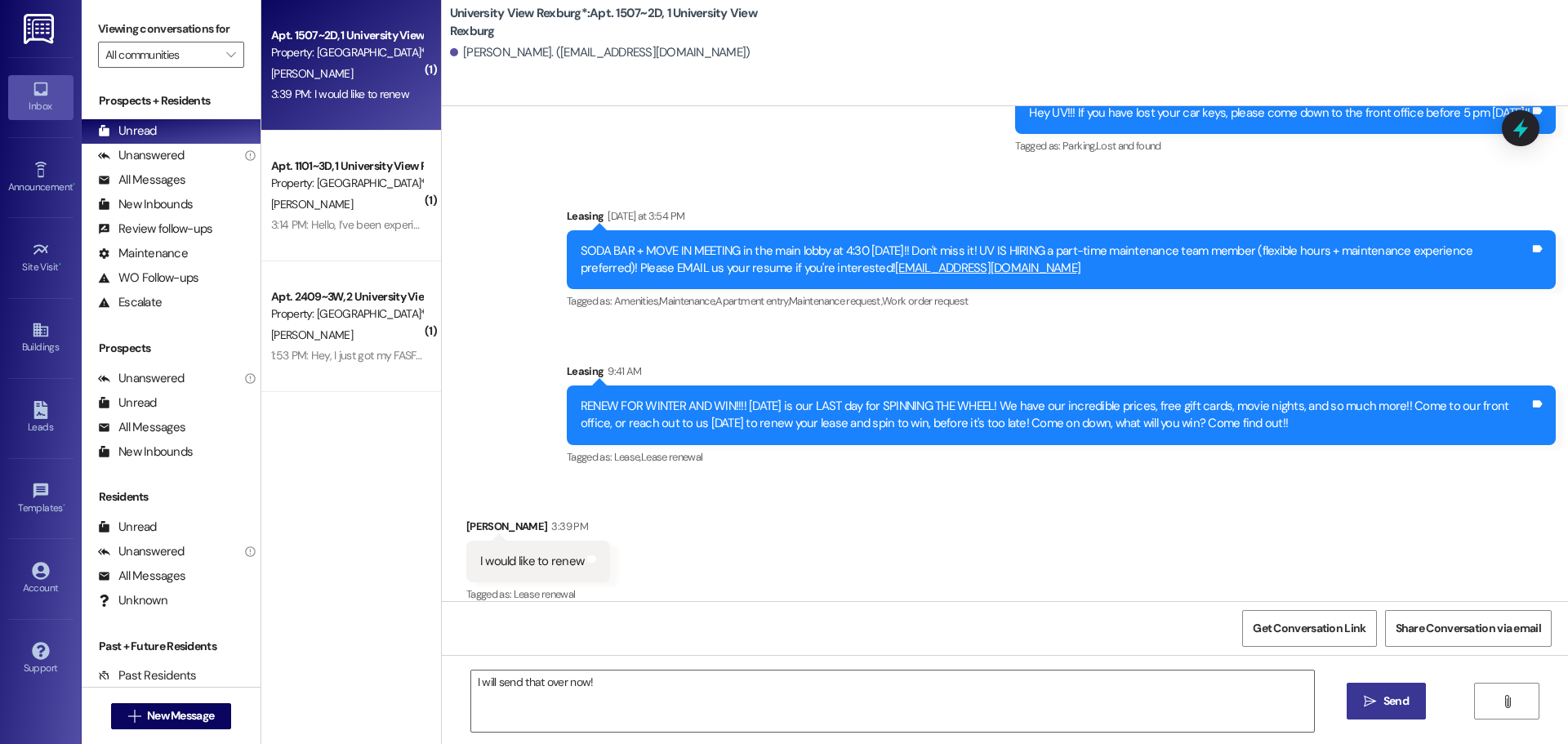
click at [1368, 709] on span " Send" at bounding box center [1386, 701] width 51 height 17
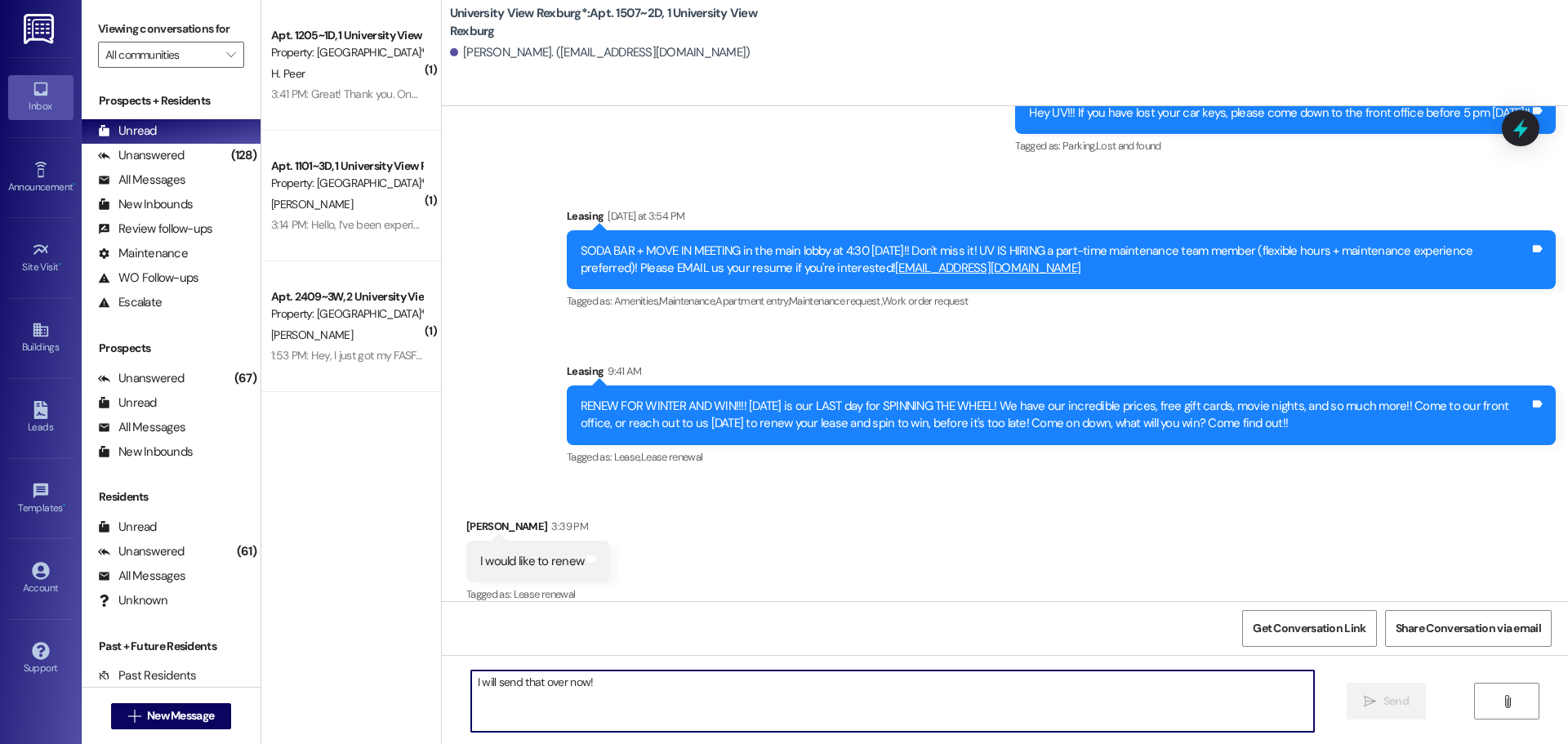
click at [756, 688] on textarea "I will send that over now!" at bounding box center [892, 701] width 843 height 61
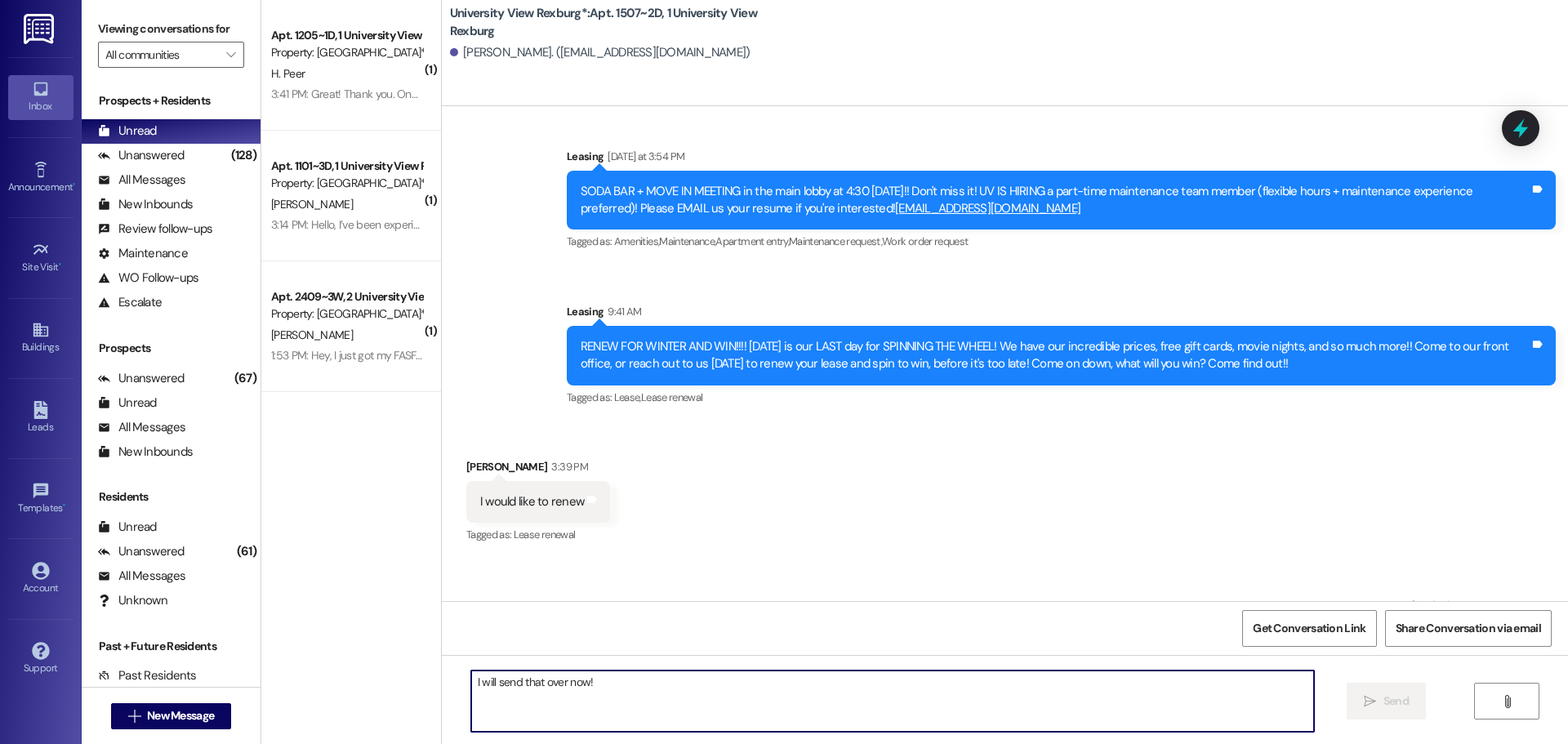
scroll to position [4717, 0]
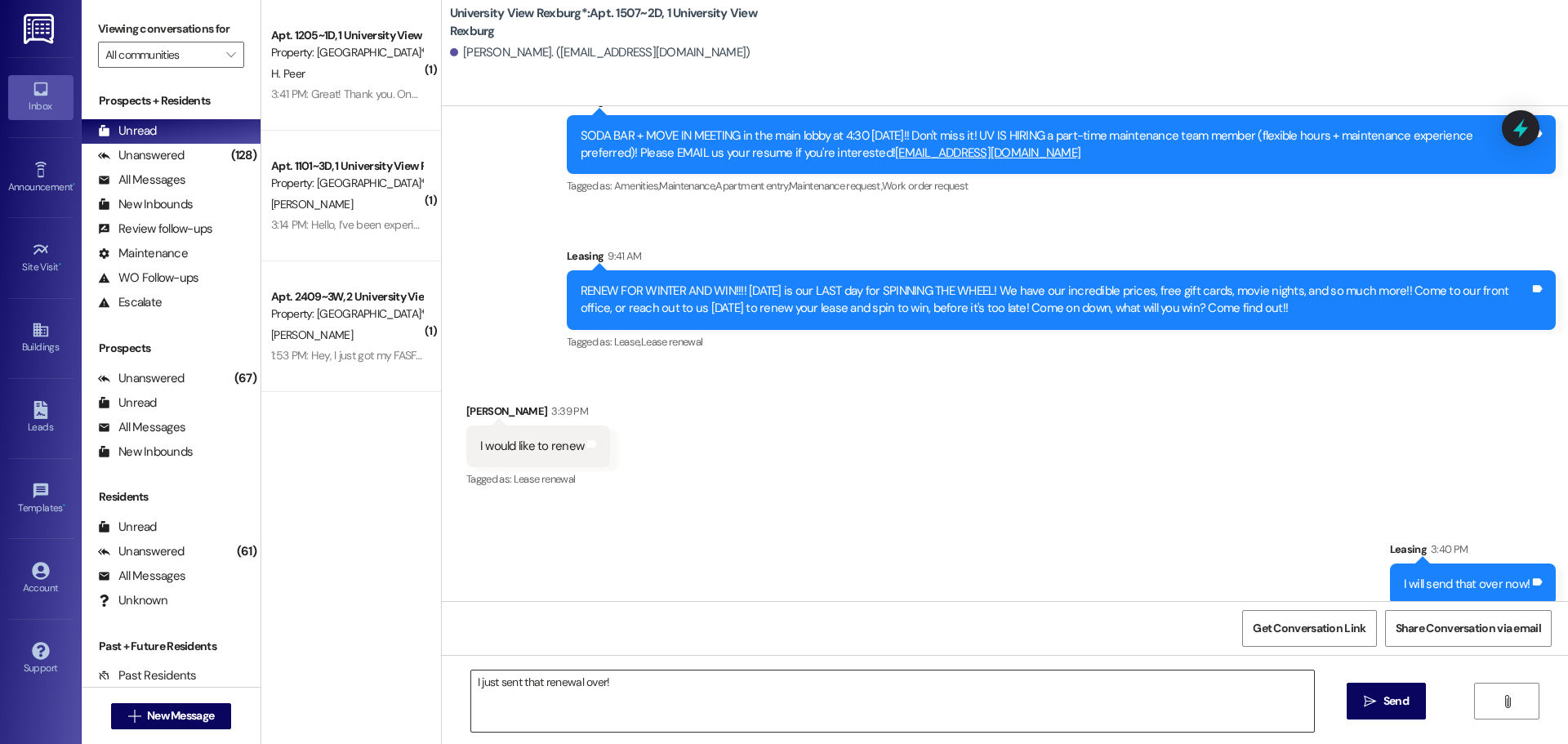
click at [639, 692] on textarea "I just sent that renewal over!" at bounding box center [892, 701] width 843 height 61
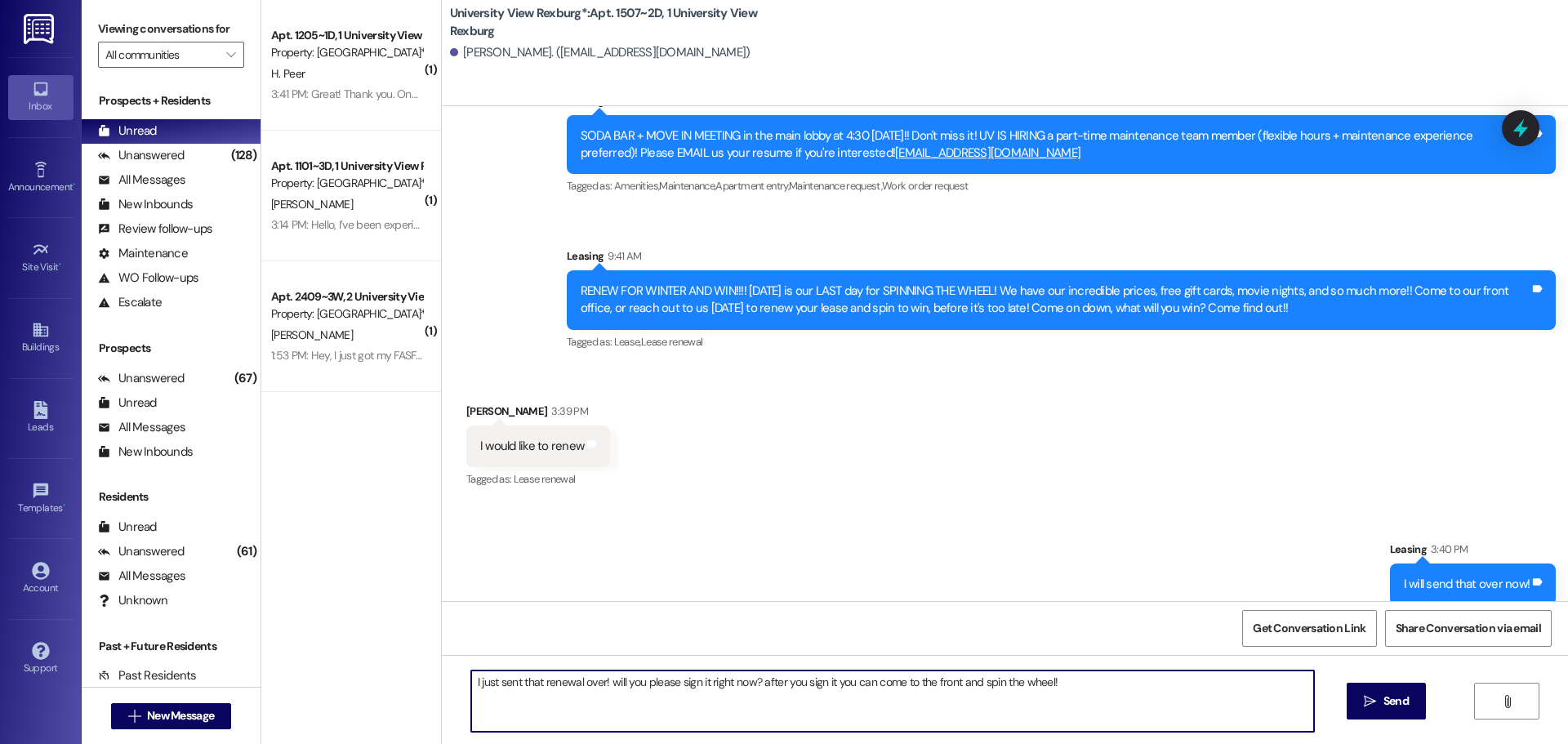
click at [1101, 695] on textarea "I just sent that renewal over! will you please sign it right now? after you sig…" at bounding box center [892, 701] width 843 height 61
click at [756, 678] on textarea "I just sent that renewal over! will you please sign it right now? after you sig…" at bounding box center [892, 701] width 843 height 61
drag, startPoint x: 1094, startPoint y: 685, endPoint x: 305, endPoint y: 662, distance: 789.3
click at [305, 662] on div "( 1 ) Apt. 1205~1D, 1 [GEOGRAPHIC_DATA] Property: [GEOGRAPHIC_DATA]* H. Peer 3:…" at bounding box center [914, 372] width 1307 height 744
type textarea "I just sent that renewal over! will you please sign it right now? After you sig…"
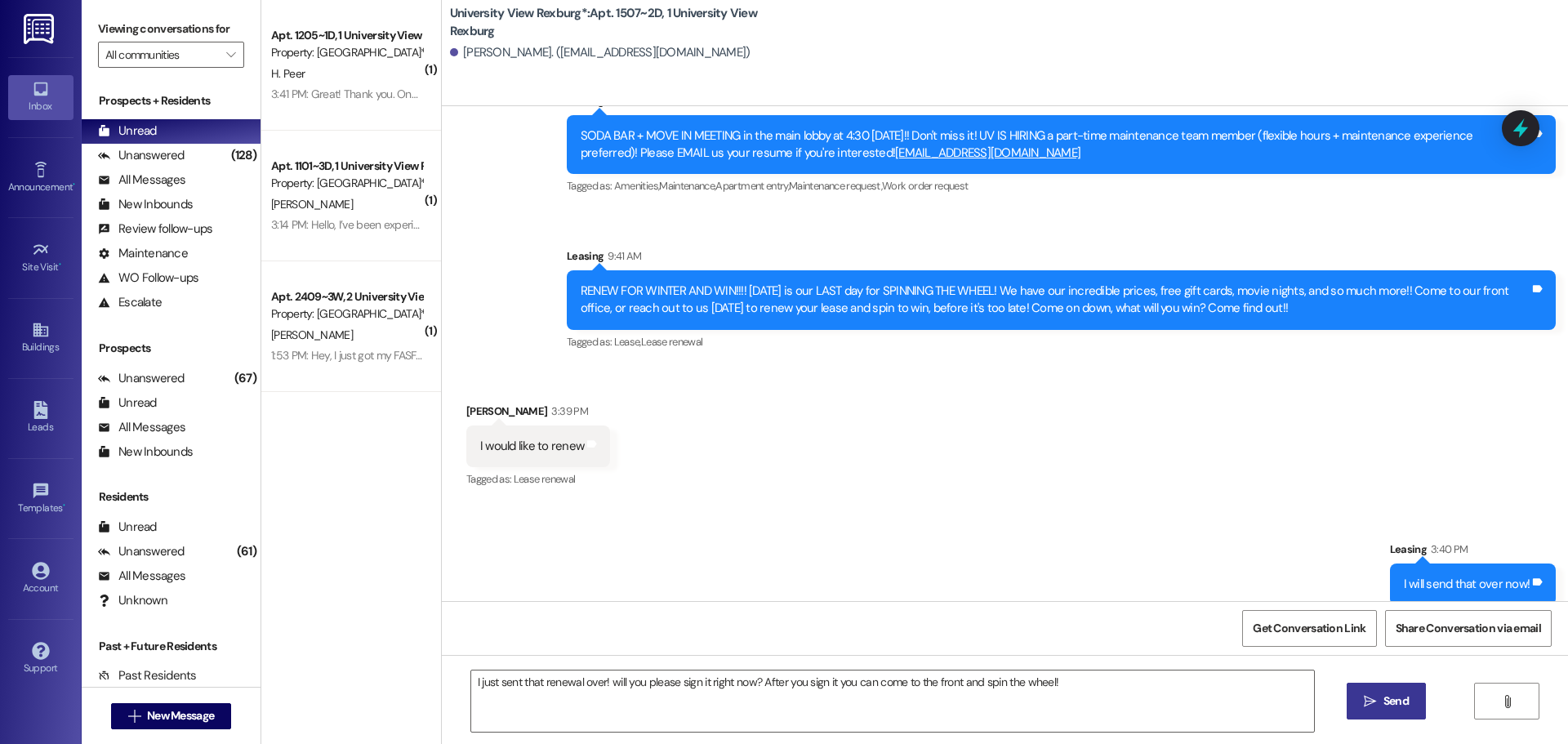
click at [1405, 709] on span "Send" at bounding box center [1396, 701] width 26 height 17
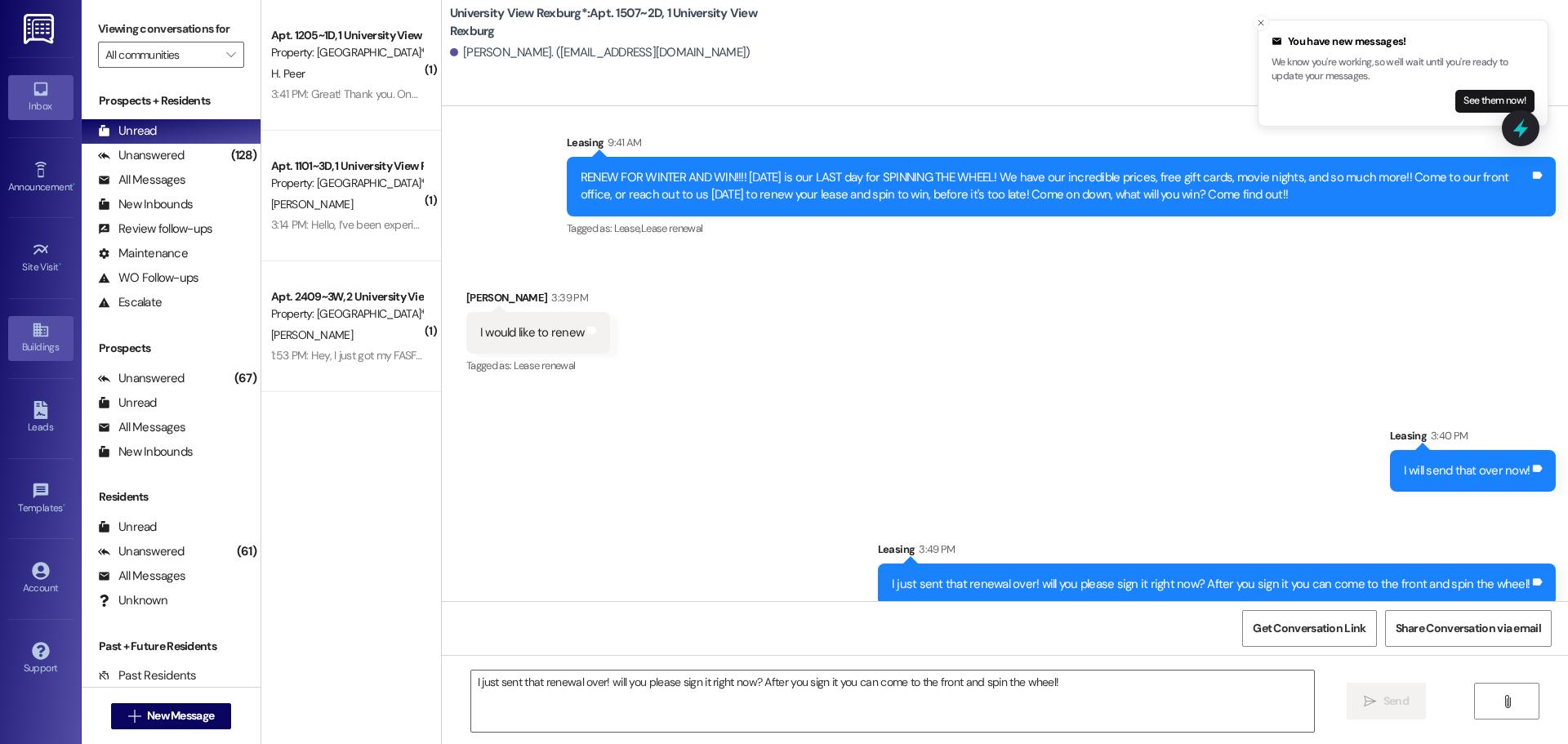
scroll to position [4943, 0]
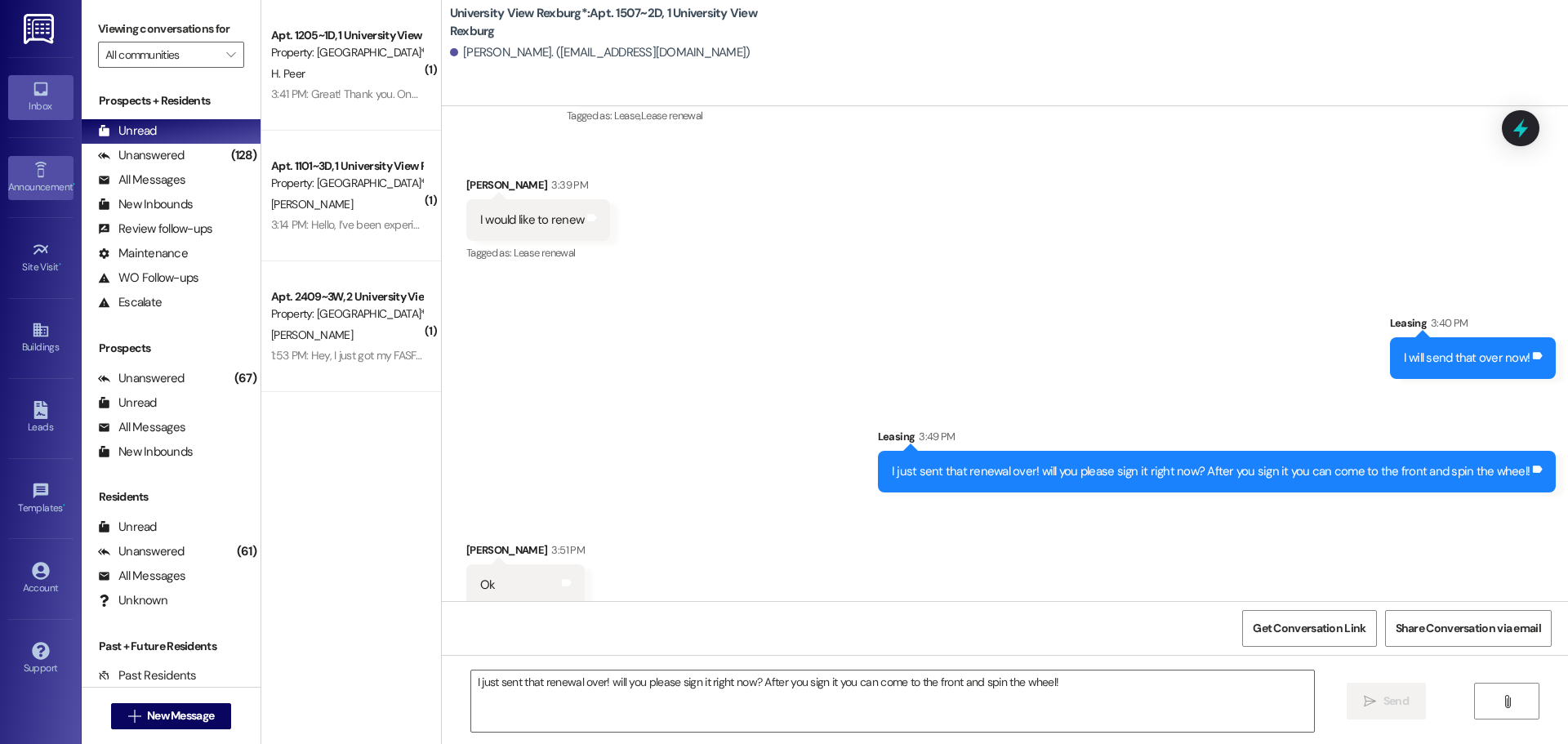
click at [44, 182] on div "Announcement •" at bounding box center [40, 187] width 82 height 16
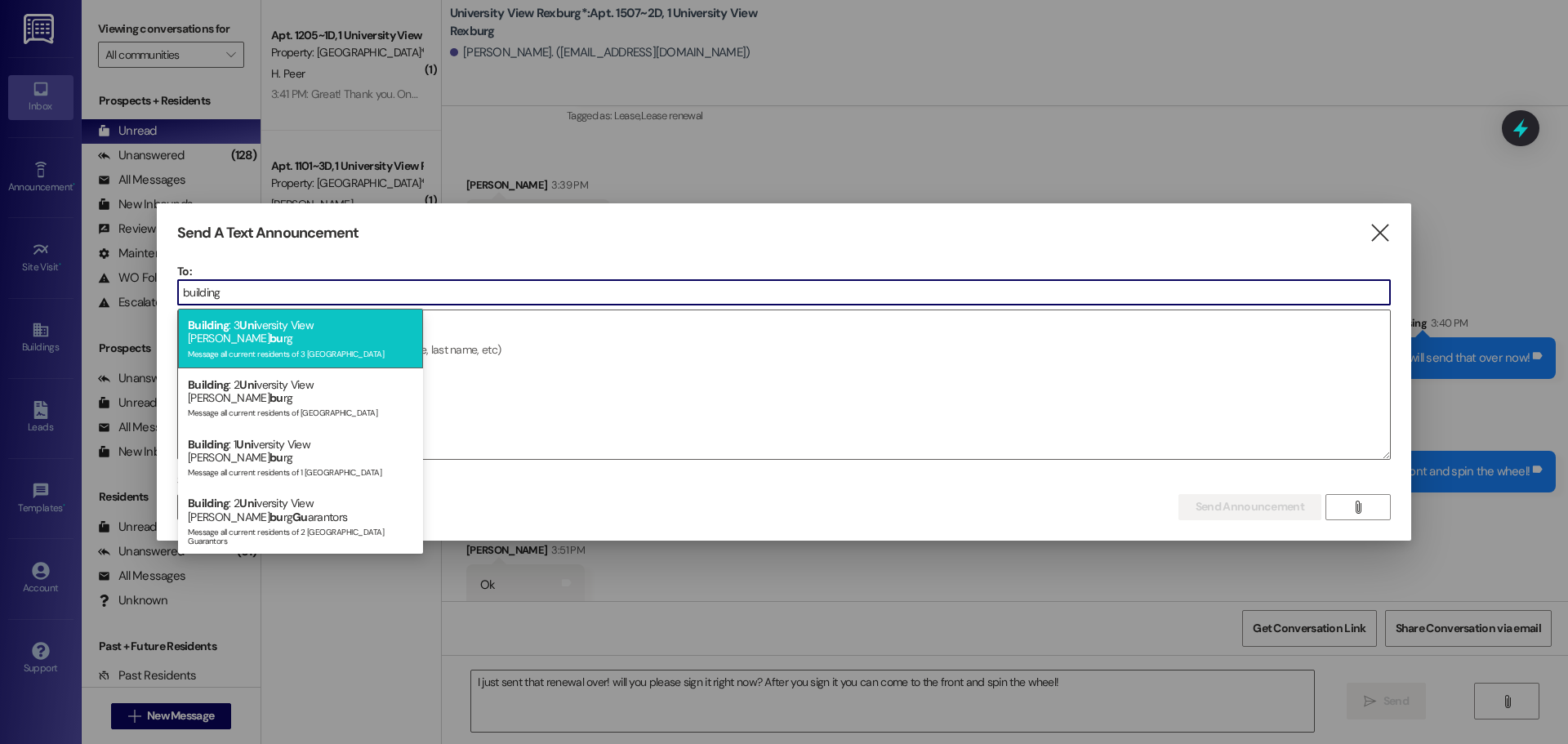
type input "building"
click at [295, 346] on div "Message all current residents of 3 [GEOGRAPHIC_DATA]" at bounding box center [300, 352] width 225 height 14
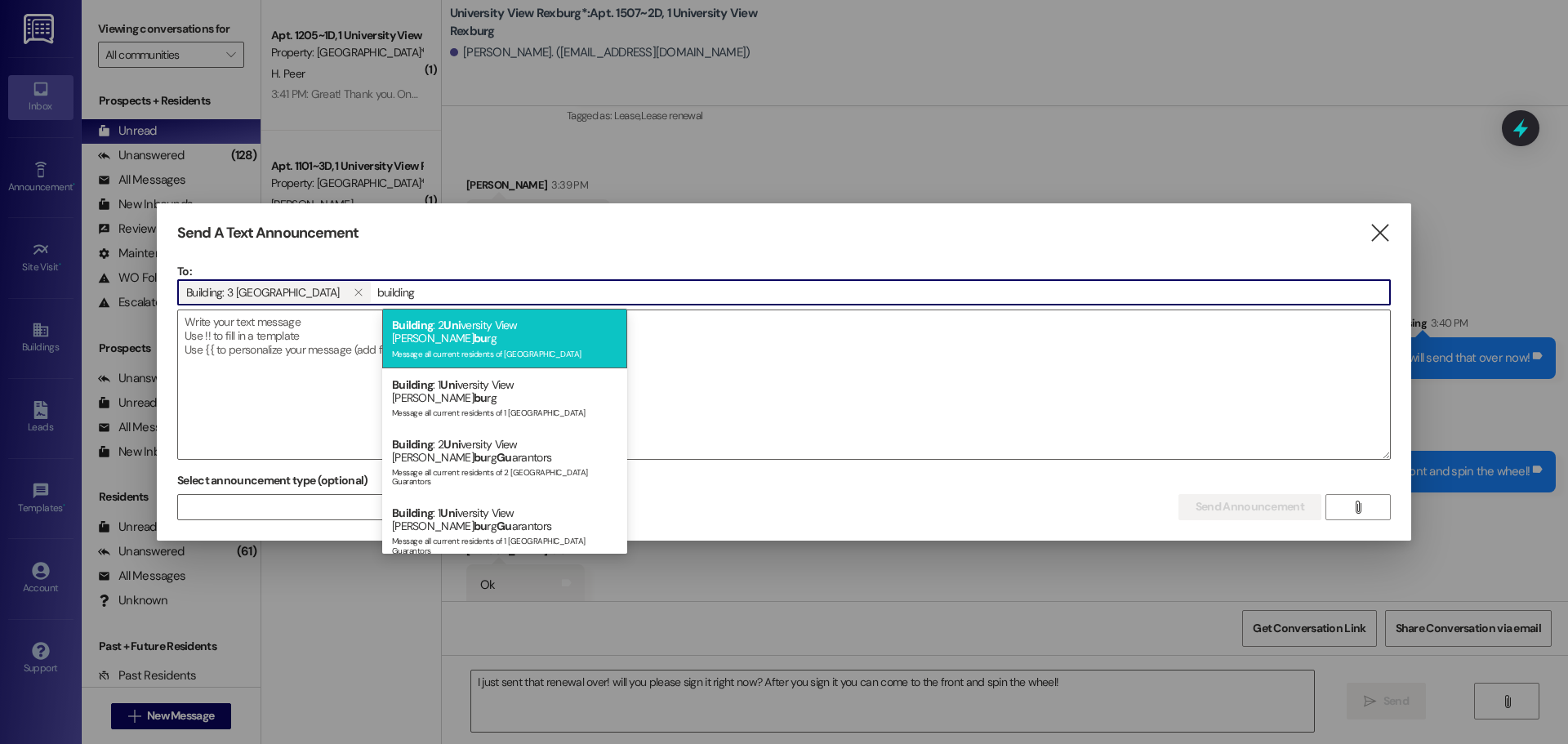
type input "building"
click at [538, 346] on div "Message all current residents of [GEOGRAPHIC_DATA]" at bounding box center [504, 352] width 225 height 14
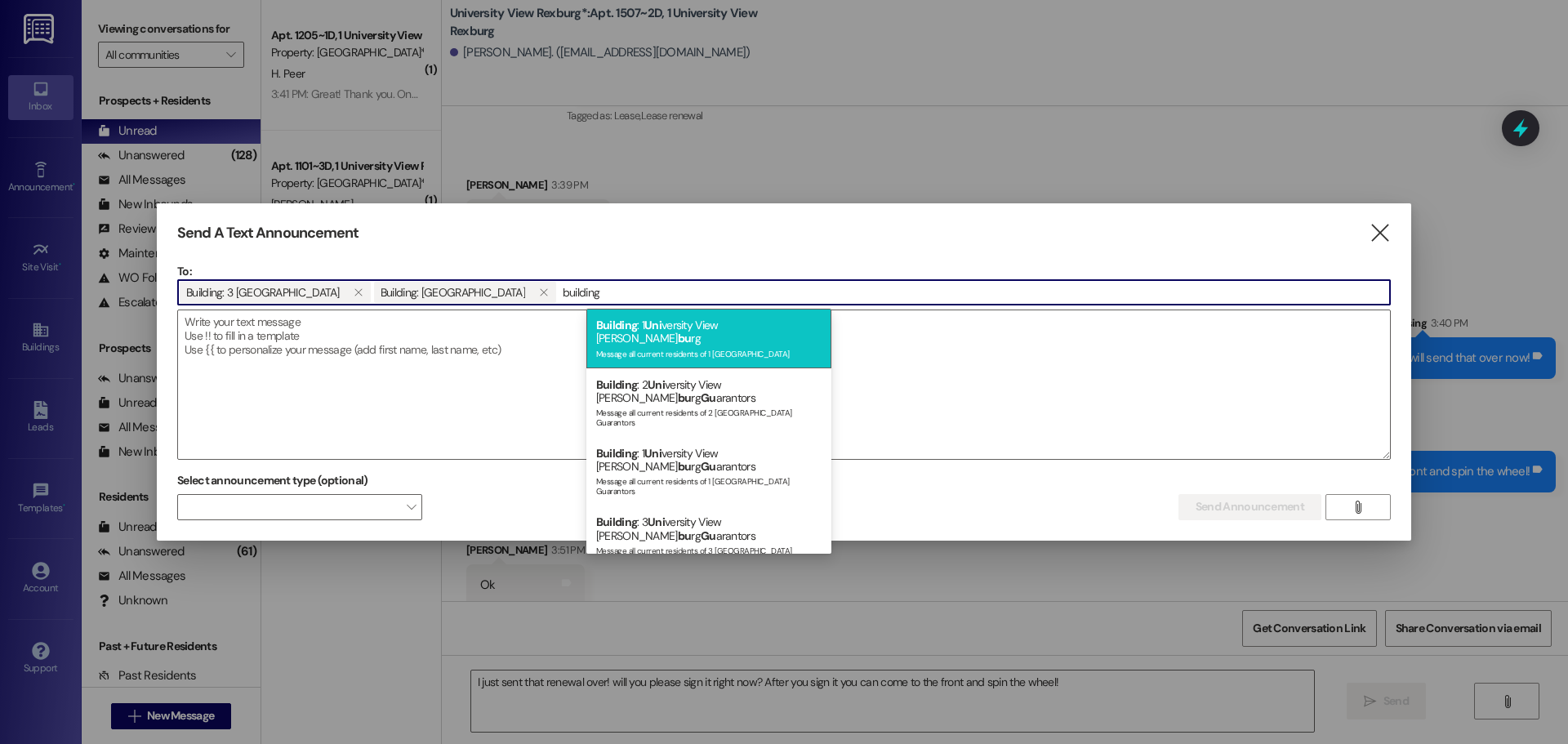
type input "building"
click at [710, 332] on div "Building : 1 Uni versity View [PERSON_NAME] bu rg Message all current residents…" at bounding box center [708, 338] width 245 height 59
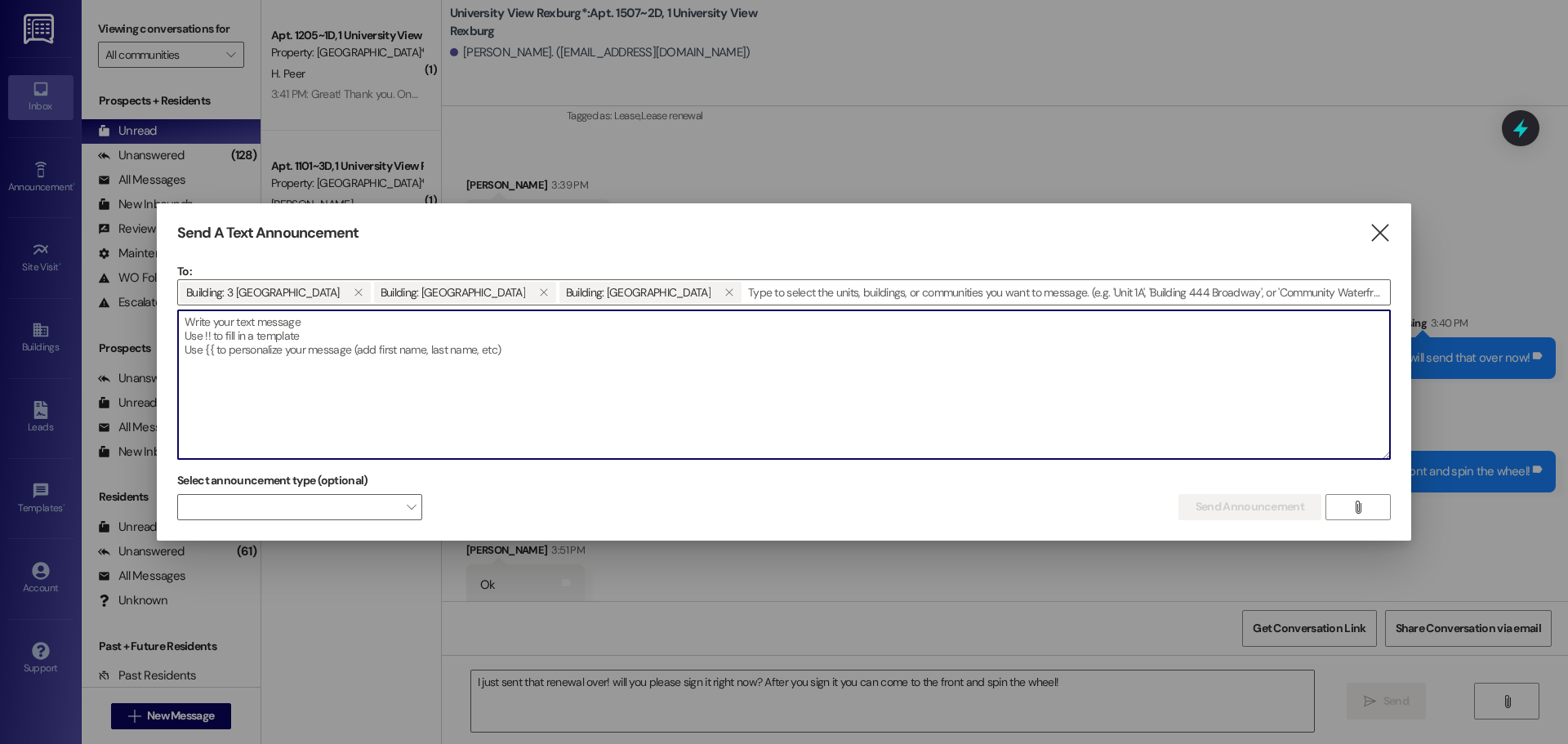
click at [695, 338] on textarea at bounding box center [784, 384] width 1212 height 148
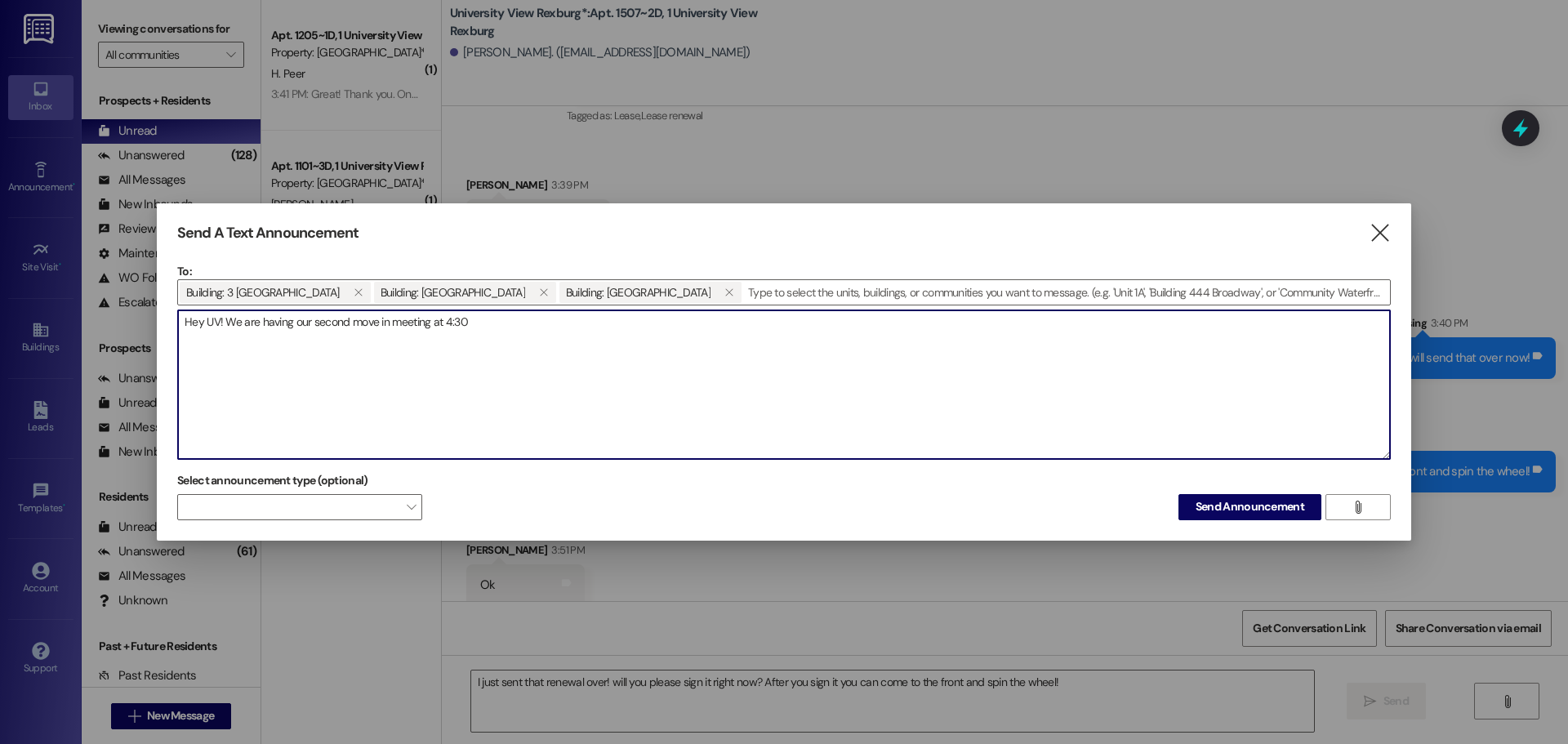
click at [477, 325] on textarea "Hey UV! We are having our second move in meeting at 4:30" at bounding box center [784, 384] width 1212 height 148
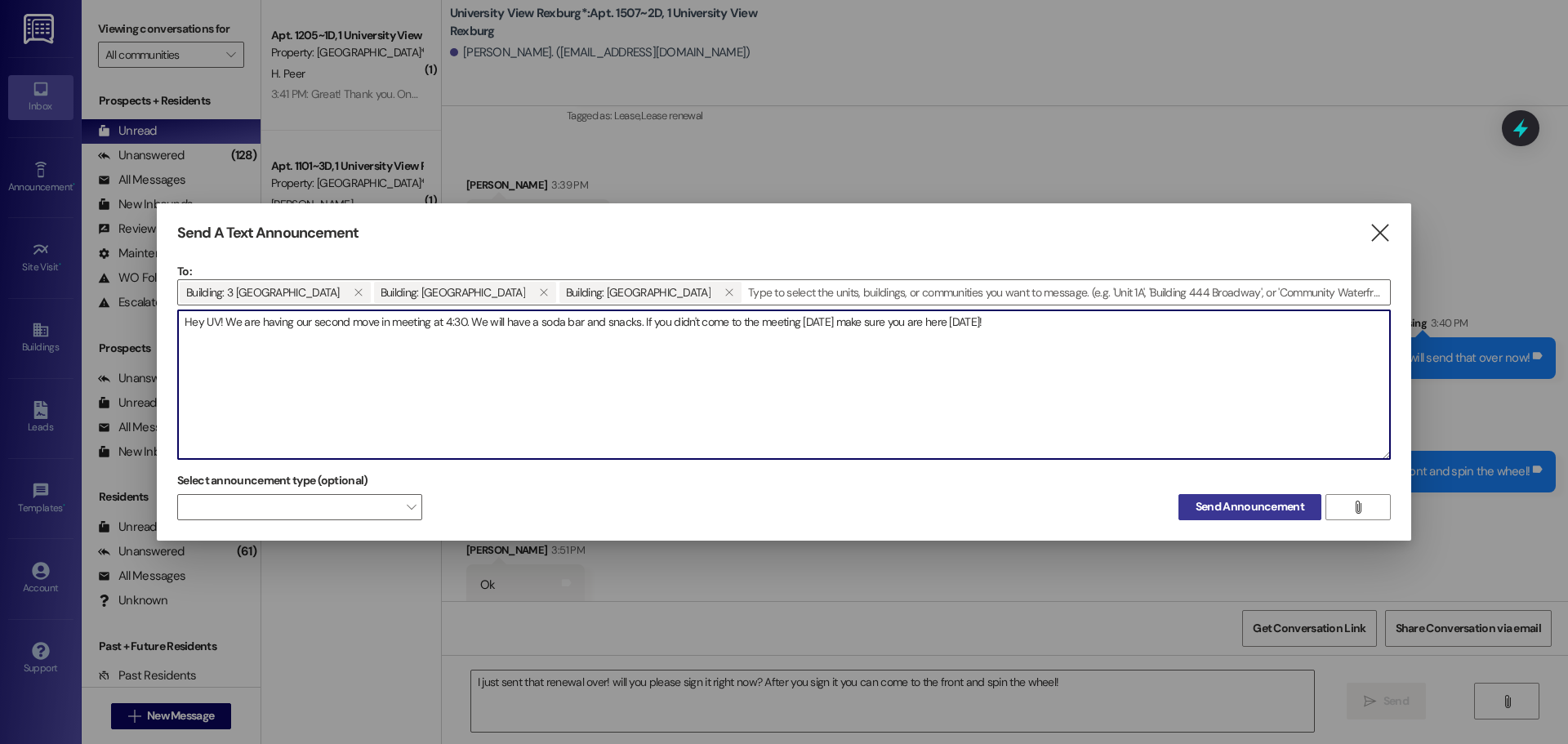
type textarea "Hey UV! We are having our second move in meeting at 4:30. We will have a soda b…"
click at [1222, 503] on span "Send Announcement" at bounding box center [1250, 506] width 109 height 17
